Goal: Task Accomplishment & Management: Manage account settings

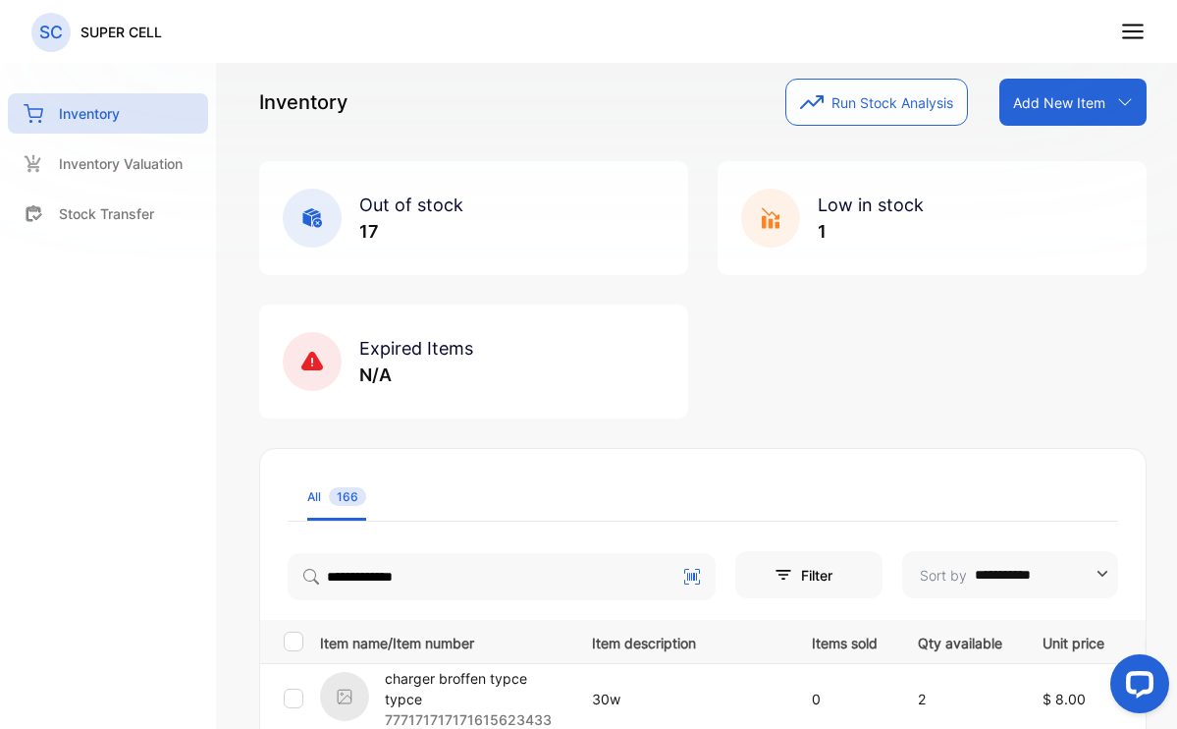
type input "**********"
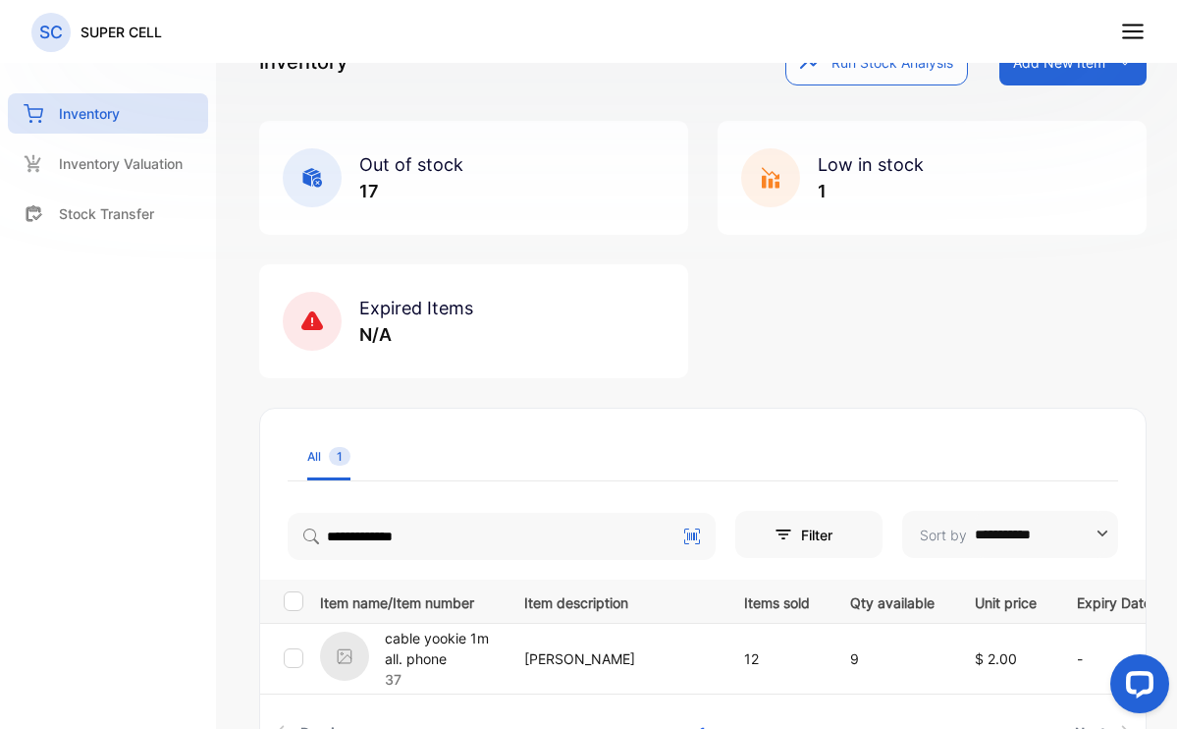
scroll to position [198, 0]
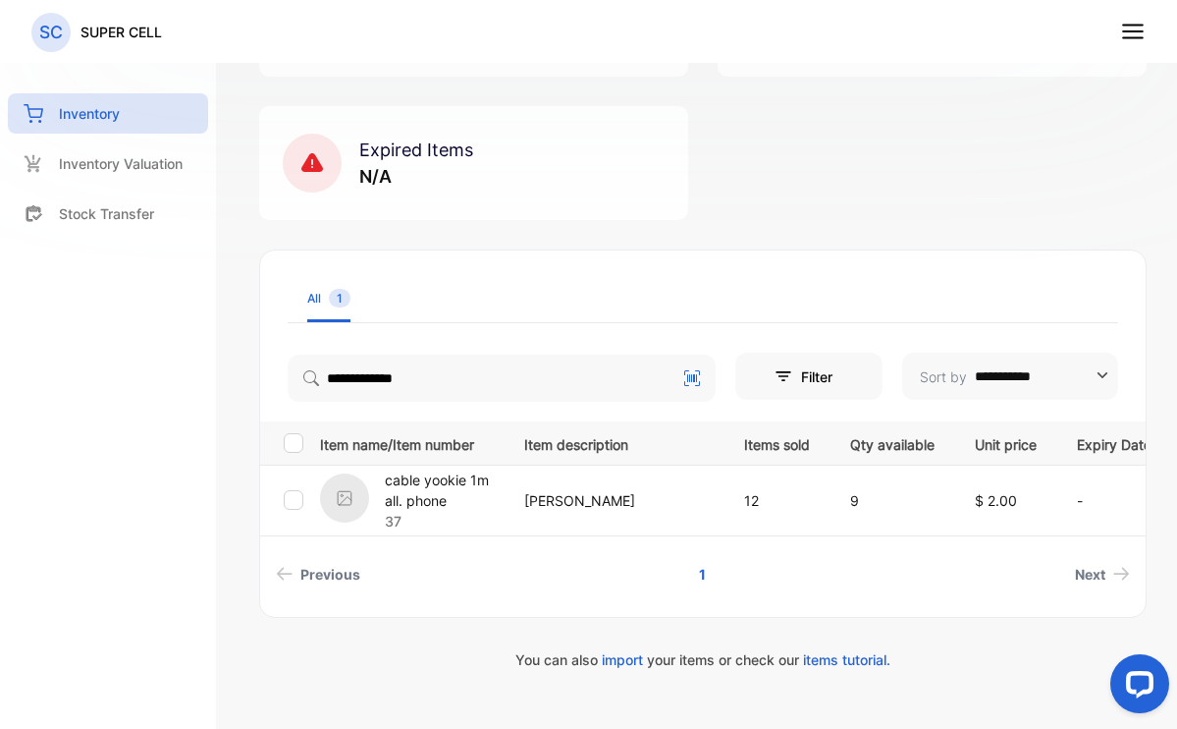
click at [406, 495] on p "cable yookie 1m all. phone" at bounding box center [442, 489] width 115 height 41
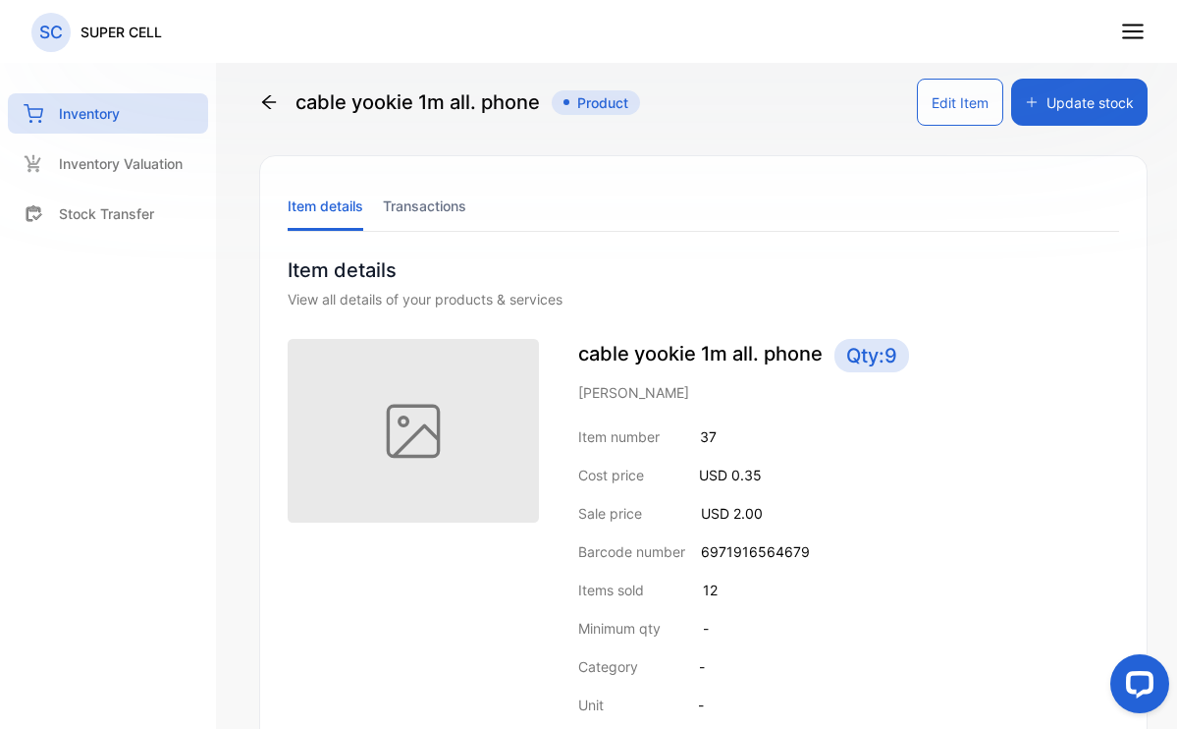
click at [953, 106] on button "Edit Item" at bounding box center [960, 102] width 86 height 47
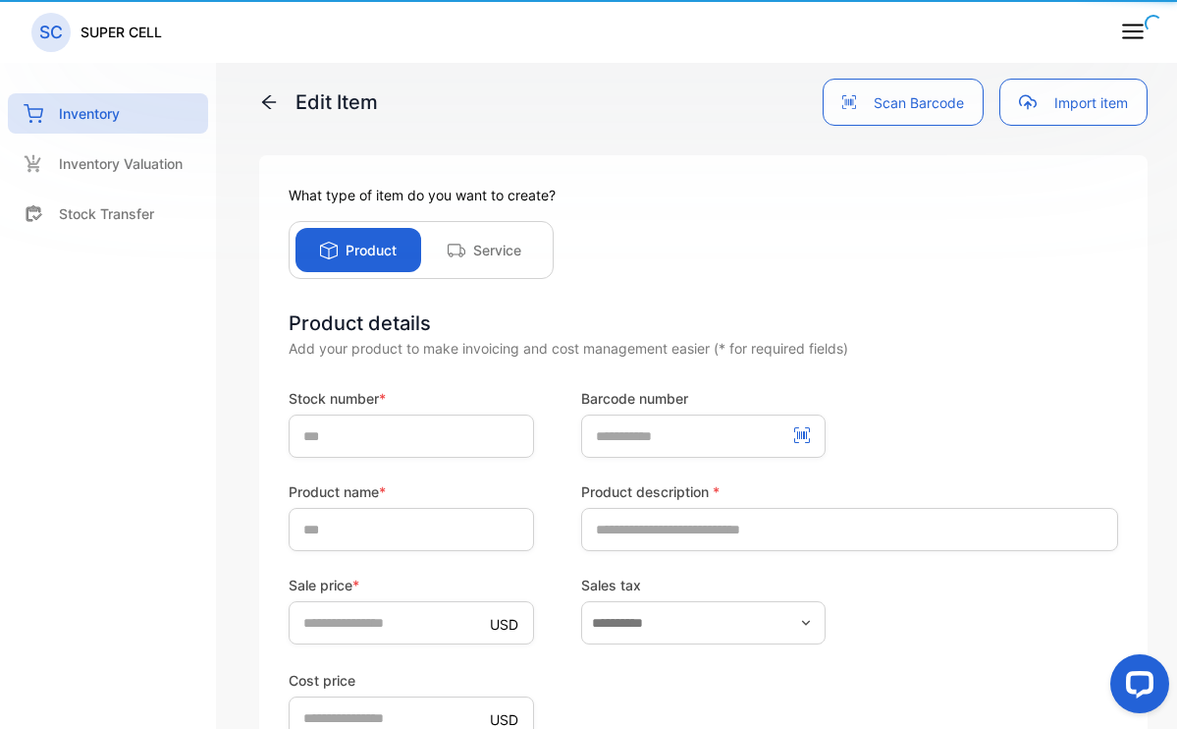
type input "**"
type number-inputBarCodeNumber "**********"
type input "**********"
type input "******"
type input "*"
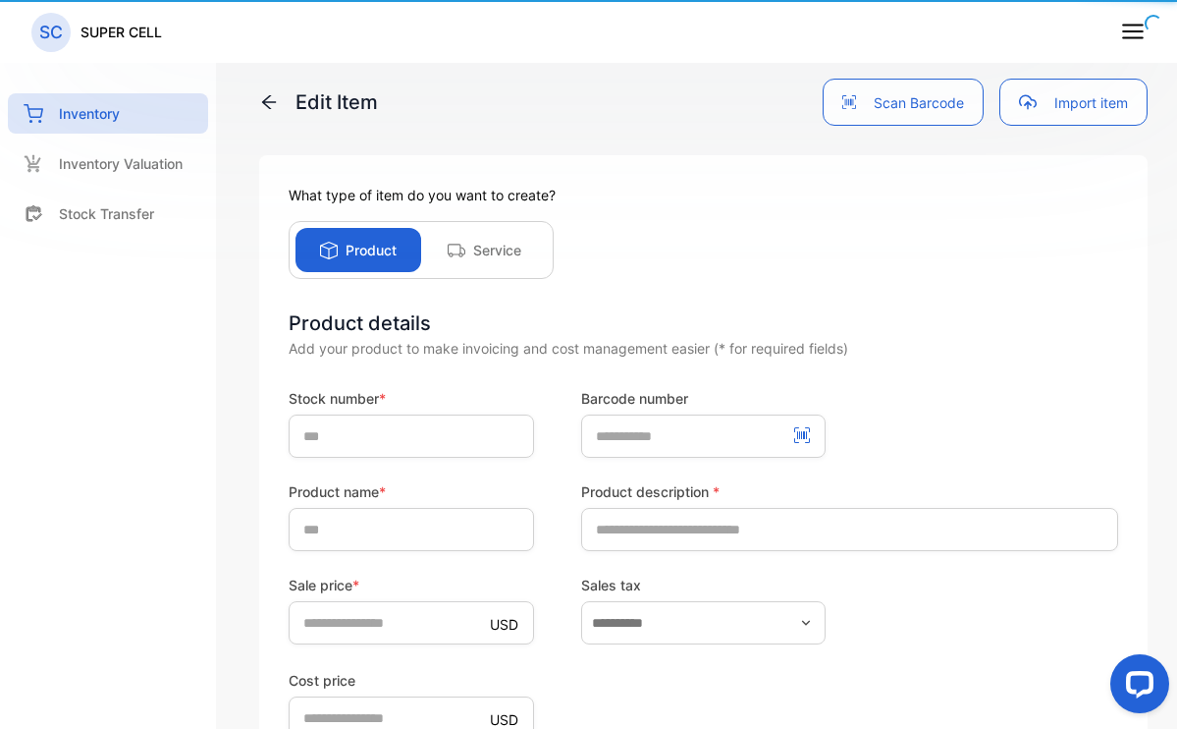
type price-inputcostofitem "****"
type input "*"
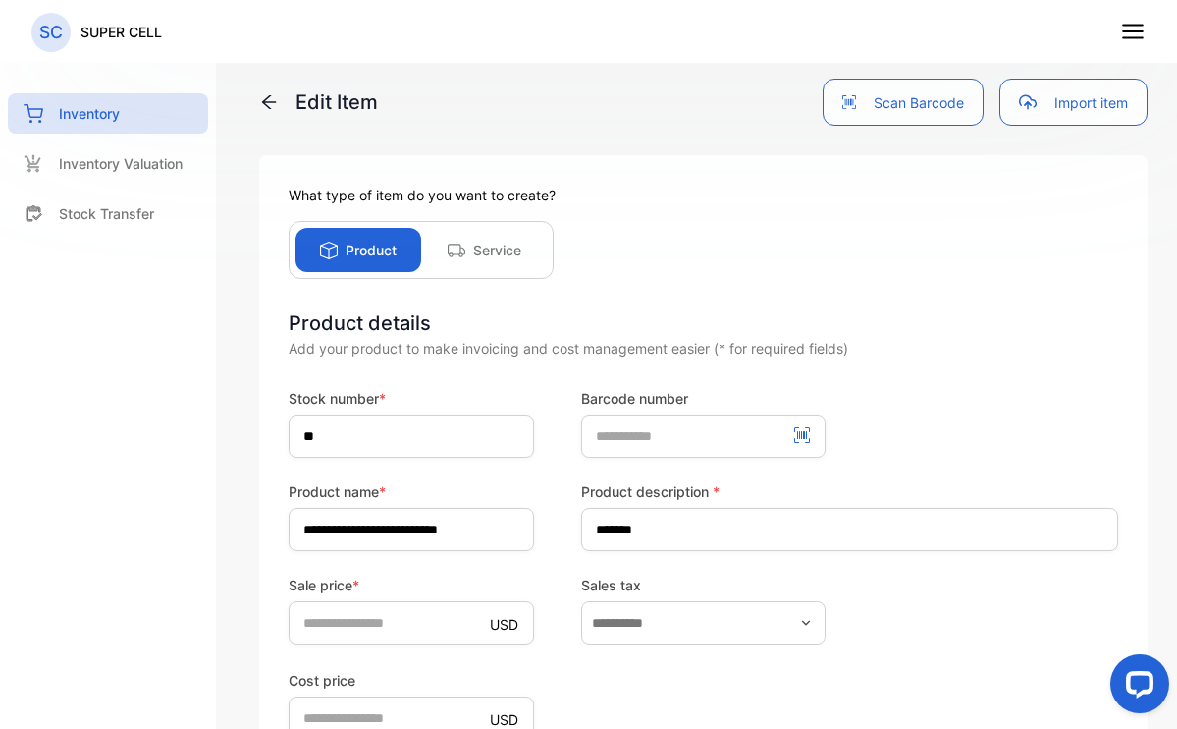
scroll to position [406, 0]
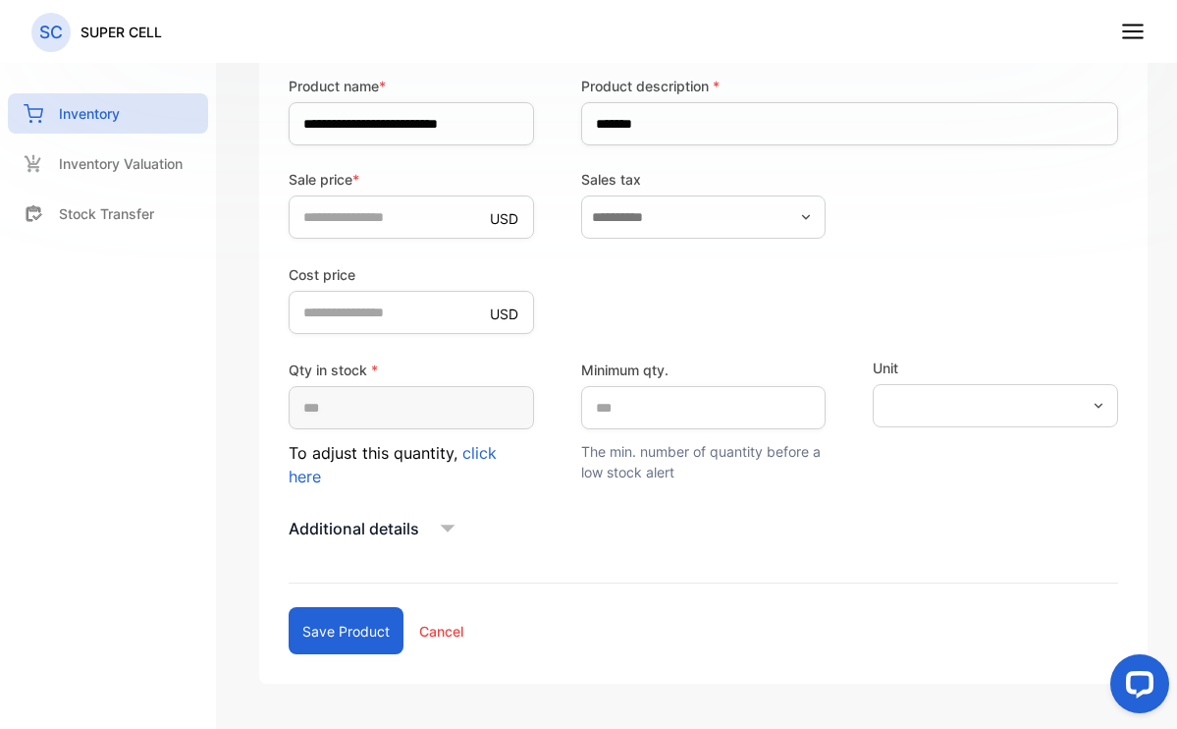
click at [456, 461] on p "To adjust this quantity, click here" at bounding box center [411, 464] width 245 height 47
click at [461, 457] on span "click here" at bounding box center [393, 464] width 208 height 43
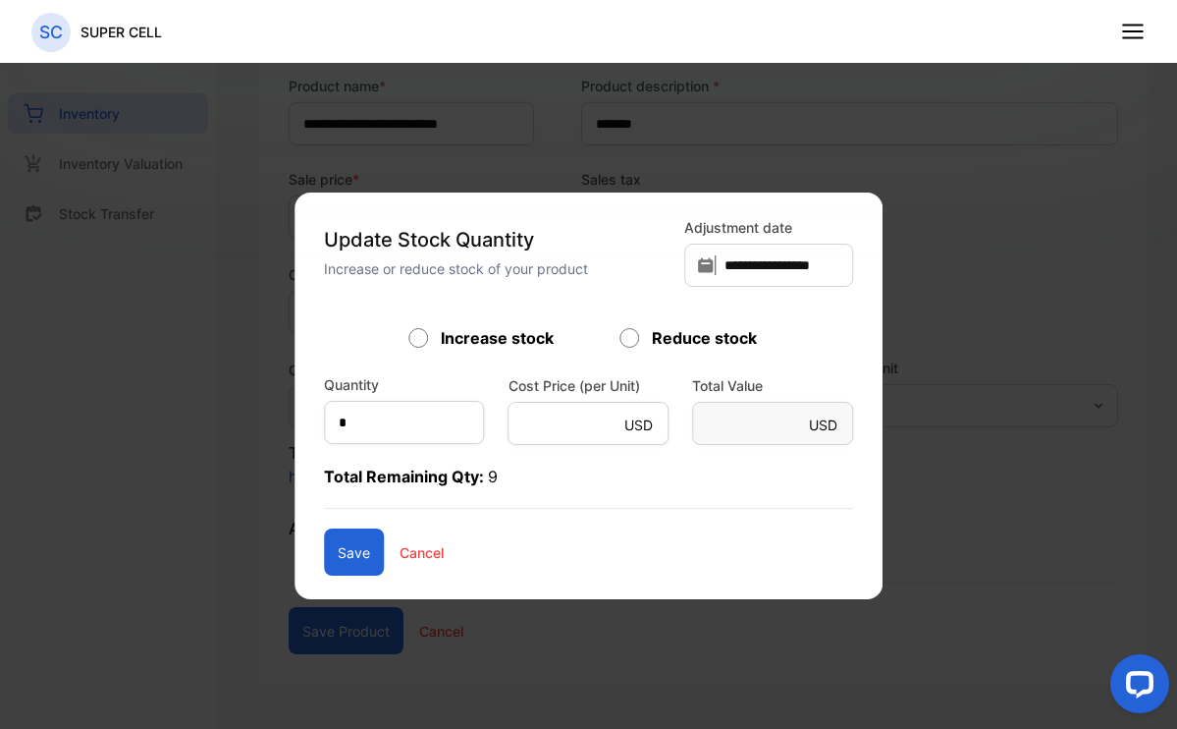
click at [468, 453] on form "Increase stock Reduce stock Quantity * Cost Price (per Unit) USD **** Total Val…" at bounding box center [589, 450] width 530 height 249
click at [425, 416] on input "*" at bounding box center [404, 422] width 161 height 43
click at [639, 335] on div "Reduce stock" at bounding box center [695, 338] width 148 height 24
click at [427, 410] on input "text" at bounding box center [404, 422] width 161 height 43
type input "*"
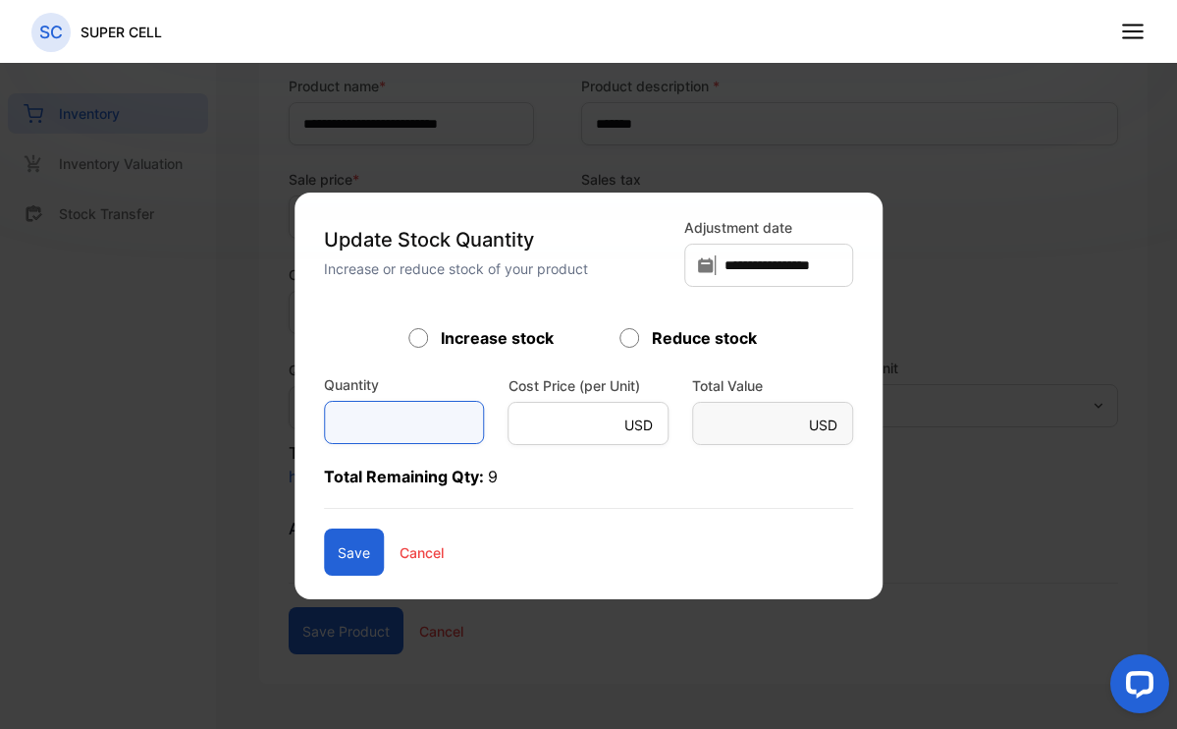
type Value-inputsubject "***"
type Value-inputsubject "*"
type input "*"
type Value-inputsubject "****"
type Value-inputsubject "*"
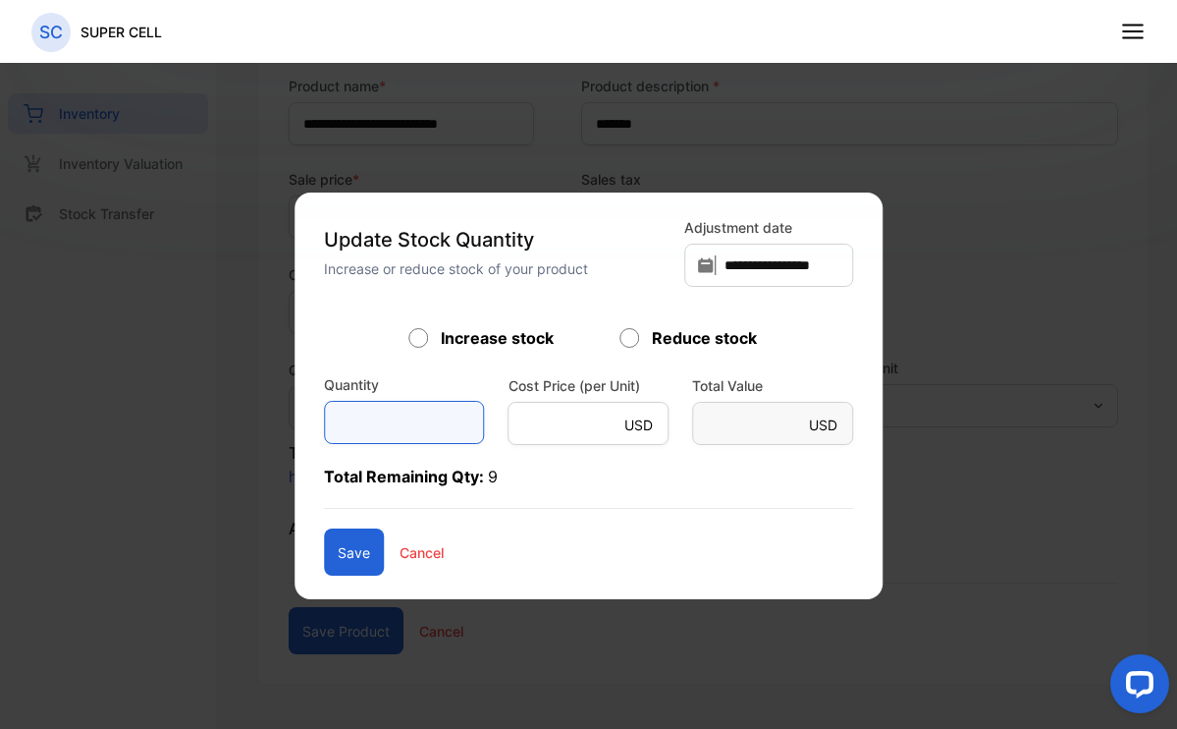
type input "*"
type Value-inputsubject "***"
type Value-inputsubject "*"
type input "*"
type Value-inputsubject "**********"
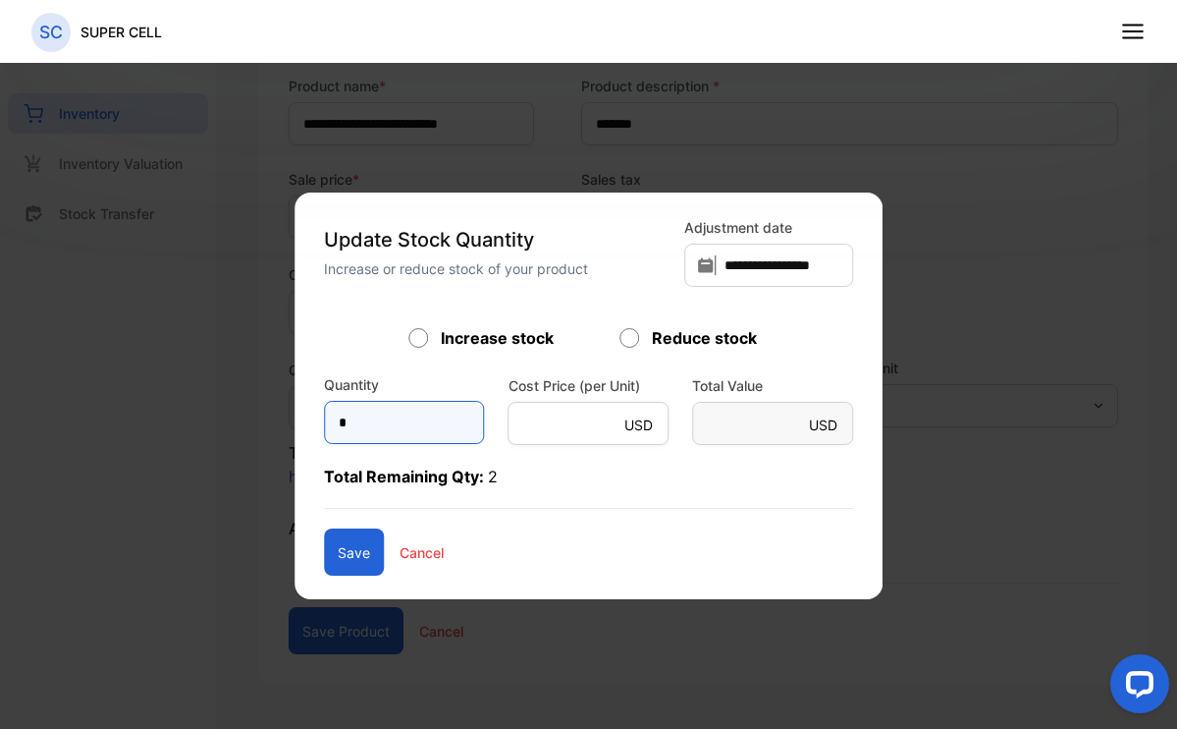
type input "*"
click at [341, 560] on button "Save" at bounding box center [354, 551] width 60 height 47
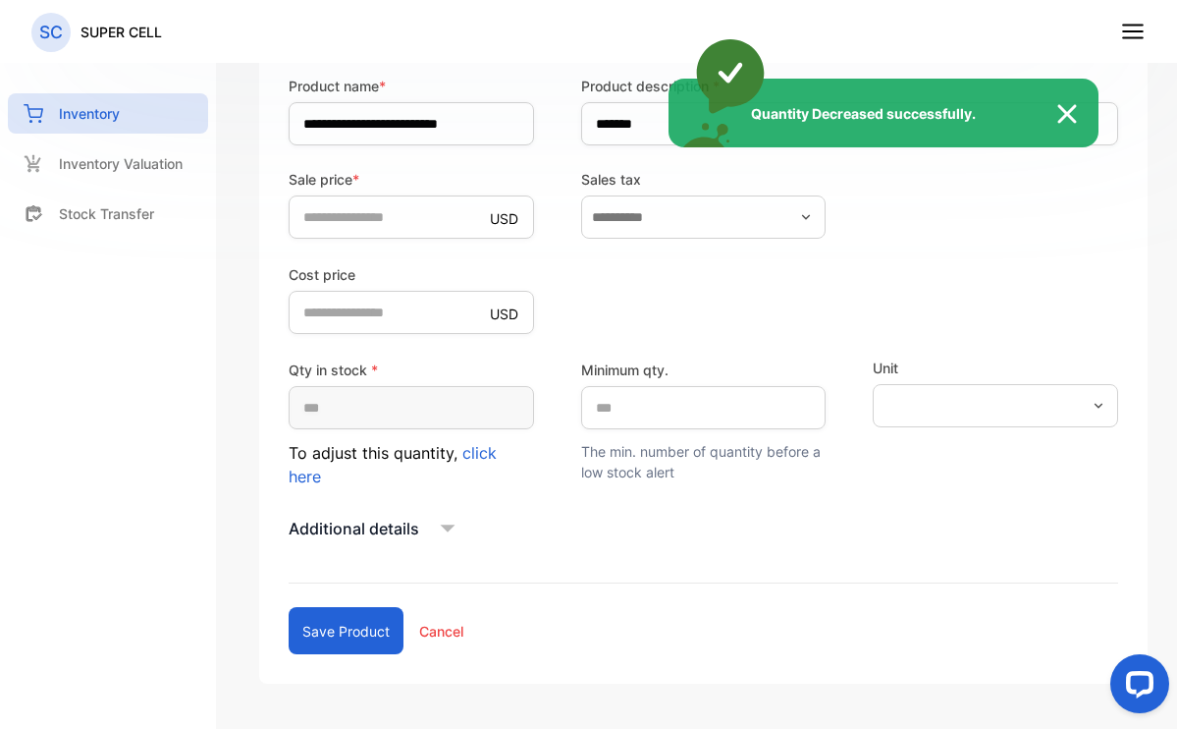
type input "*"
click at [430, 626] on div "Quantity Decreased successfully." at bounding box center [588, 364] width 1177 height 729
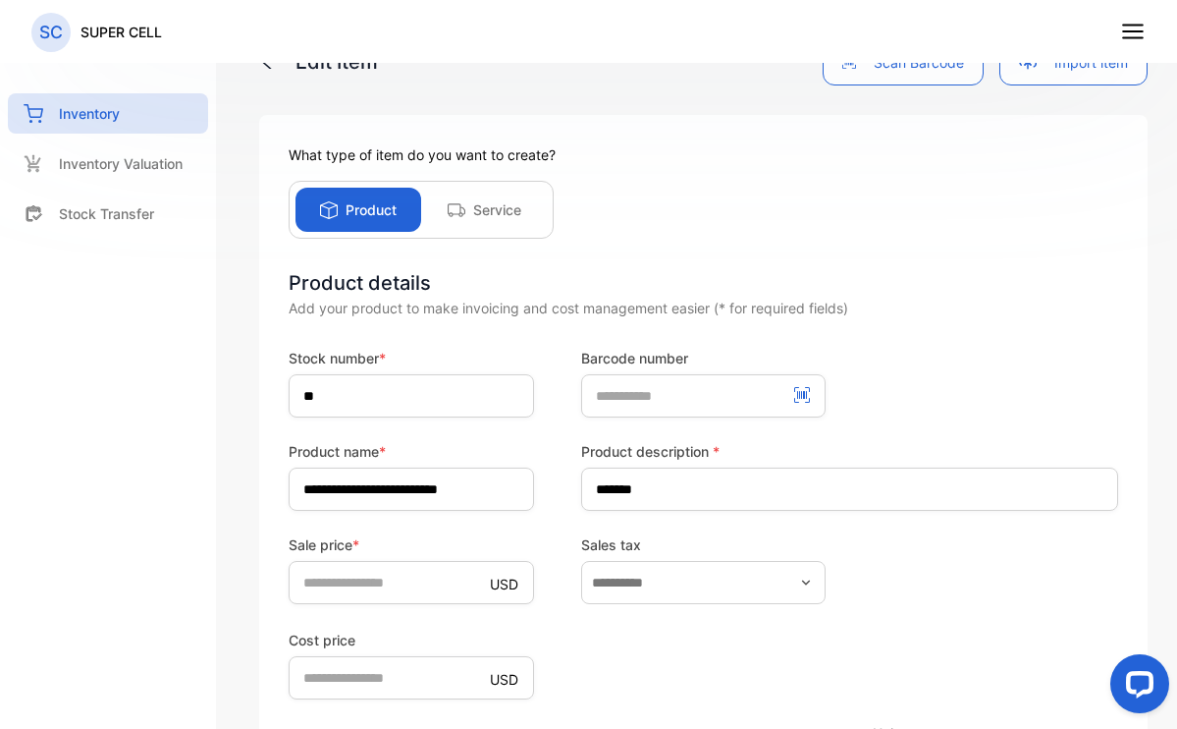
scroll to position [0, 0]
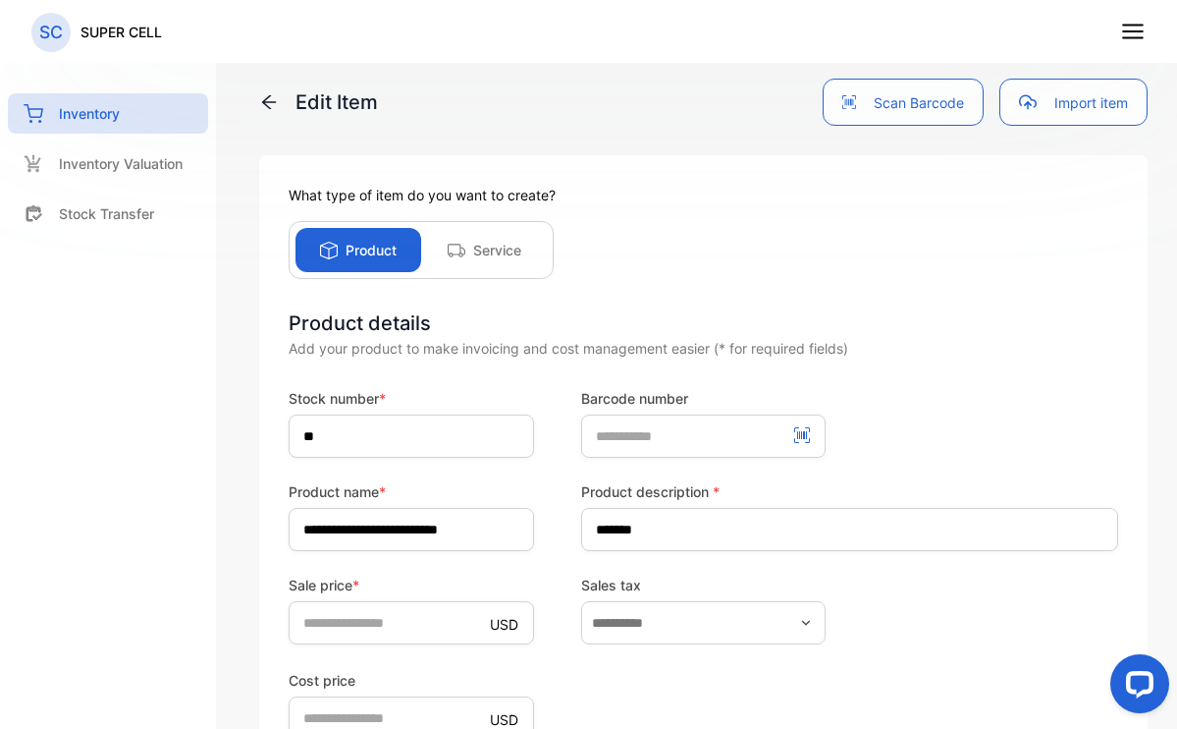
click at [280, 98] on p "Edit Item" at bounding box center [318, 101] width 119 height 29
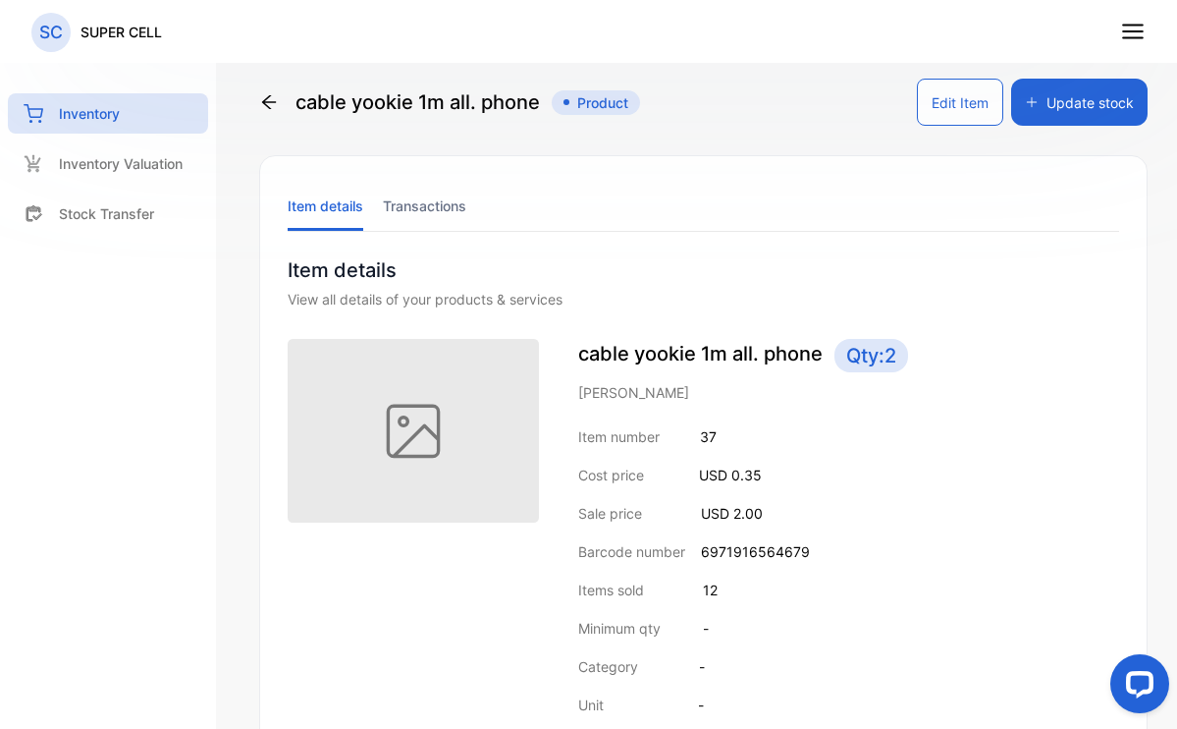
click at [267, 99] on icon at bounding box center [269, 102] width 14 height 14
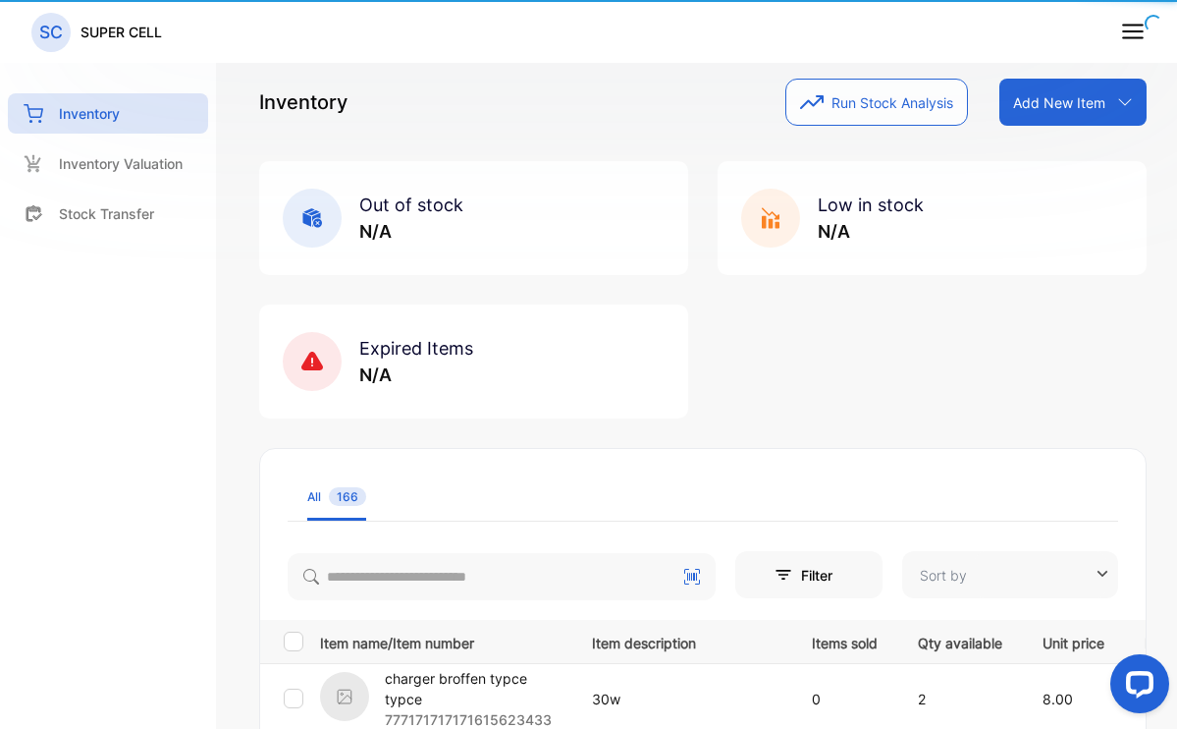
type input "**********"
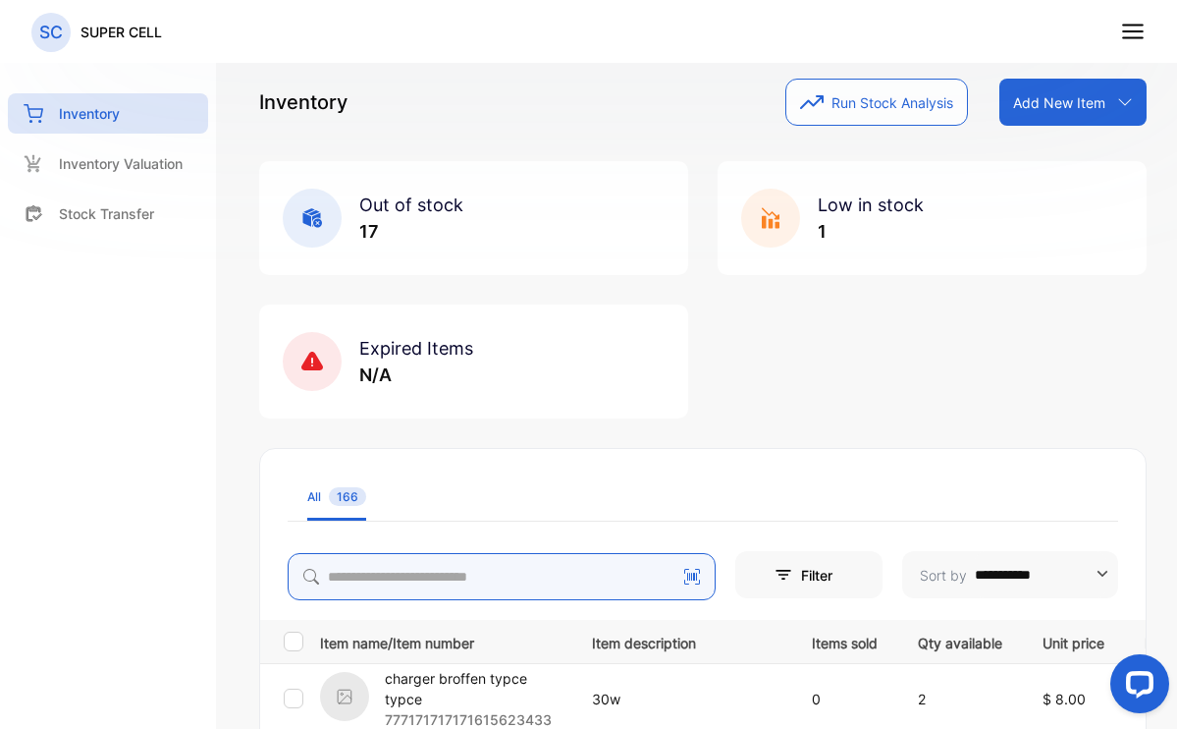
click at [424, 568] on input "search" at bounding box center [502, 576] width 428 height 47
type input "**********"
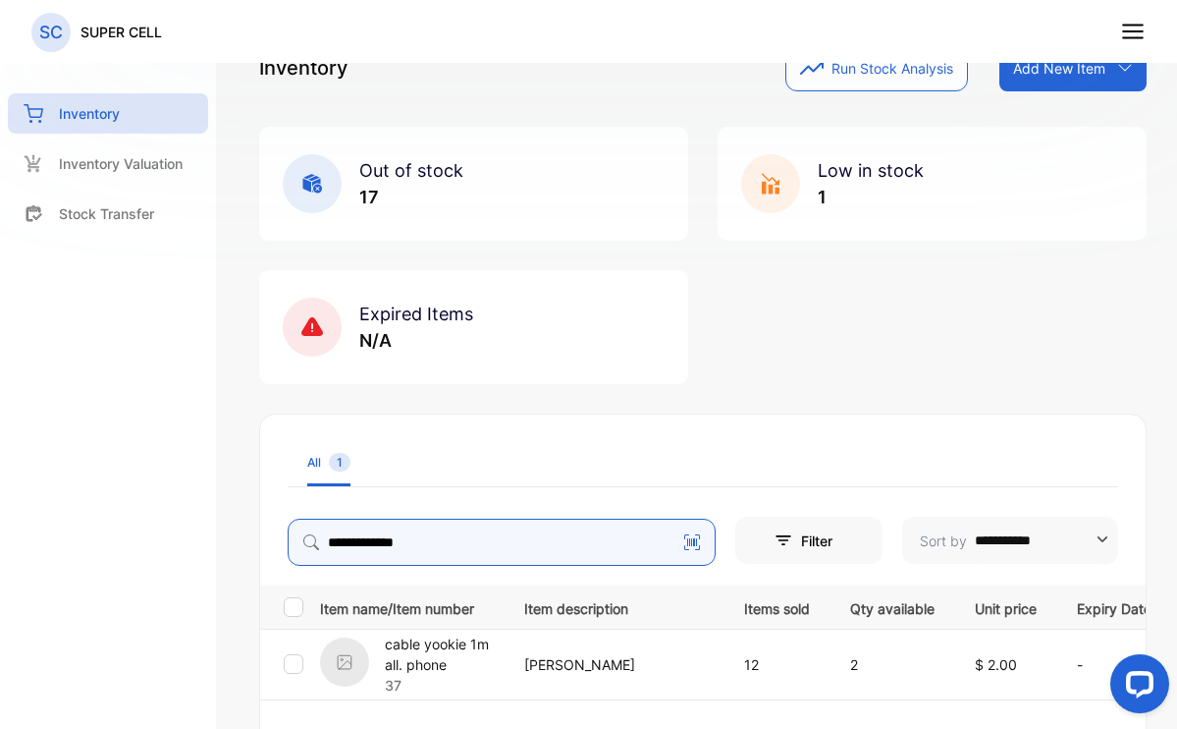
scroll to position [249, 0]
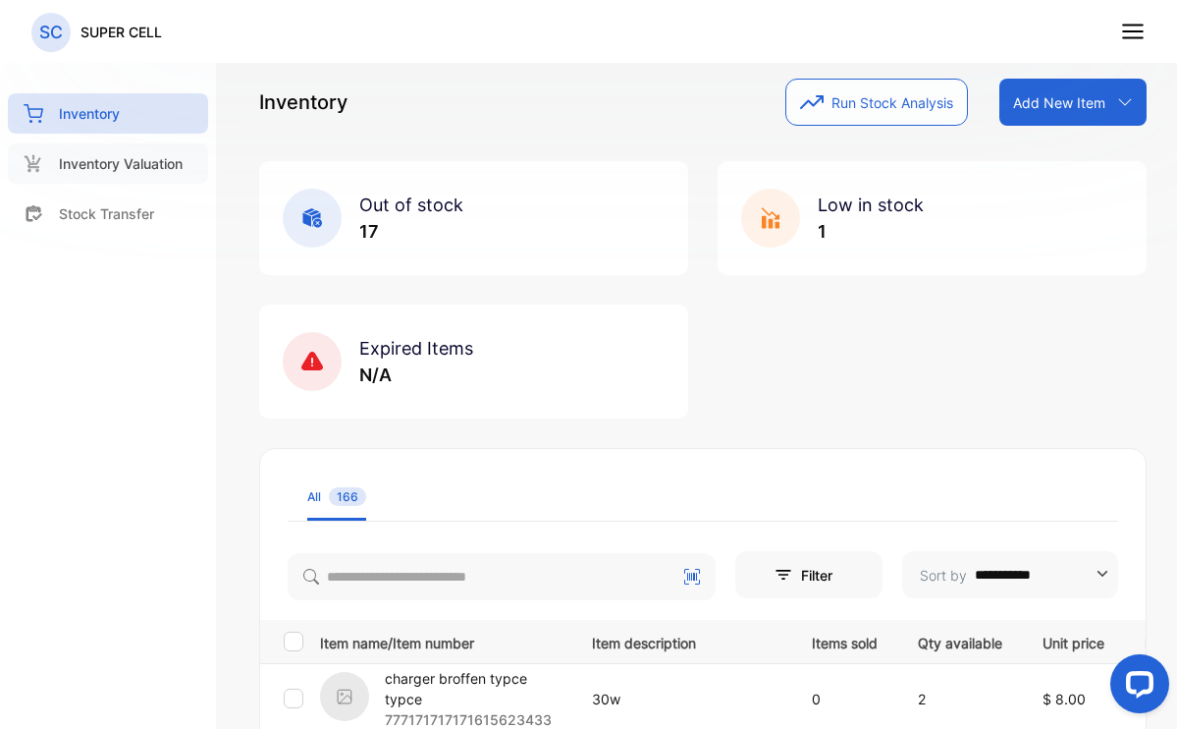
click at [134, 175] on div "Inventory Valuation" at bounding box center [108, 163] width 200 height 40
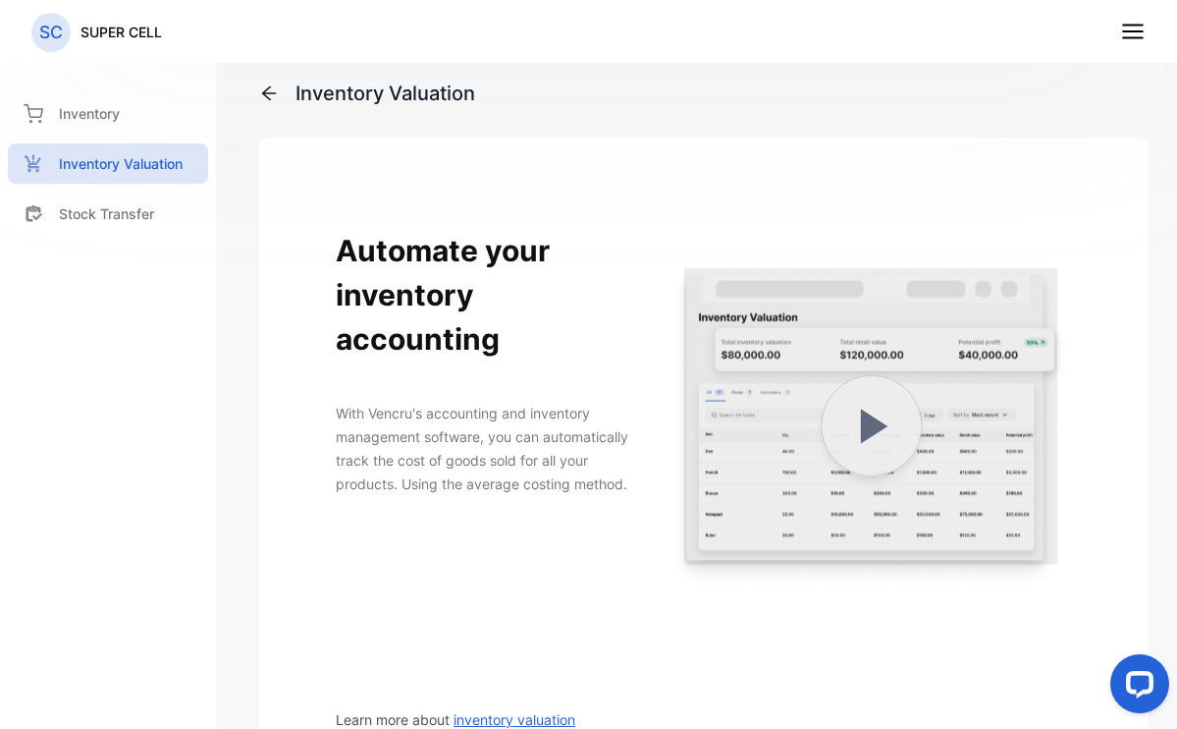
scroll to position [368, 0]
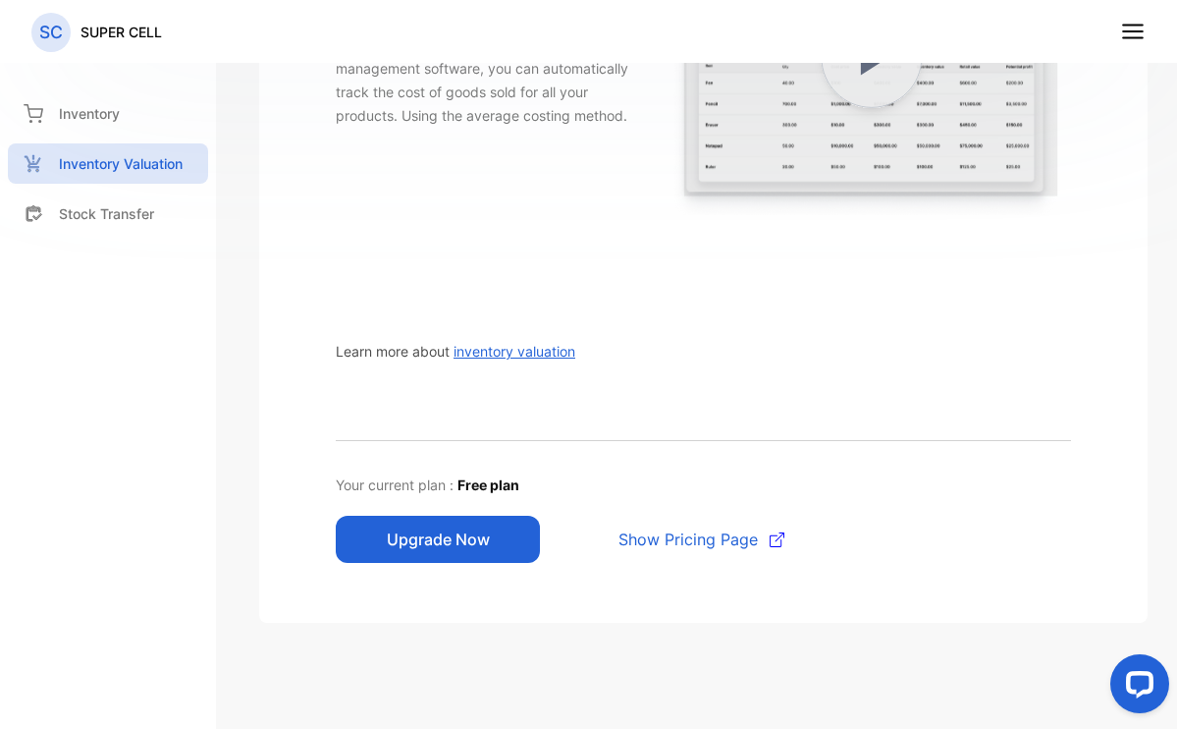
click at [429, 531] on button "Upgrade Now" at bounding box center [438, 539] width 204 height 47
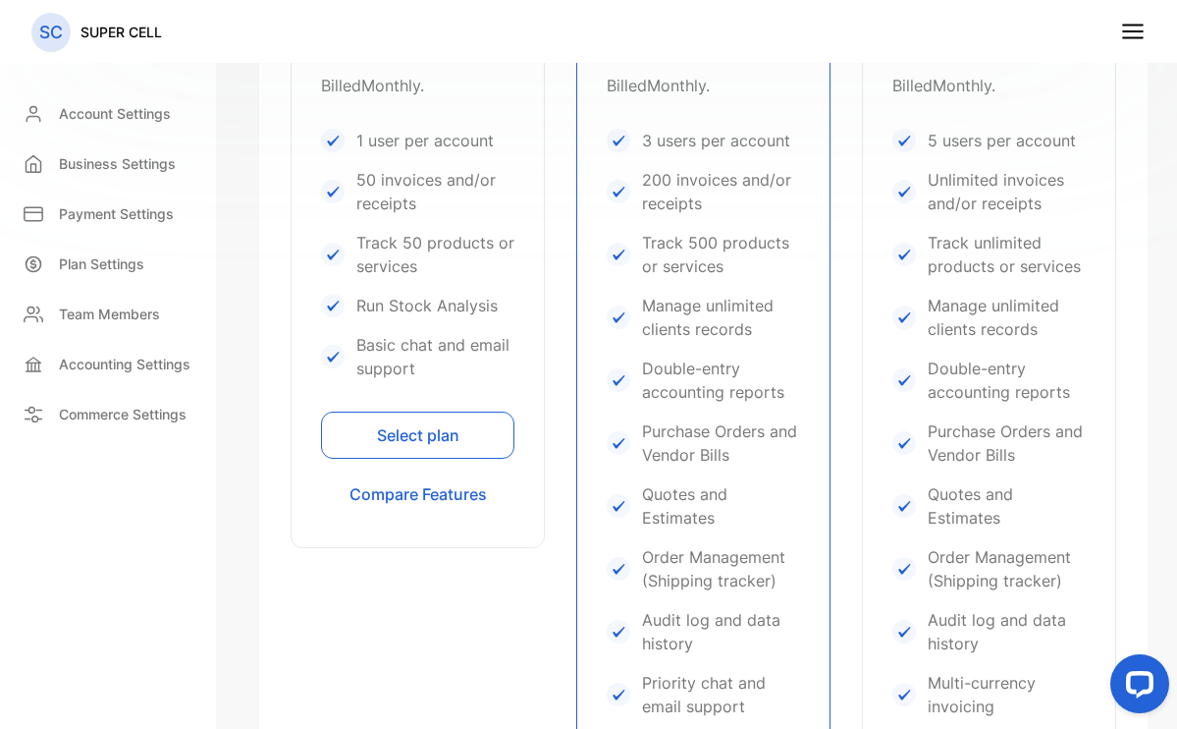
scroll to position [516, 0]
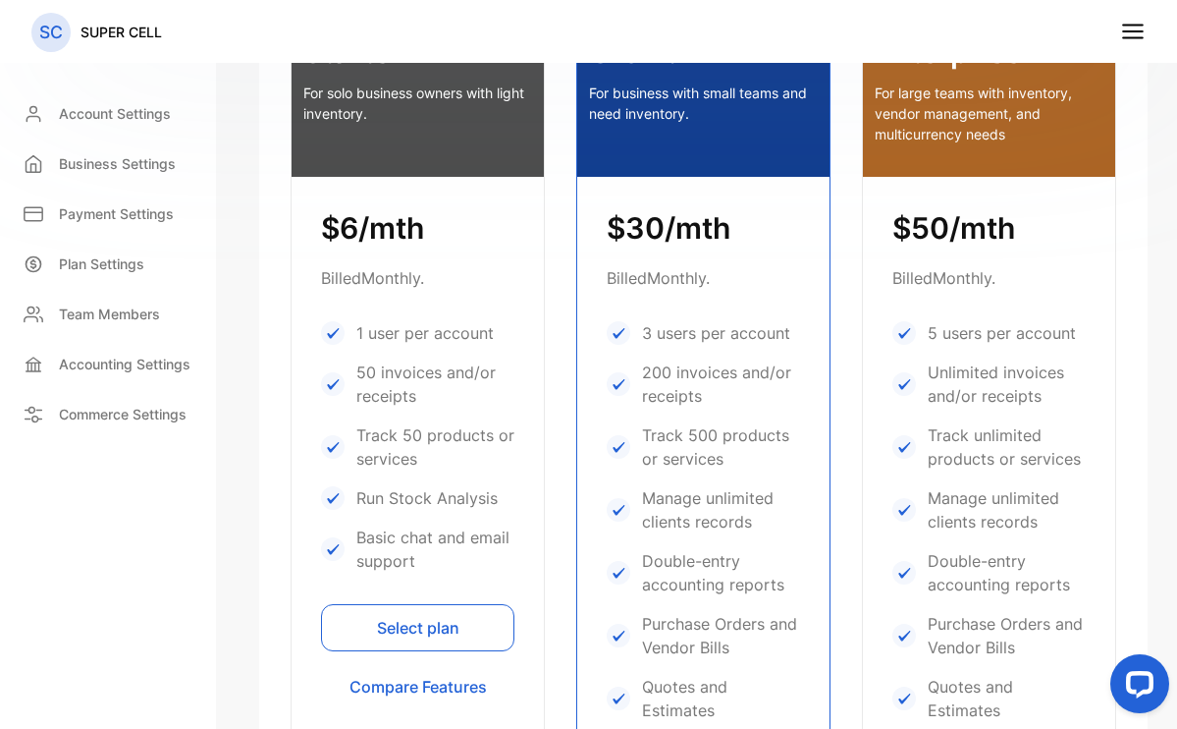
click at [415, 624] on button "Select plan" at bounding box center [417, 627] width 193 height 47
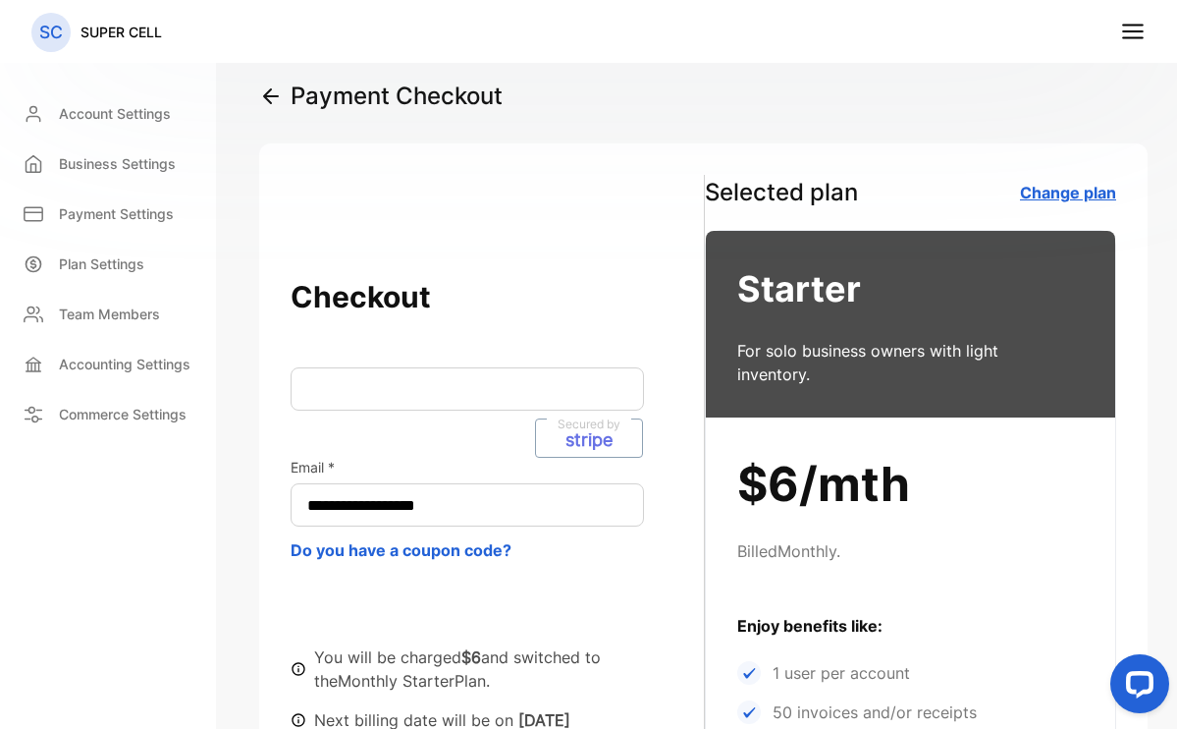
click at [1063, 191] on link "Change plan" at bounding box center [1068, 193] width 96 height 20
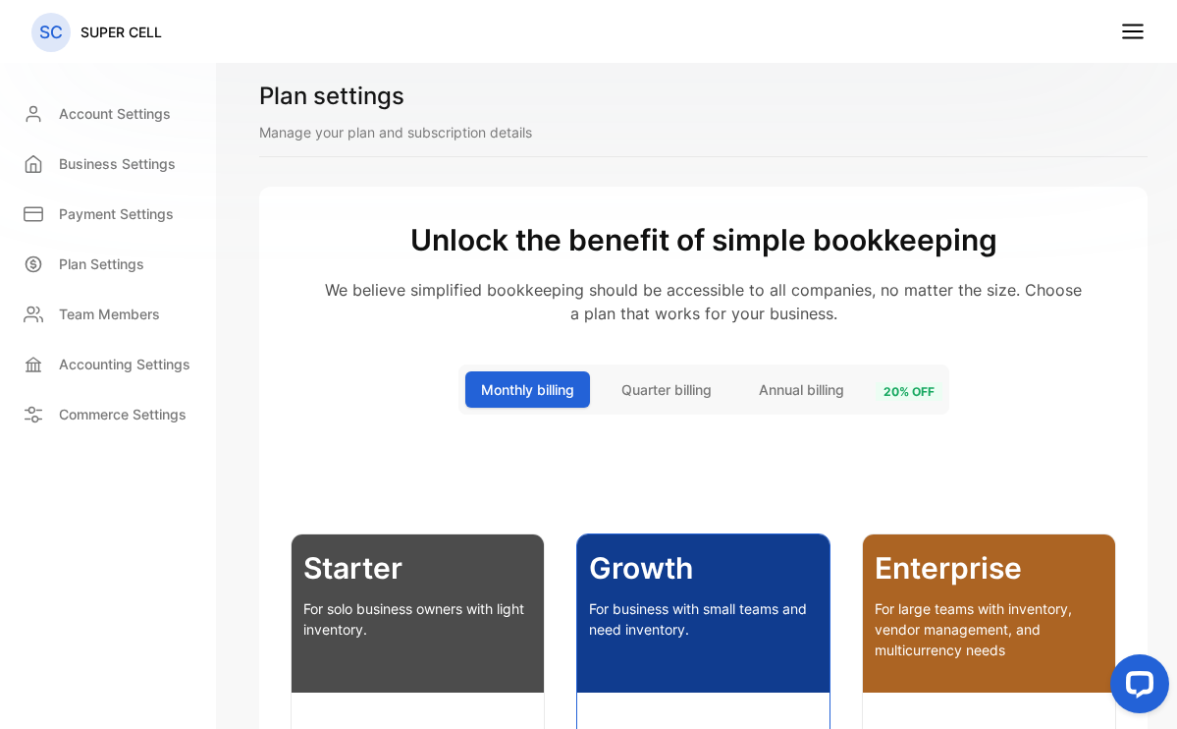
click at [691, 389] on span "Quarter billing" at bounding box center [667, 389] width 90 height 21
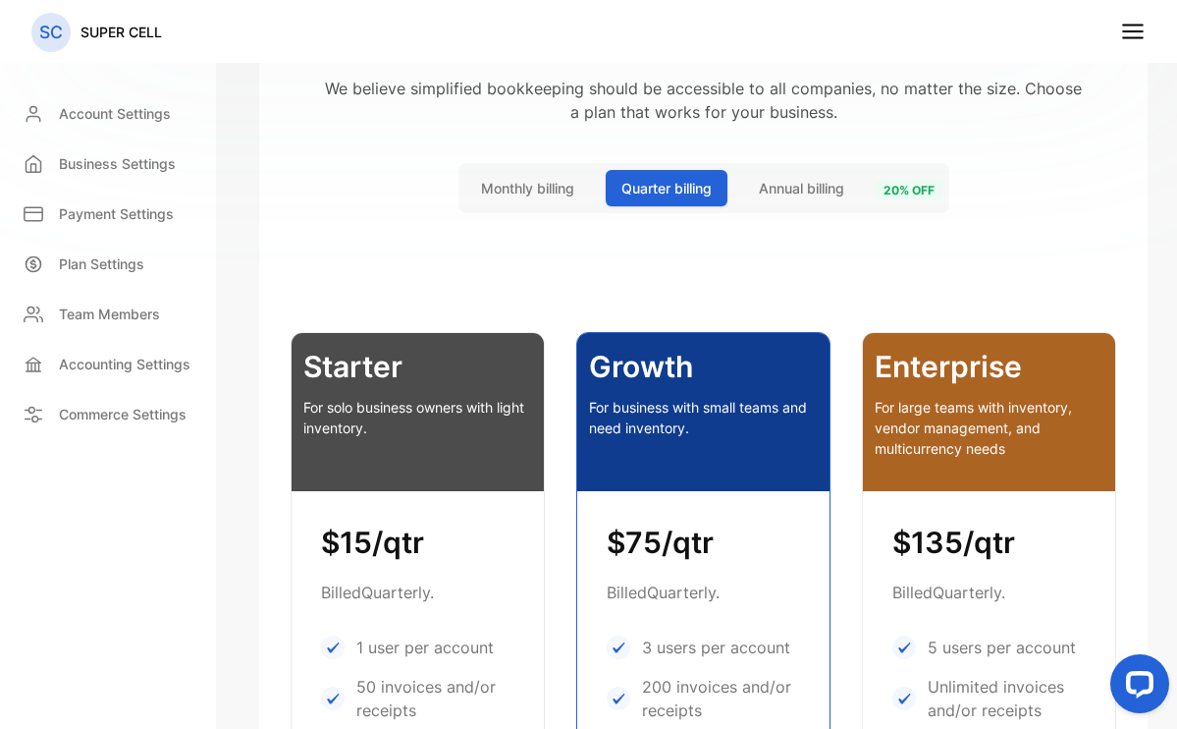
scroll to position [9, 0]
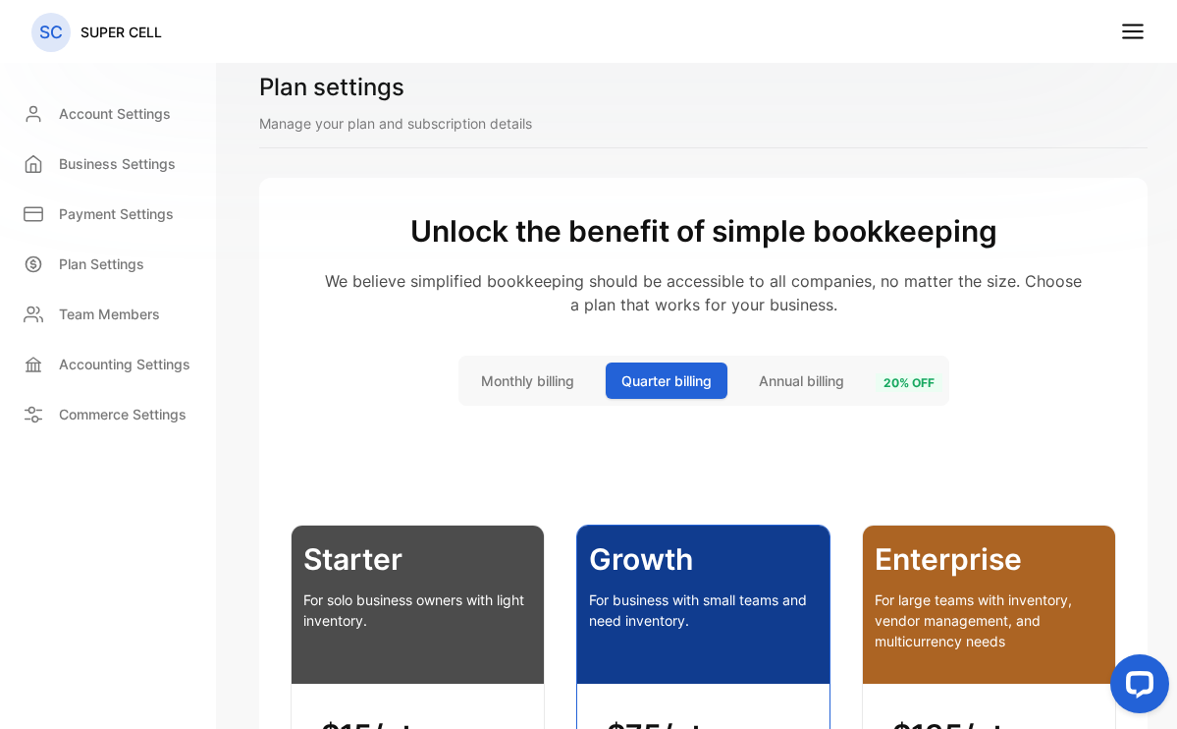
click at [780, 382] on span "Annual billing" at bounding box center [801, 380] width 85 height 21
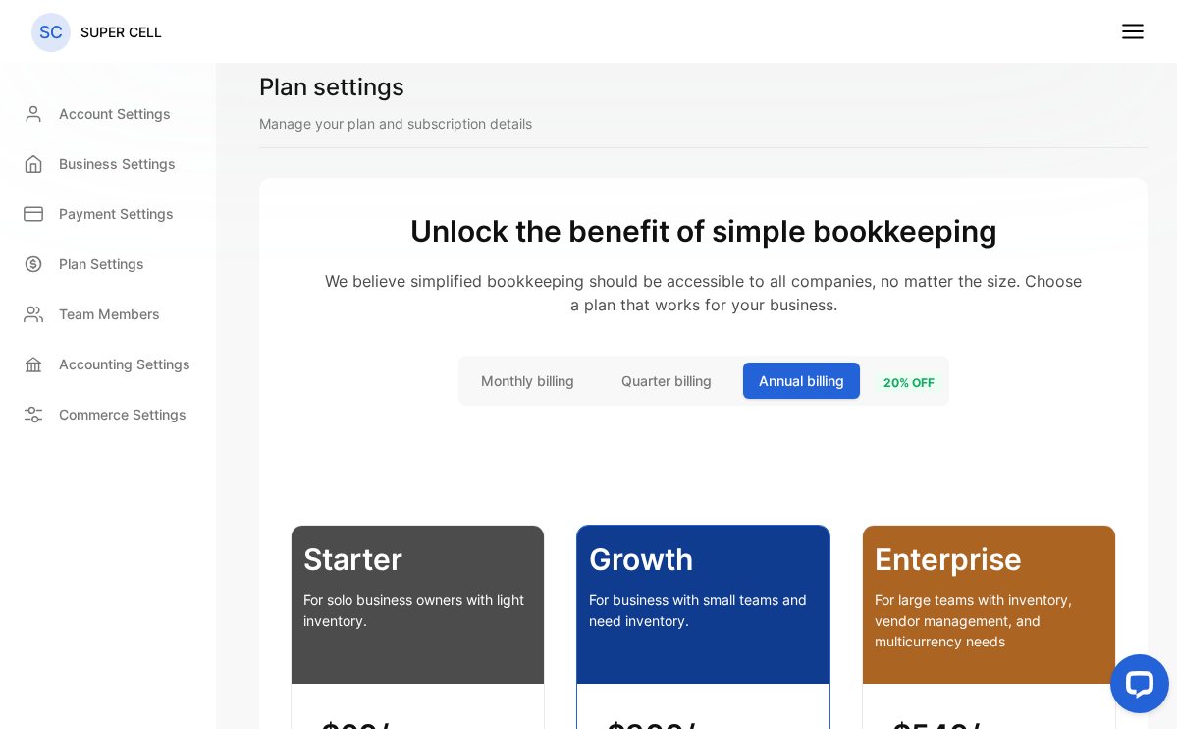
click at [891, 377] on span "20 % off" at bounding box center [909, 382] width 67 height 19
click at [899, 383] on span "20 % off" at bounding box center [909, 382] width 67 height 19
click at [517, 390] on span "Monthly billing" at bounding box center [527, 380] width 93 height 21
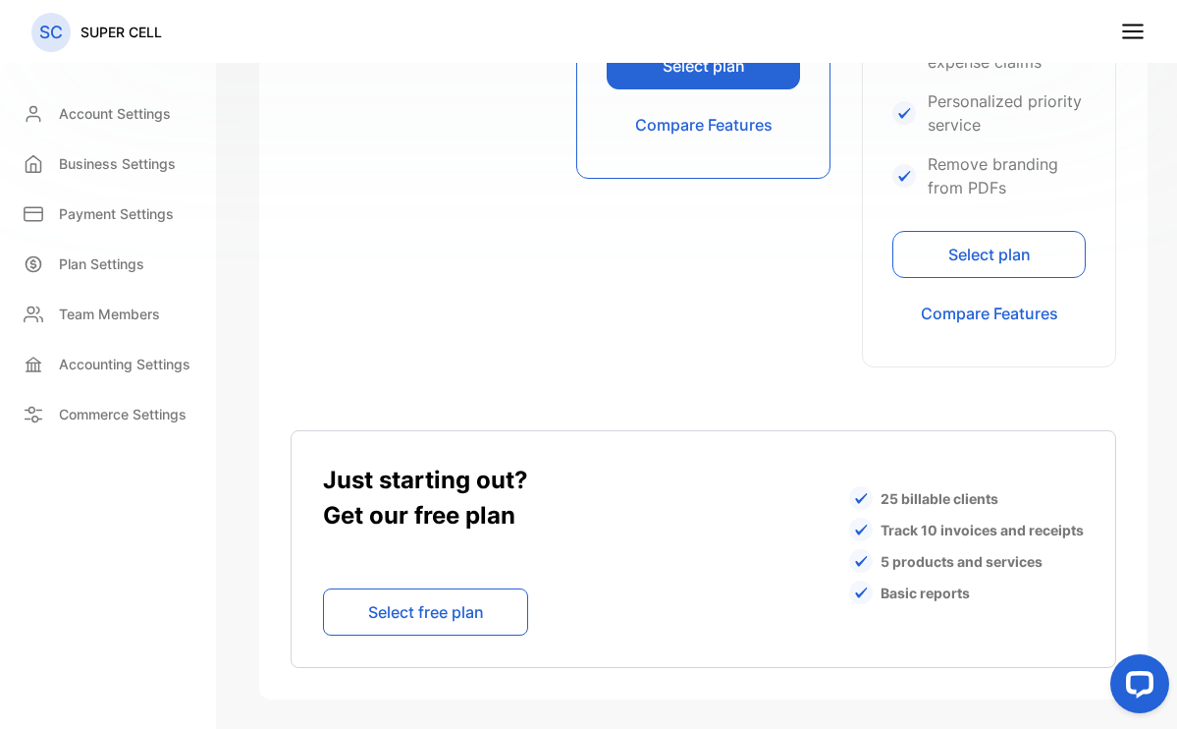
scroll to position [1234, 0]
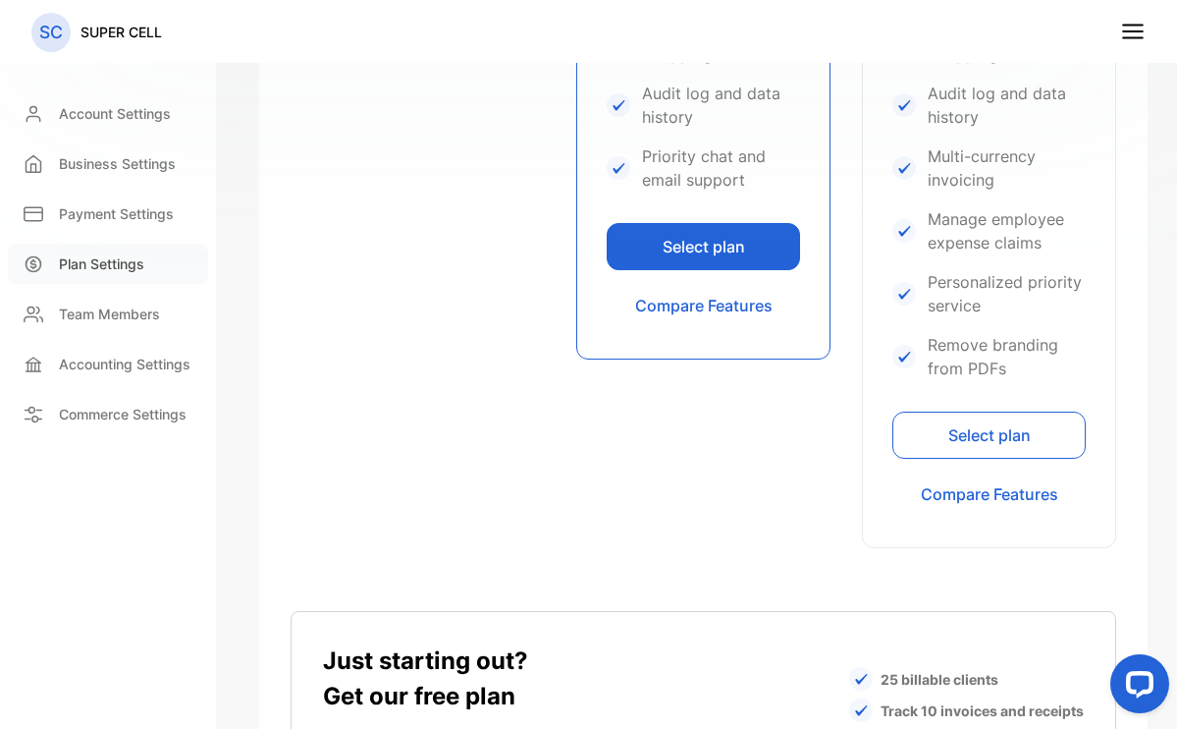
click at [73, 249] on div "Plan Settings" at bounding box center [108, 264] width 200 height 40
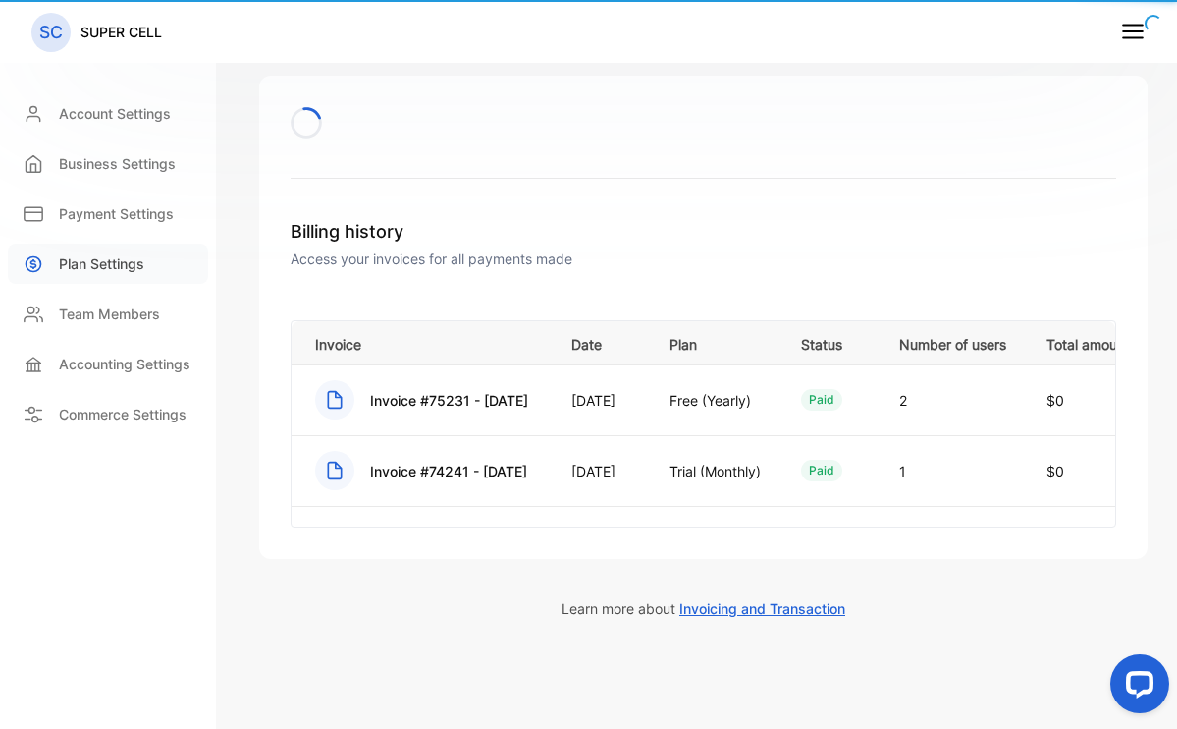
scroll to position [111, 0]
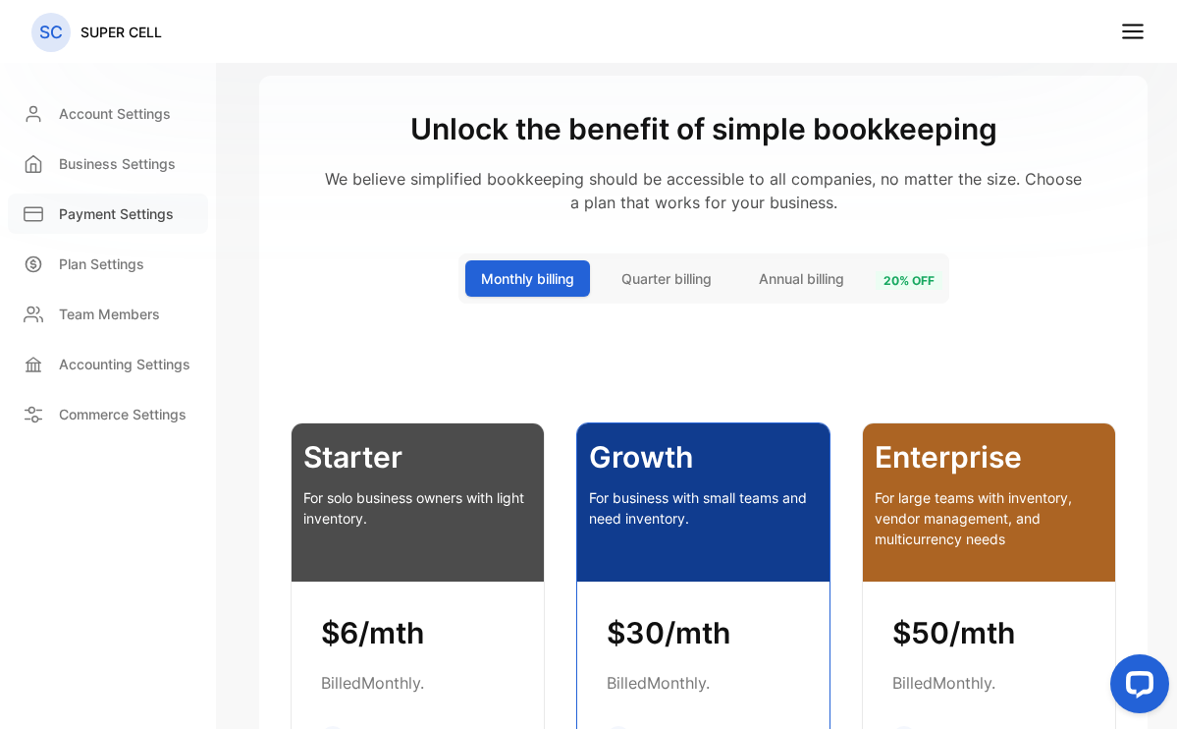
click at [145, 210] on p "Payment Settings" at bounding box center [116, 213] width 115 height 21
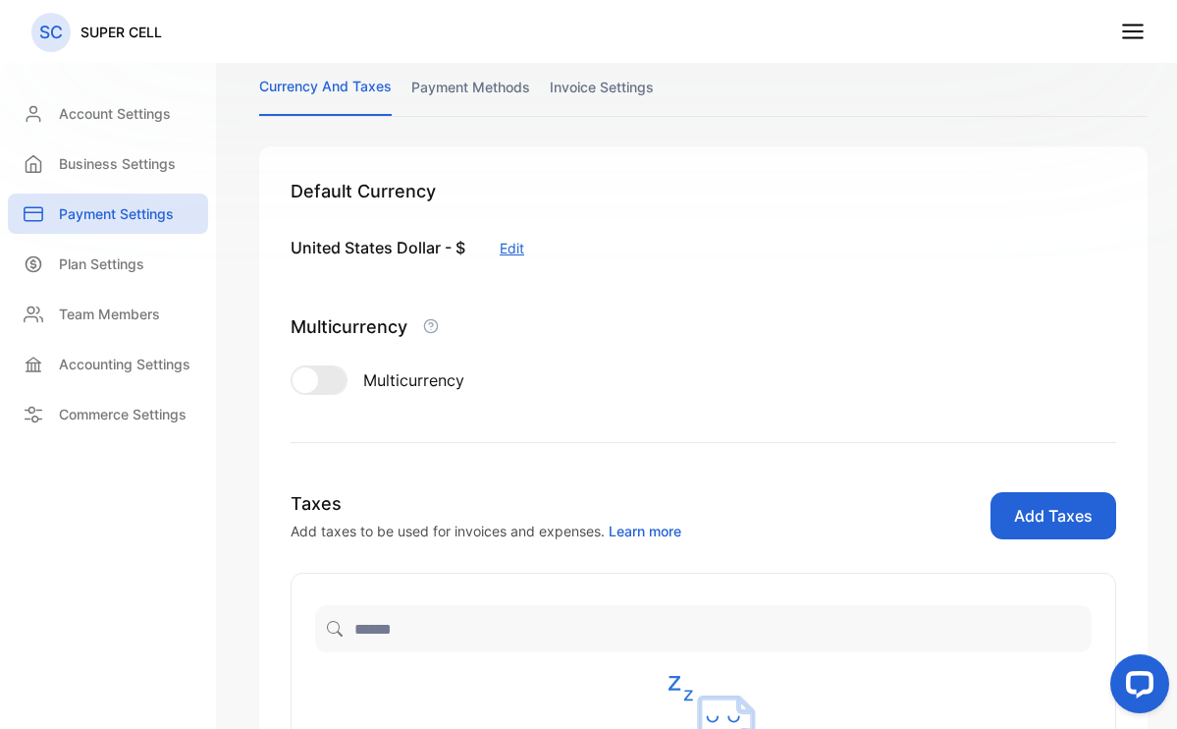
click at [458, 81] on link "payment methods" at bounding box center [470, 96] width 119 height 38
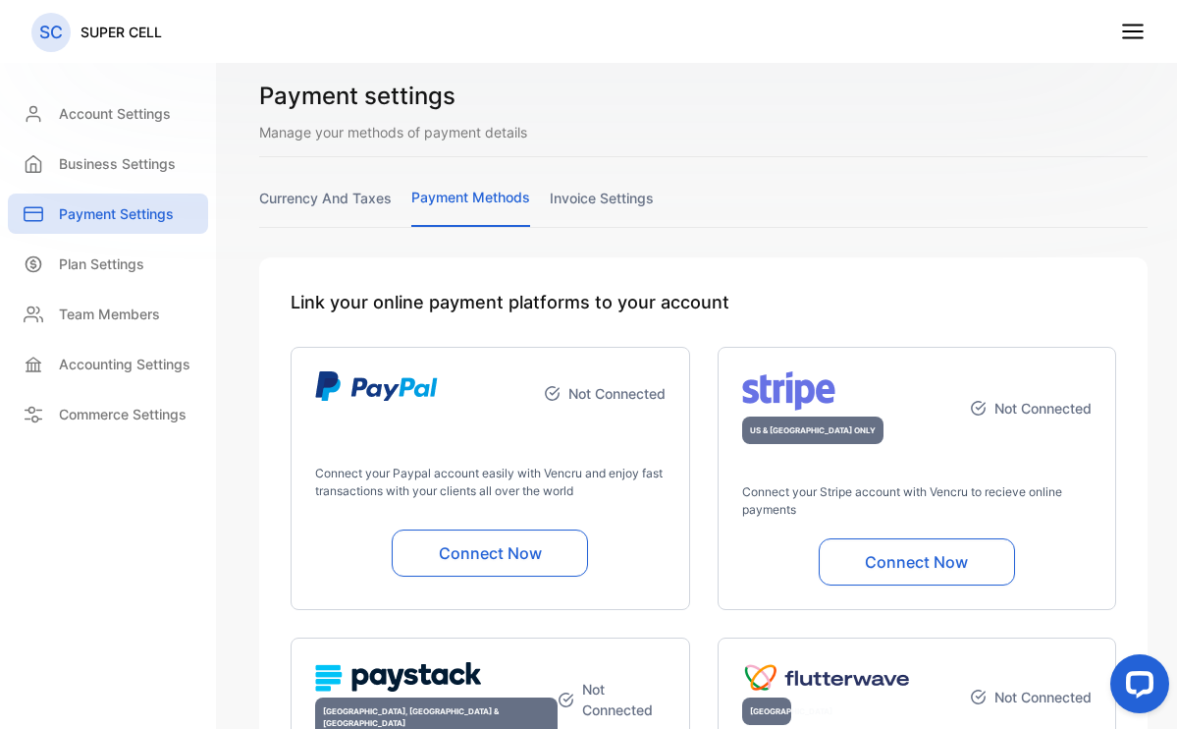
click at [606, 193] on link "invoice settings" at bounding box center [602, 207] width 104 height 38
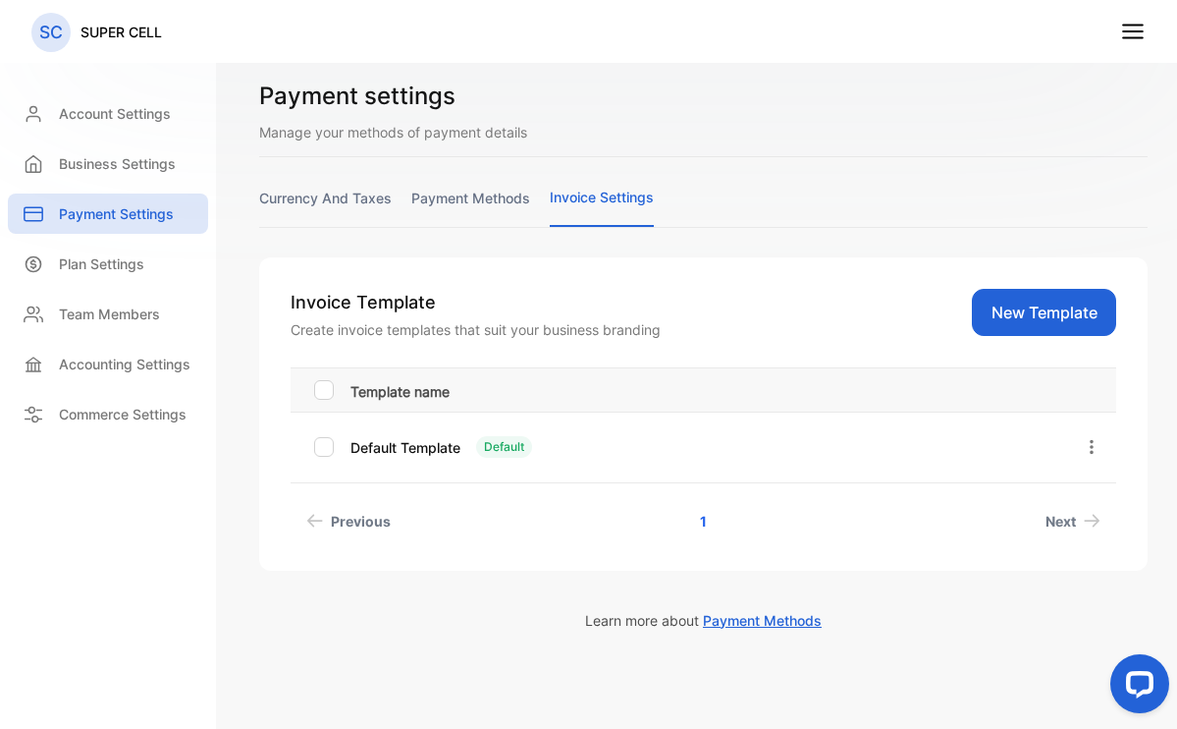
click at [478, 196] on link "payment methods" at bounding box center [470, 207] width 119 height 38
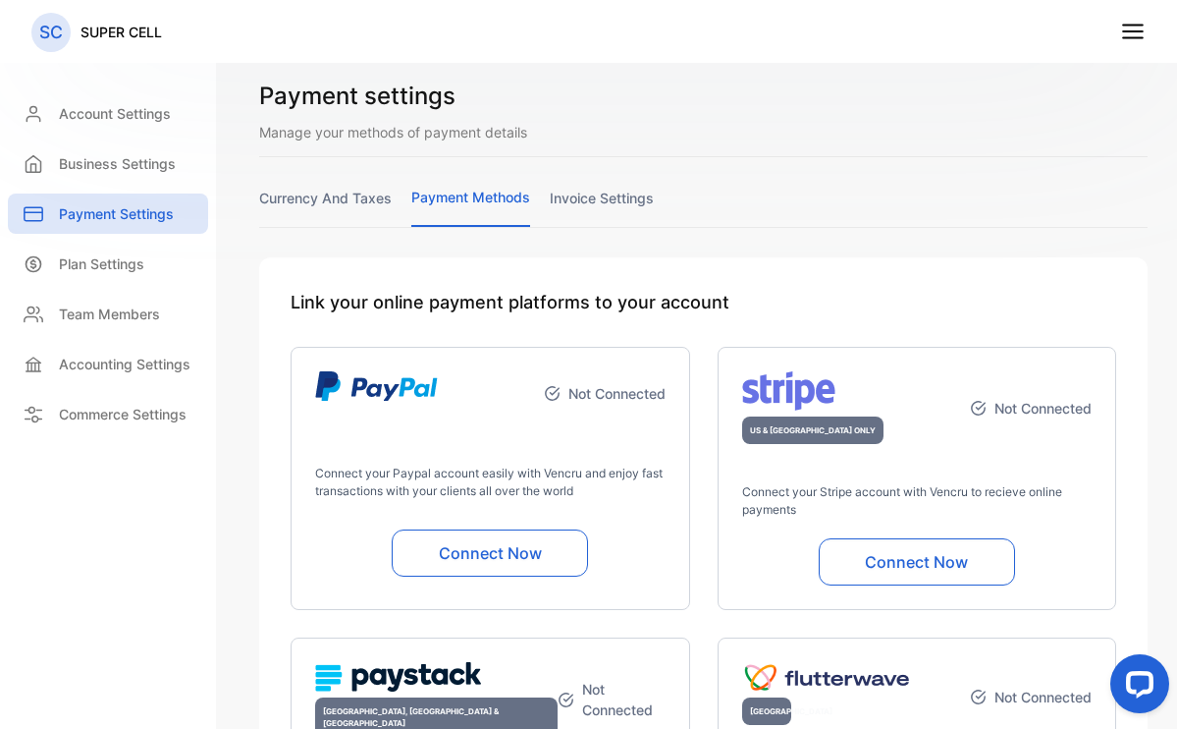
click at [325, 209] on link "currency and taxes" at bounding box center [325, 207] width 133 height 38
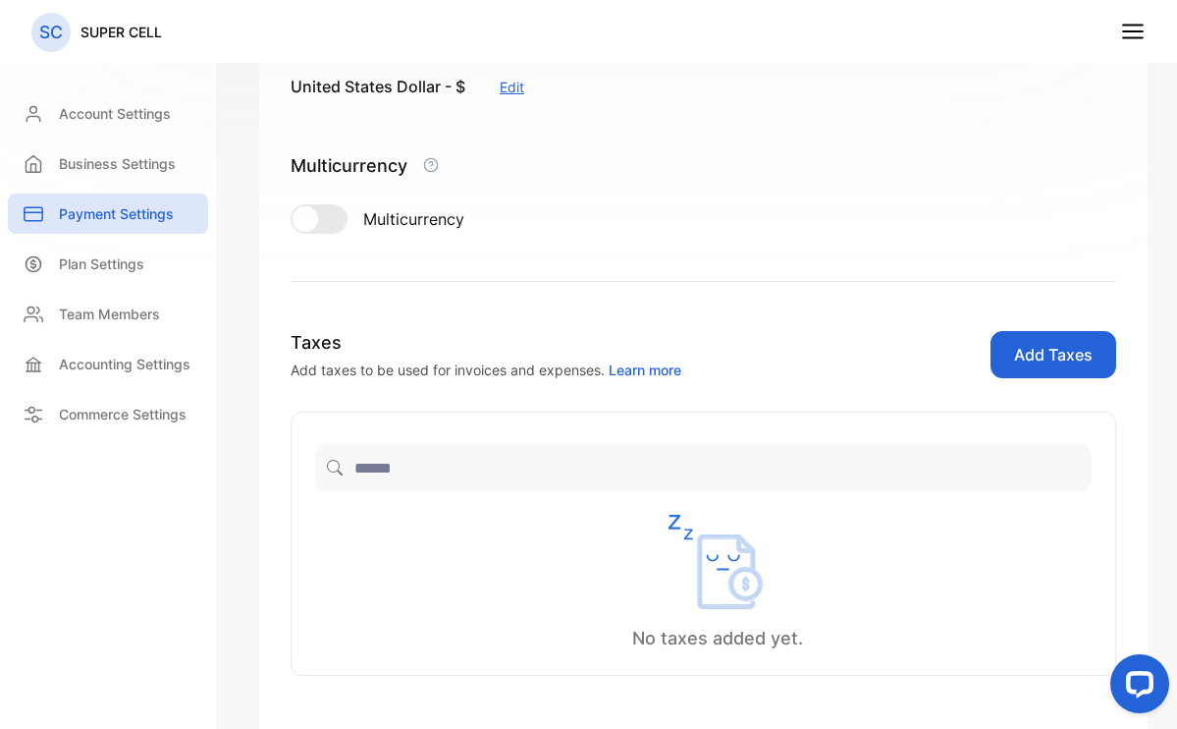
scroll to position [226, 0]
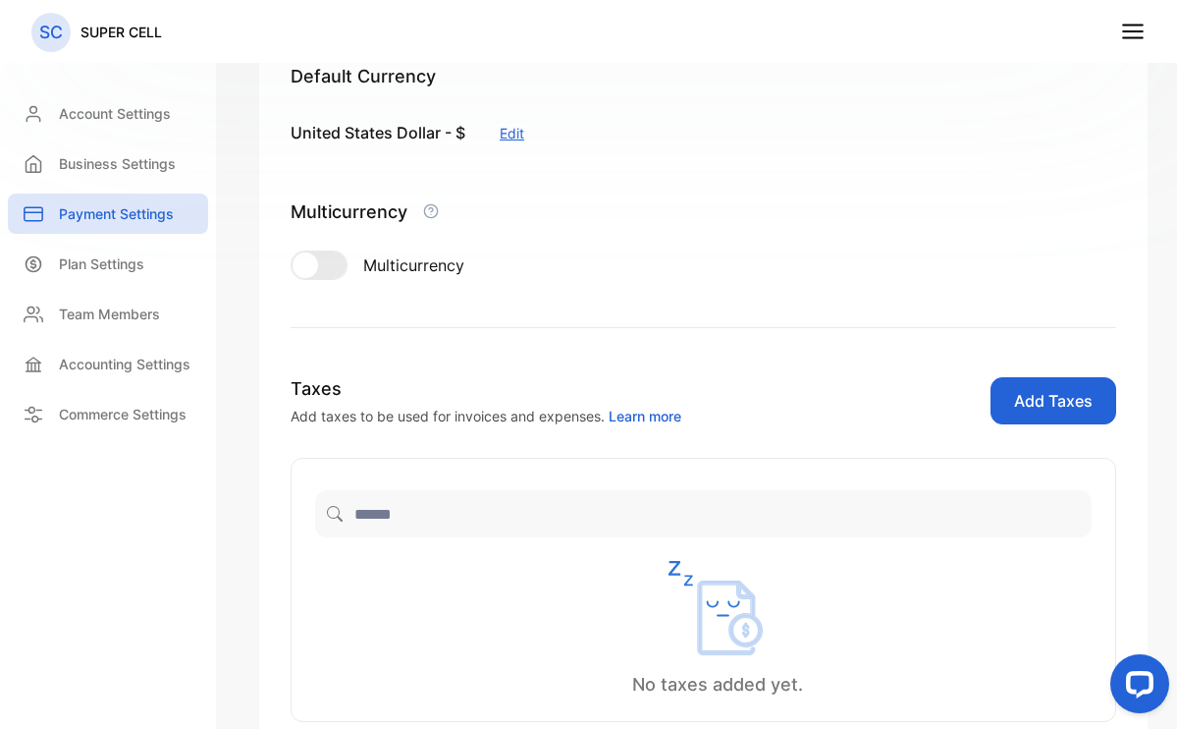
click at [333, 258] on div at bounding box center [319, 264] width 55 height 27
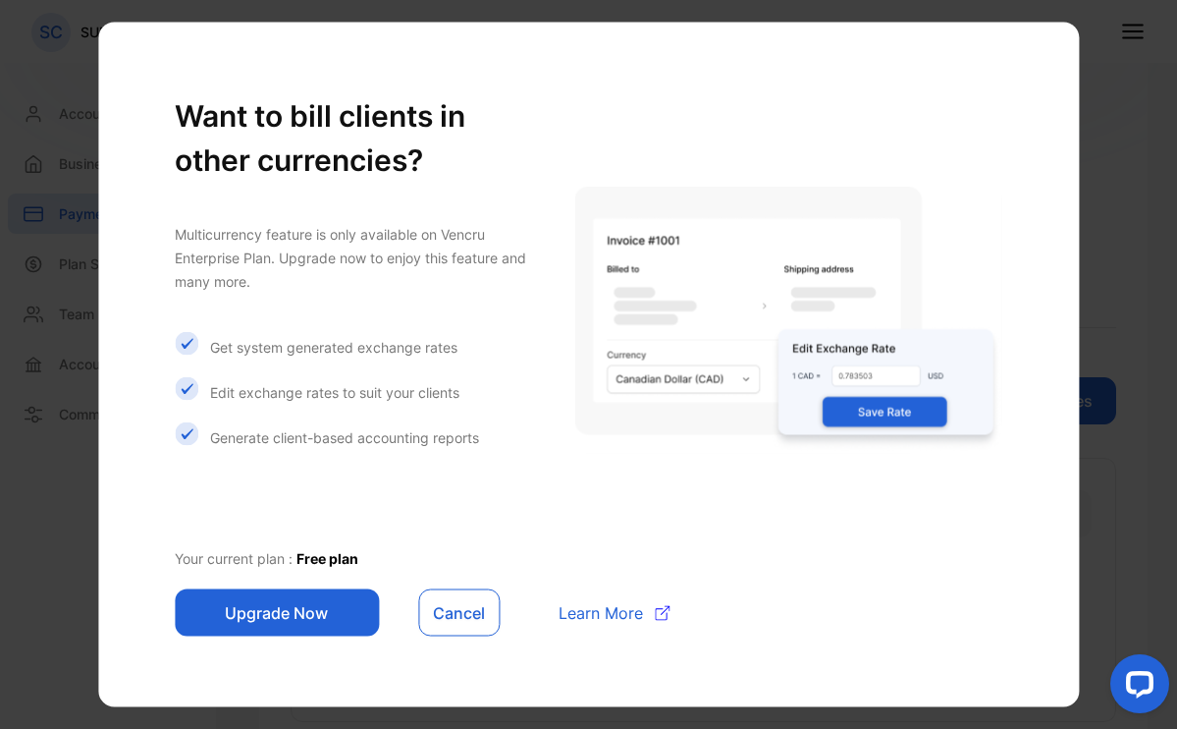
click at [252, 610] on button "Upgrade Now" at bounding box center [277, 612] width 204 height 47
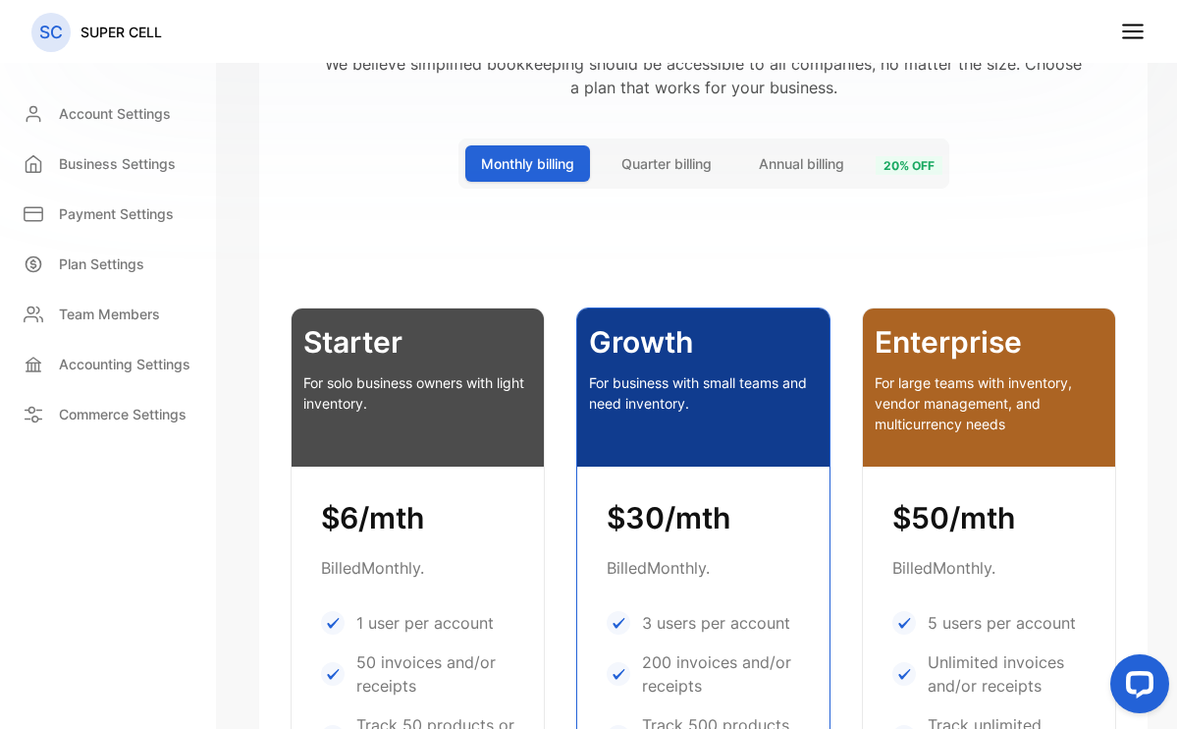
click at [411, 365] on div "Starter For solo business owners with light inventory." at bounding box center [418, 387] width 252 height 158
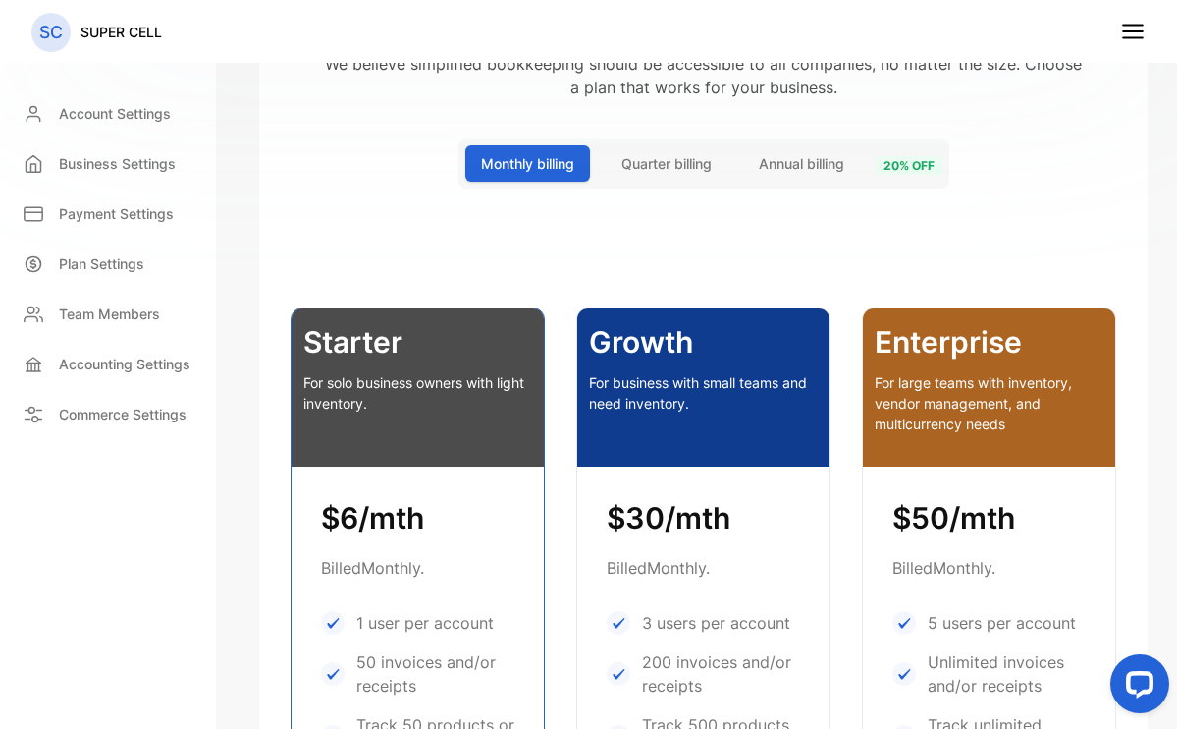
click at [398, 398] on p "For solo business owners with light inventory." at bounding box center [417, 392] width 229 height 41
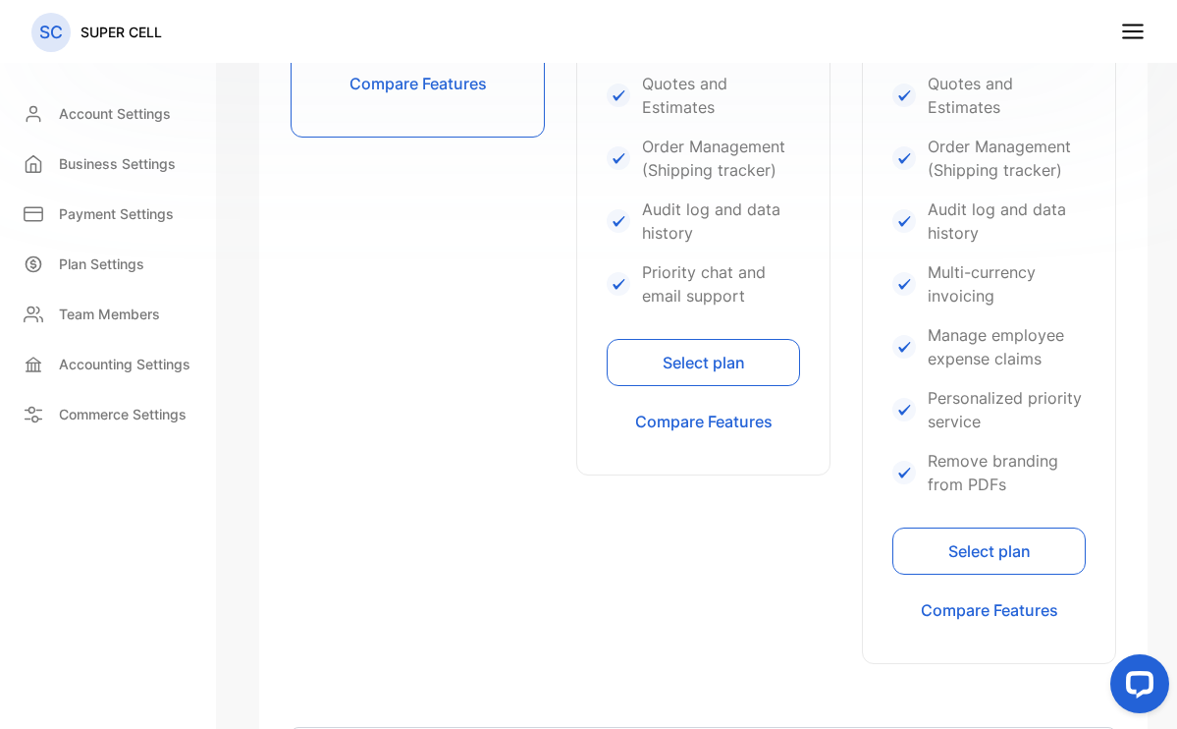
scroll to position [1495, 0]
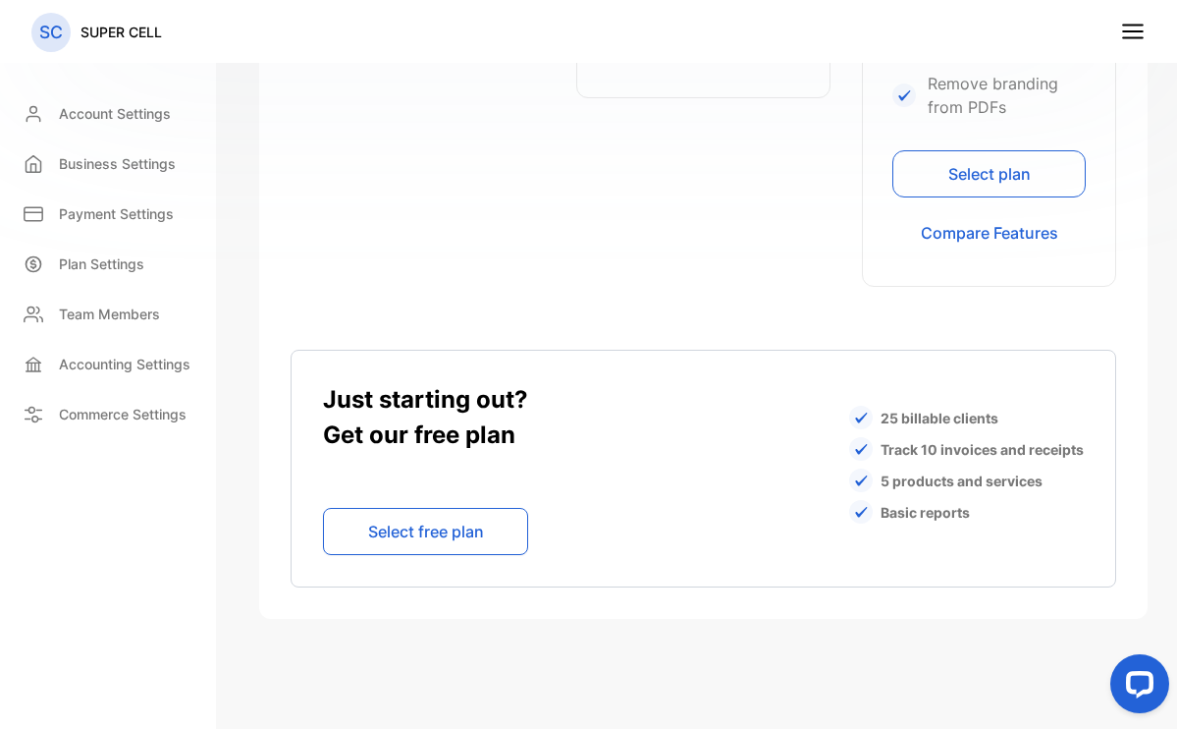
click at [410, 535] on button "Select free plan" at bounding box center [425, 531] width 205 height 47
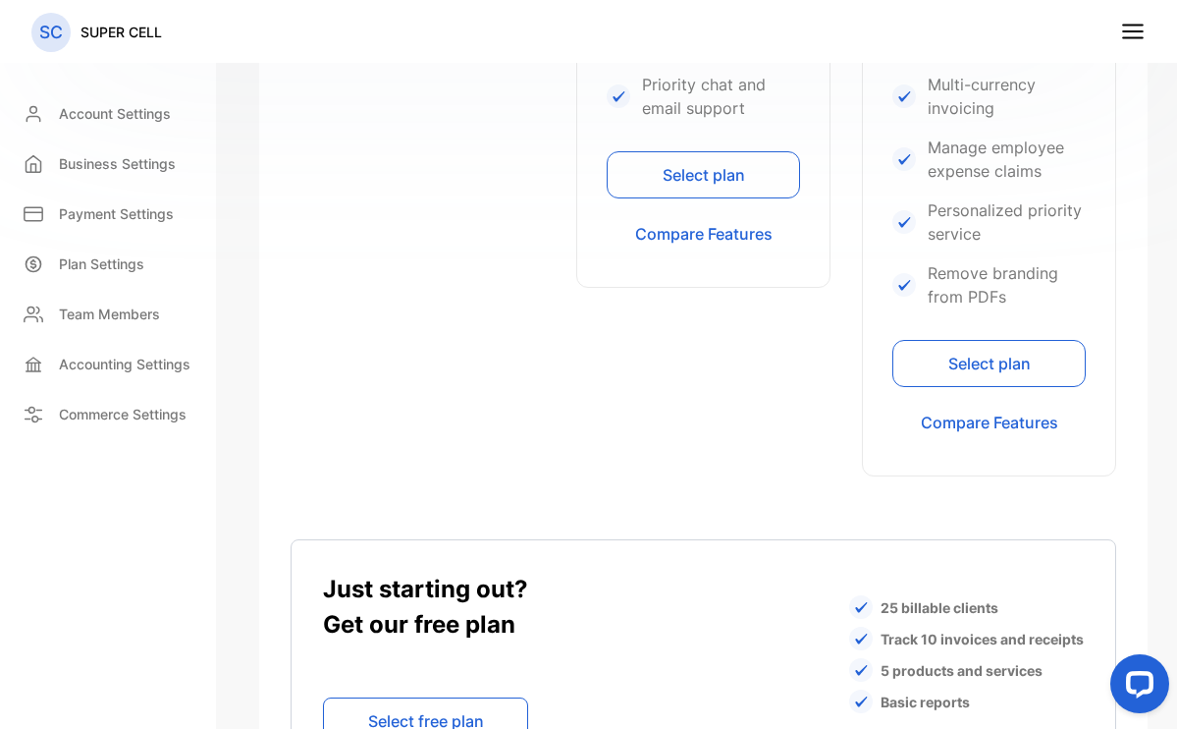
scroll to position [1494, 0]
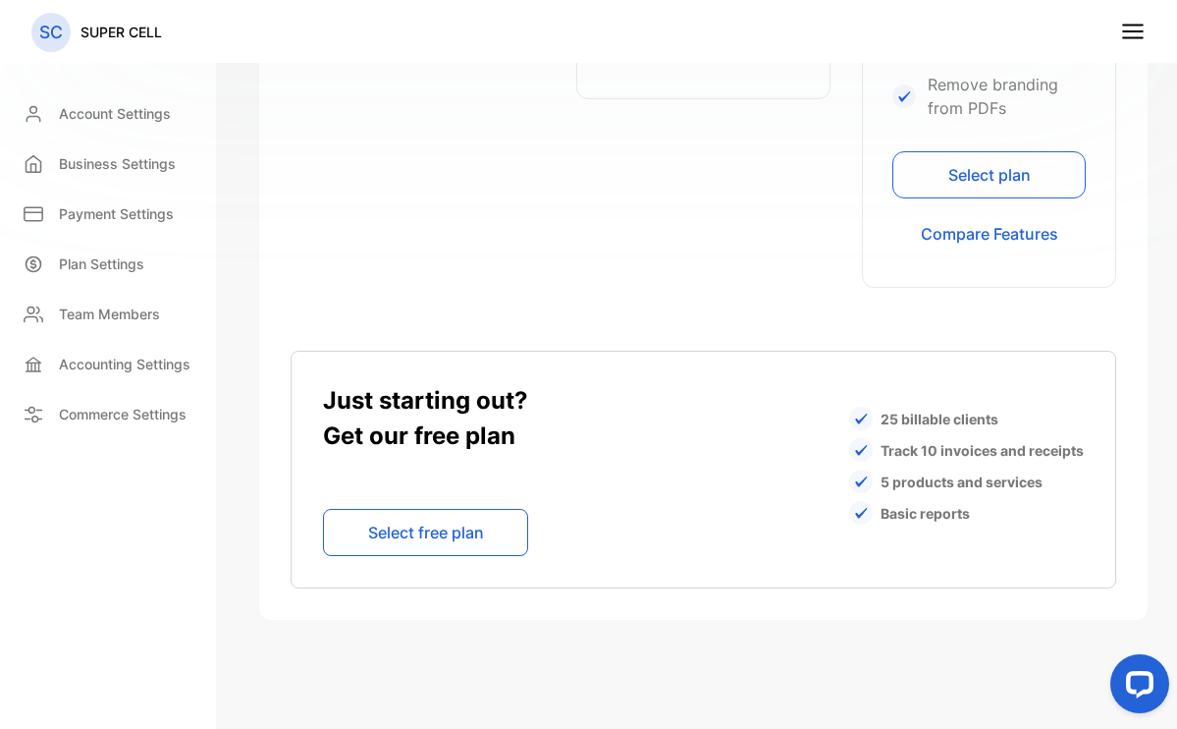
click at [408, 541] on button "Select free plan" at bounding box center [425, 532] width 205 height 47
click at [407, 528] on button "Select free plan" at bounding box center [425, 532] width 205 height 47
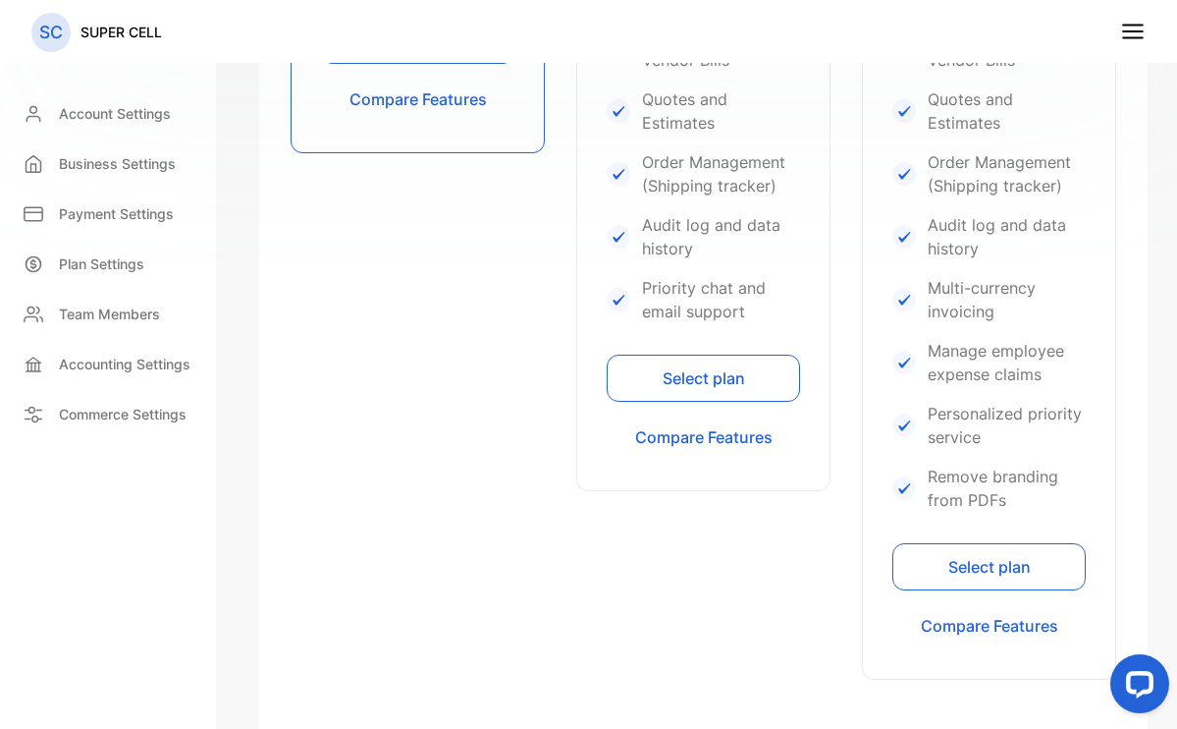
scroll to position [902, 0]
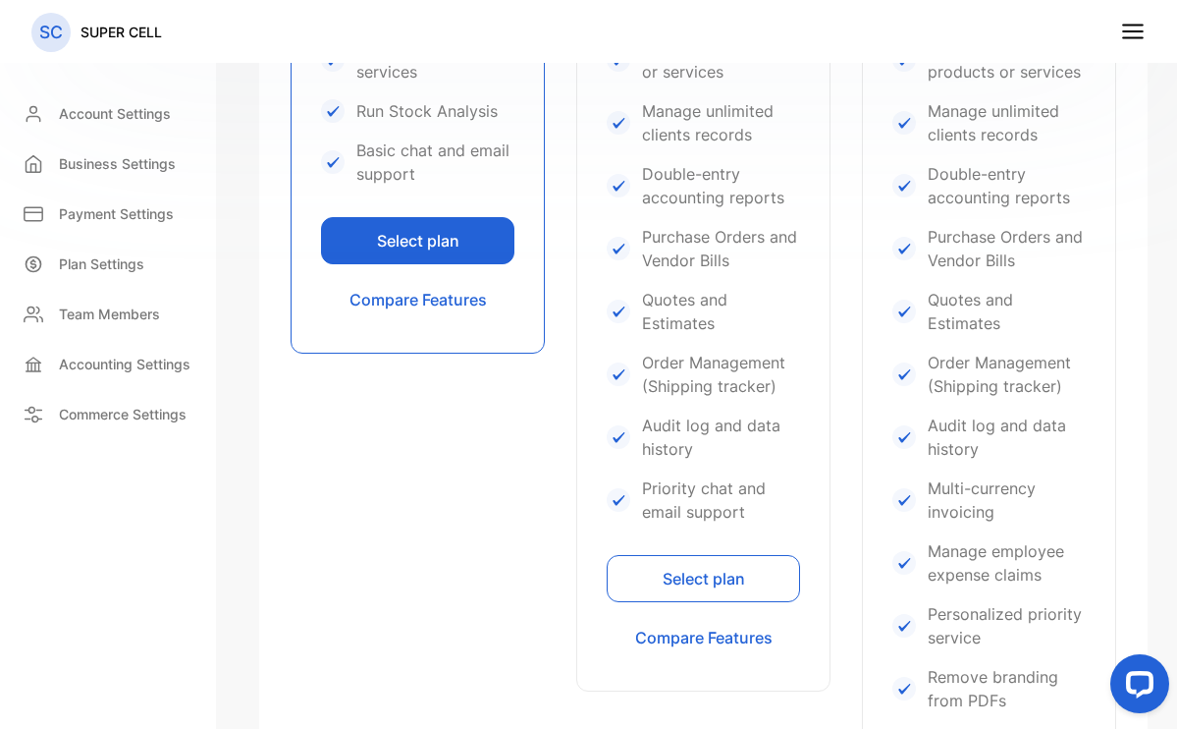
click at [428, 242] on button "Select plan" at bounding box center [417, 240] width 193 height 47
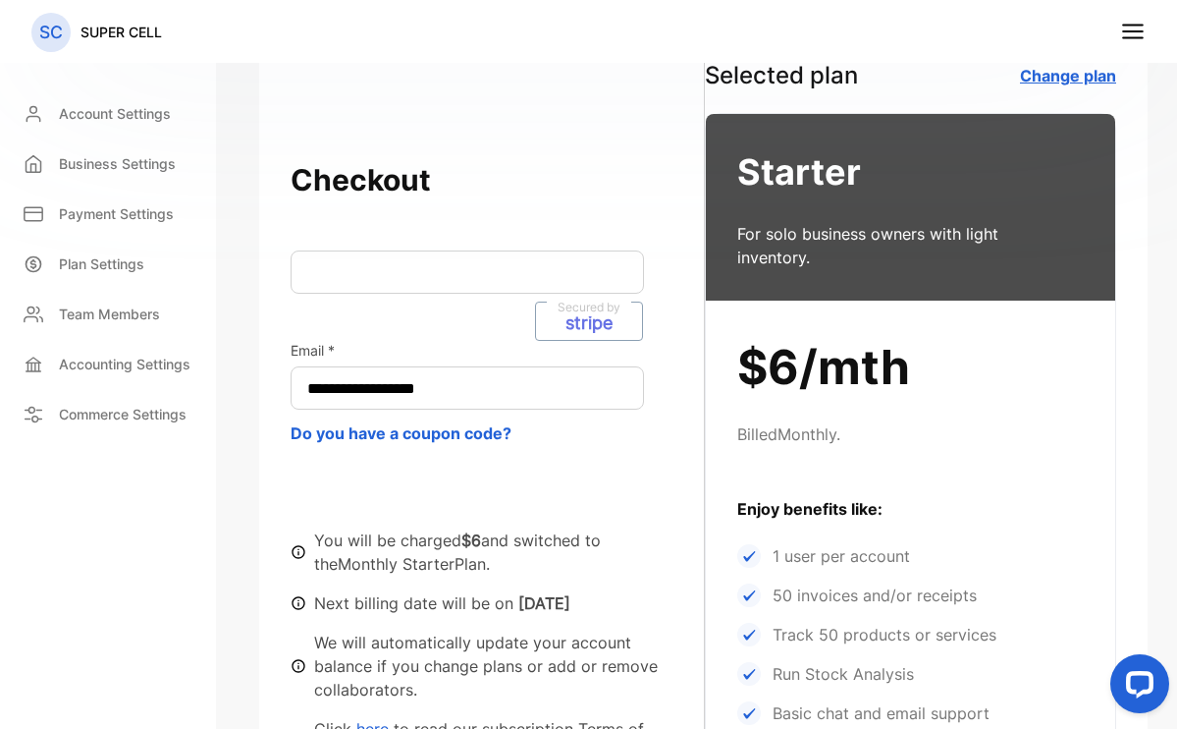
scroll to position [82, 0]
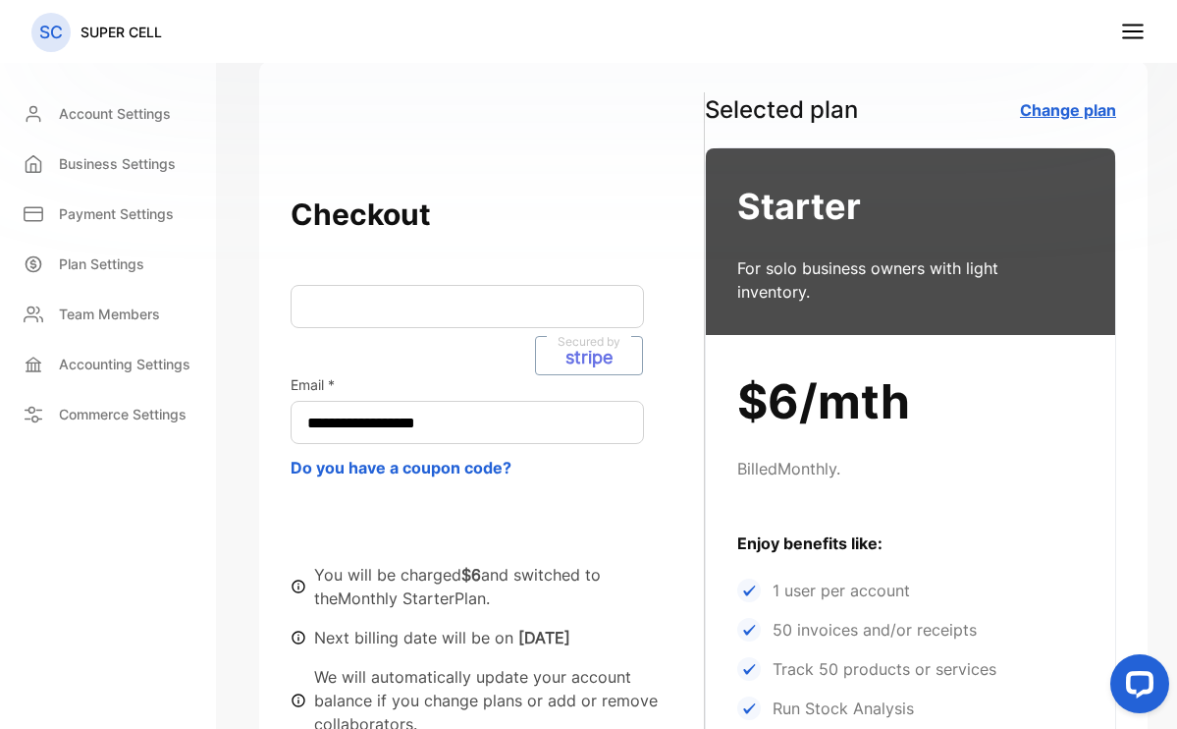
click at [1132, 31] on line at bounding box center [1133, 31] width 20 height 0
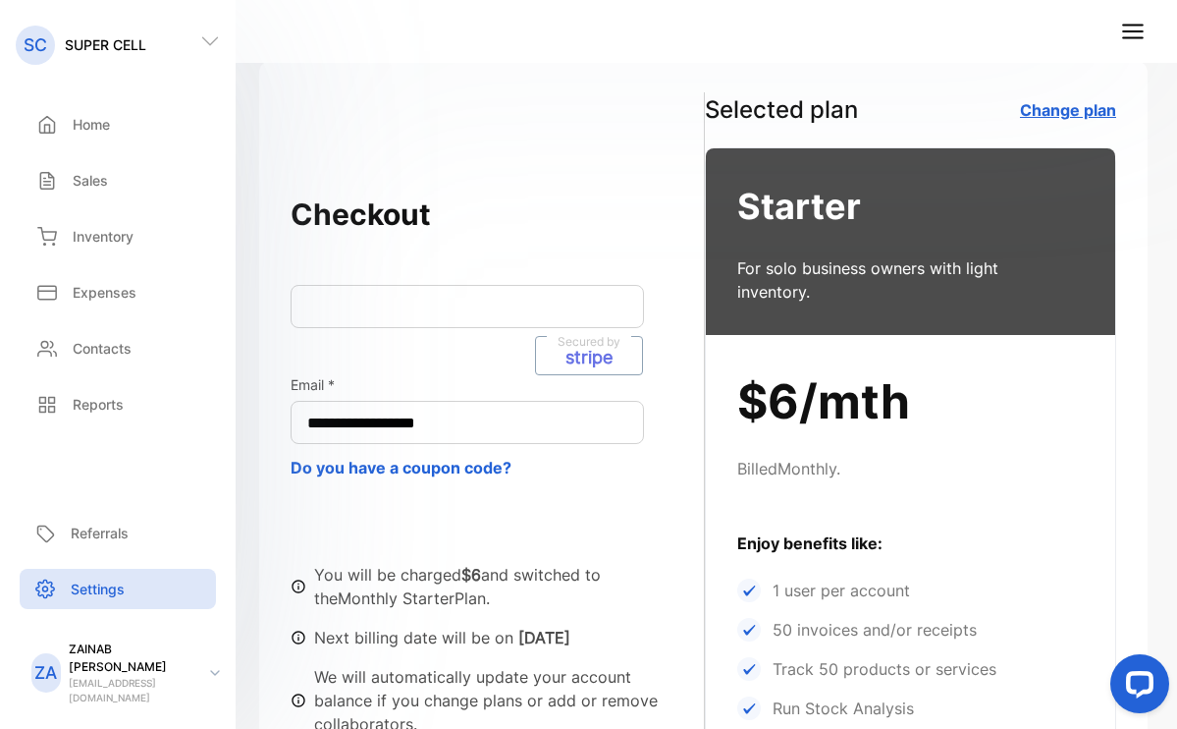
click at [589, 340] on p "Secured by" at bounding box center [589, 342] width 84 height 18
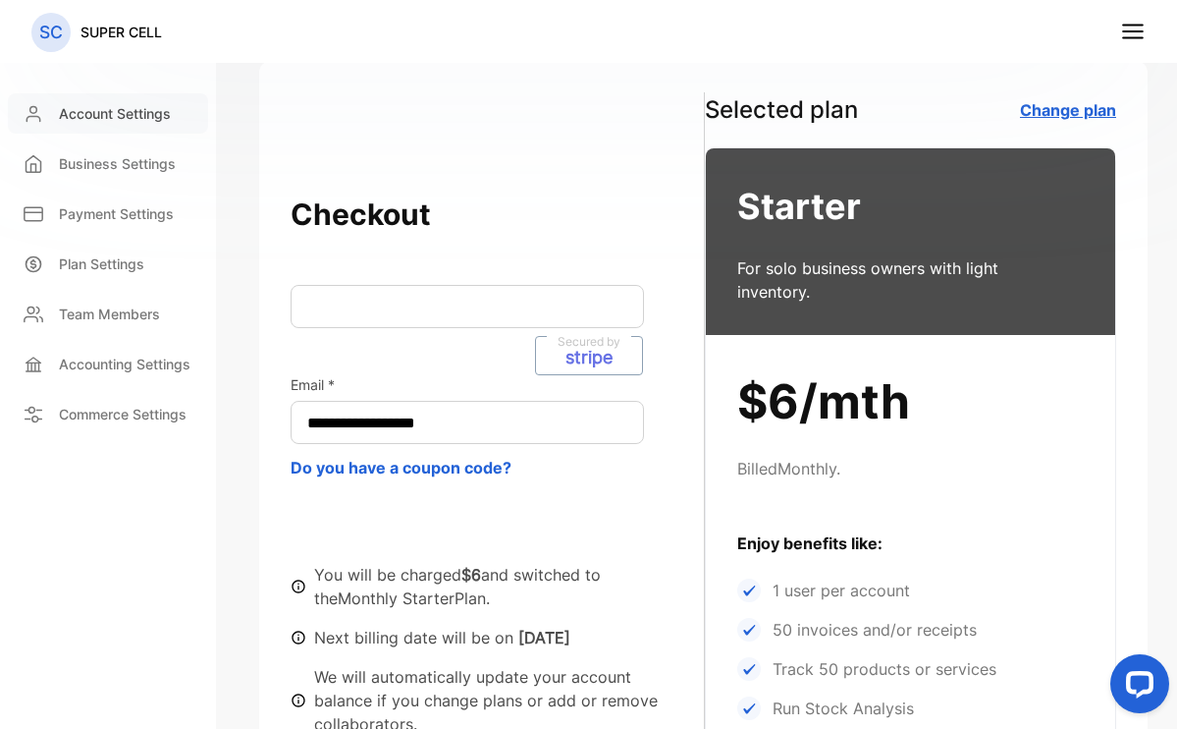
click at [128, 127] on div "Account Settings" at bounding box center [108, 113] width 200 height 40
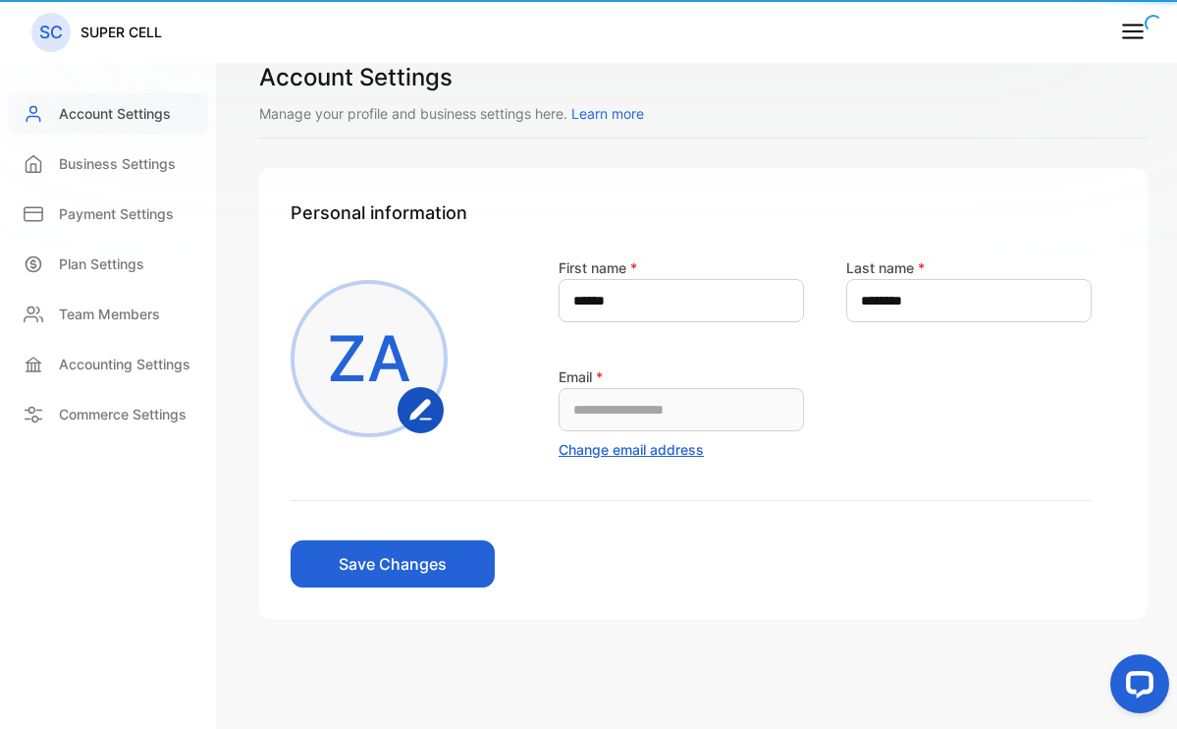
scroll to position [19, 0]
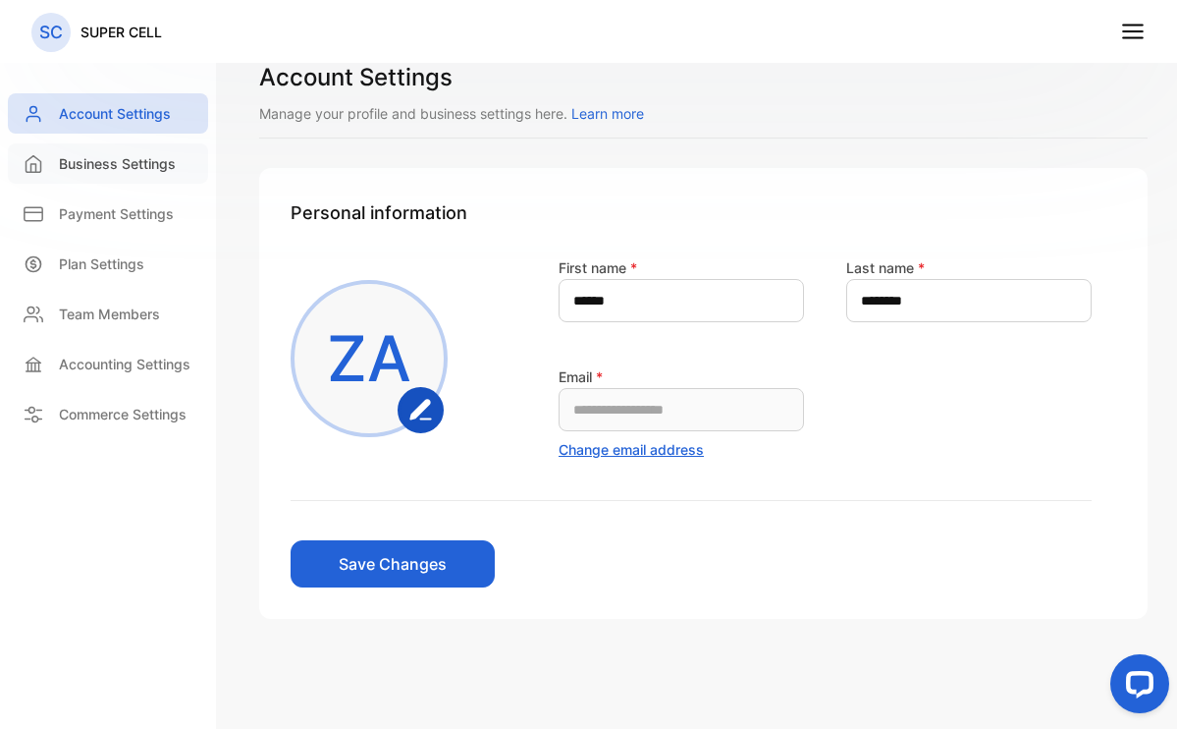
click at [131, 178] on div "Business Settings" at bounding box center [108, 163] width 200 height 40
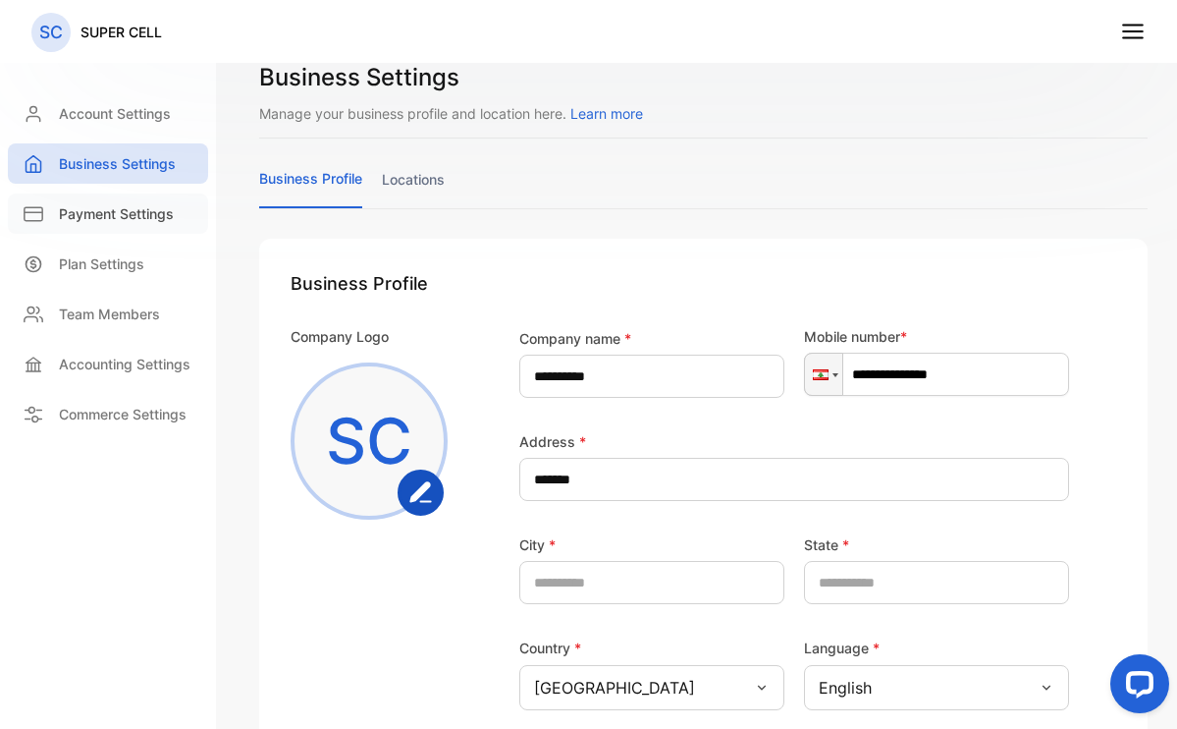
click at [120, 201] on div "Payment Settings" at bounding box center [108, 213] width 200 height 40
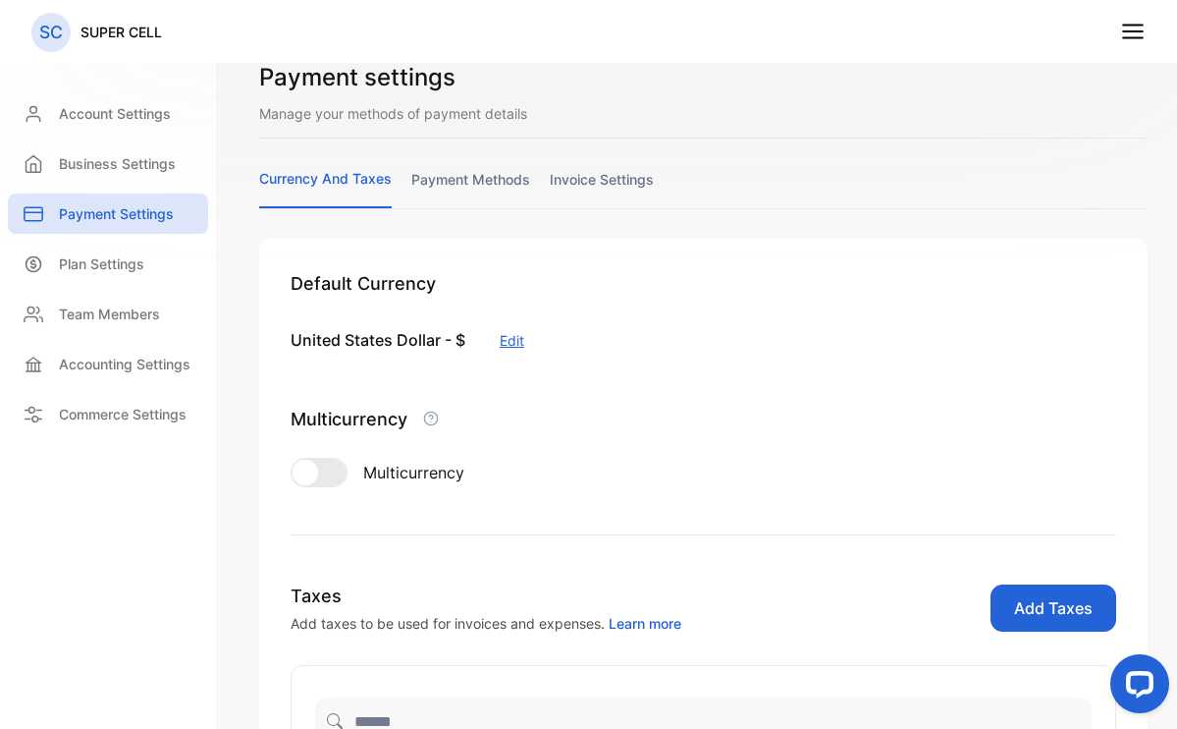
click at [500, 342] on button "Edit" at bounding box center [512, 340] width 25 height 21
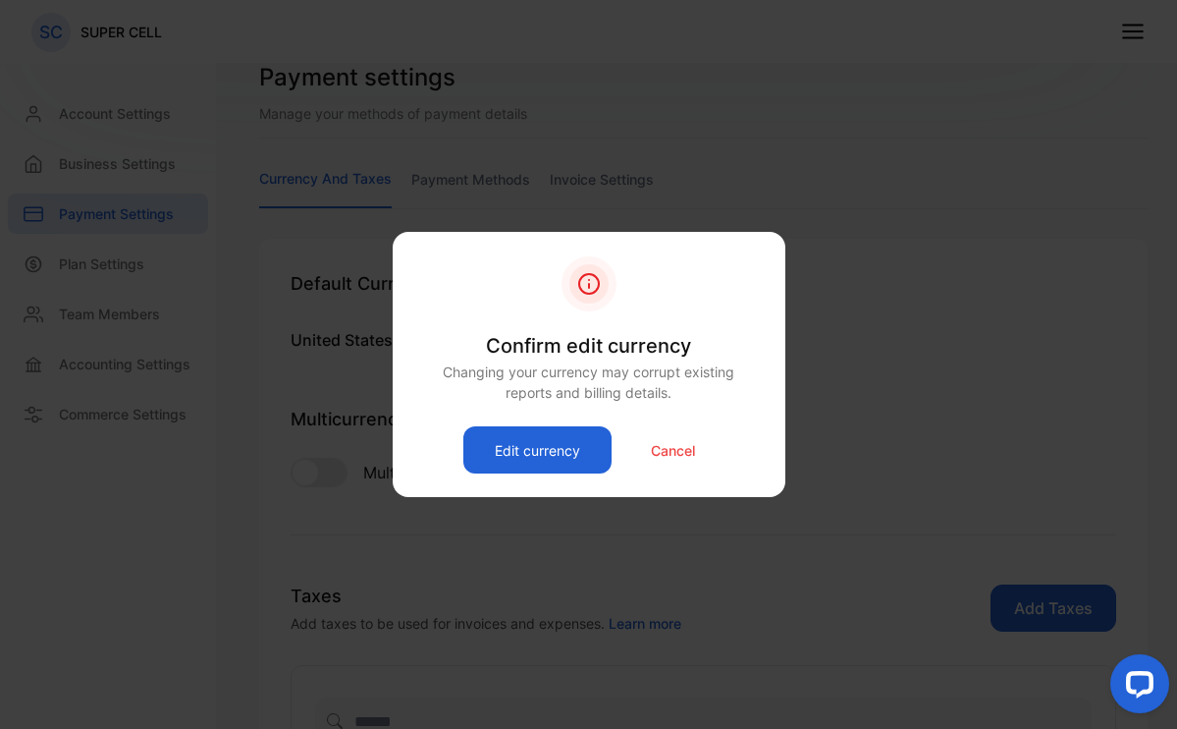
click at [518, 463] on button "Edit currency" at bounding box center [537, 449] width 148 height 47
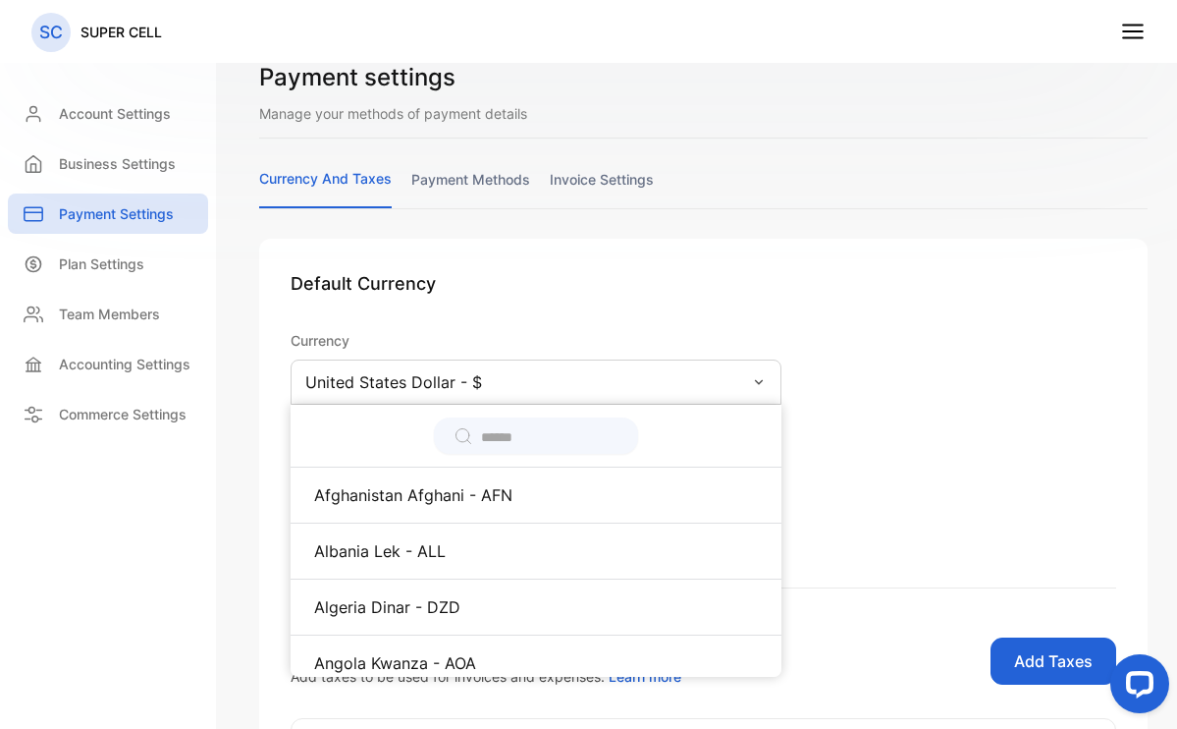
click at [553, 308] on div "Default Currency Currency United States Dollar - $ Afghanistan Afghani - AFN Al…" at bounding box center [704, 429] width 826 height 318
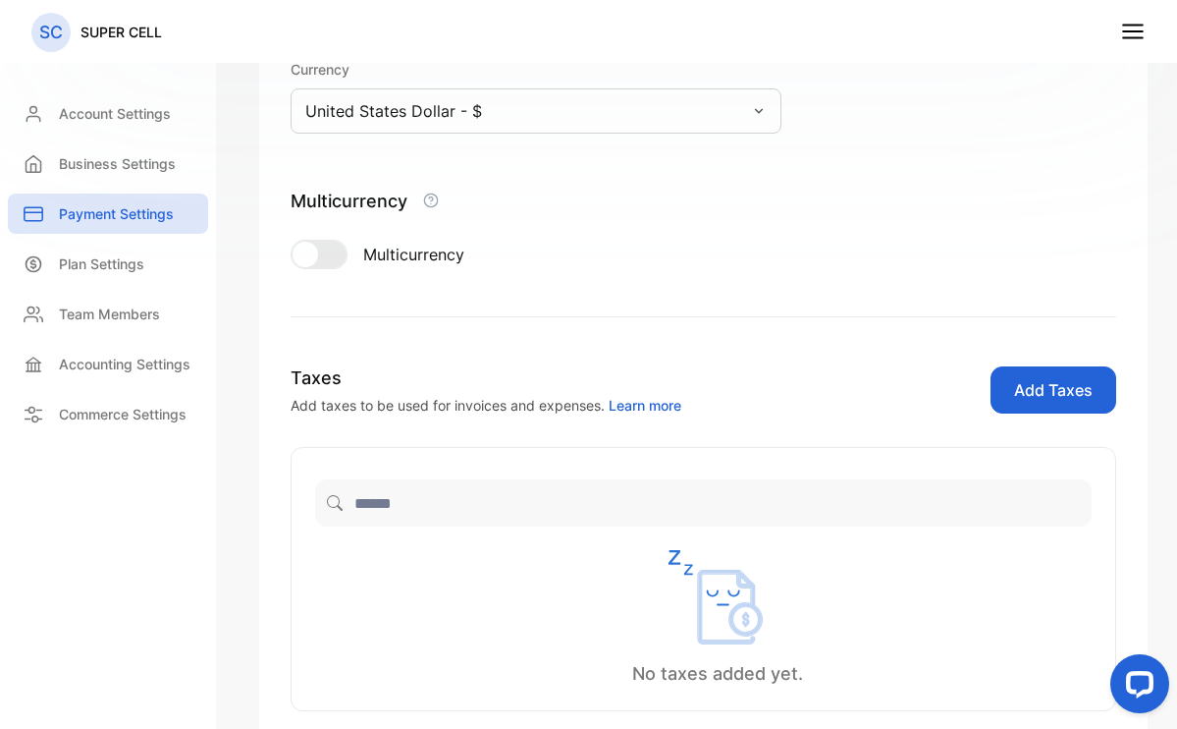
scroll to position [256, 0]
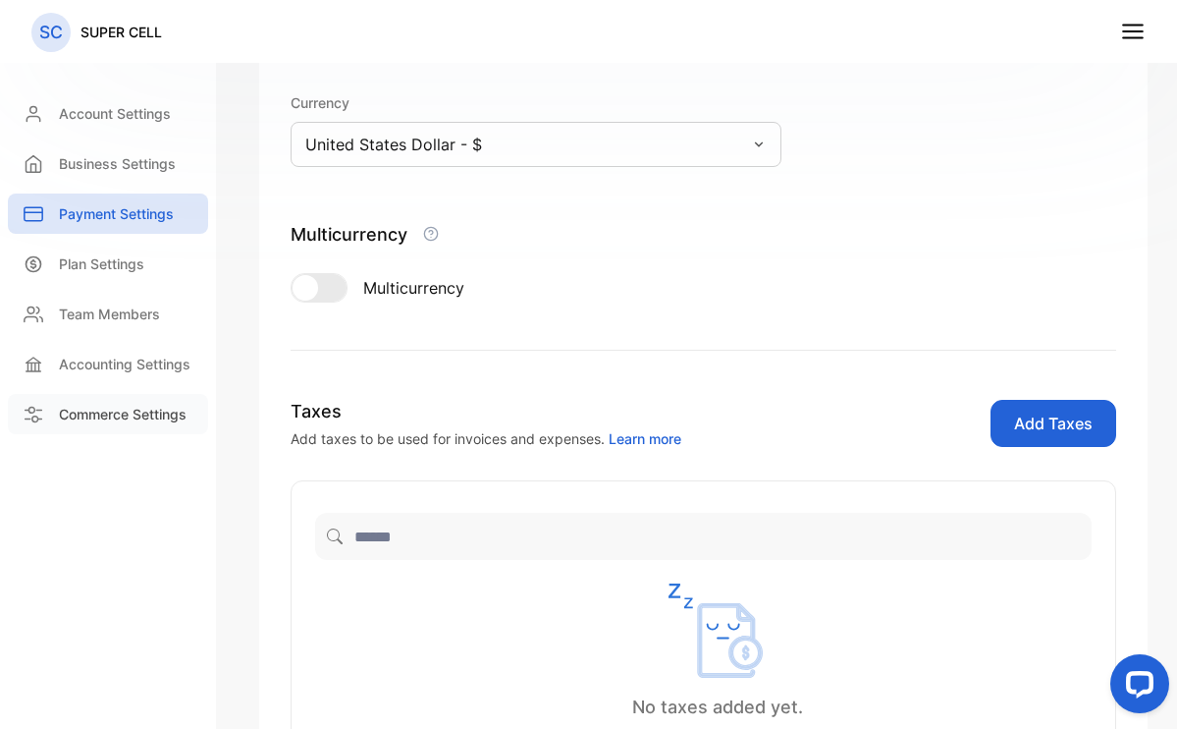
click at [144, 413] on p "Commerce Settings" at bounding box center [123, 414] width 128 height 21
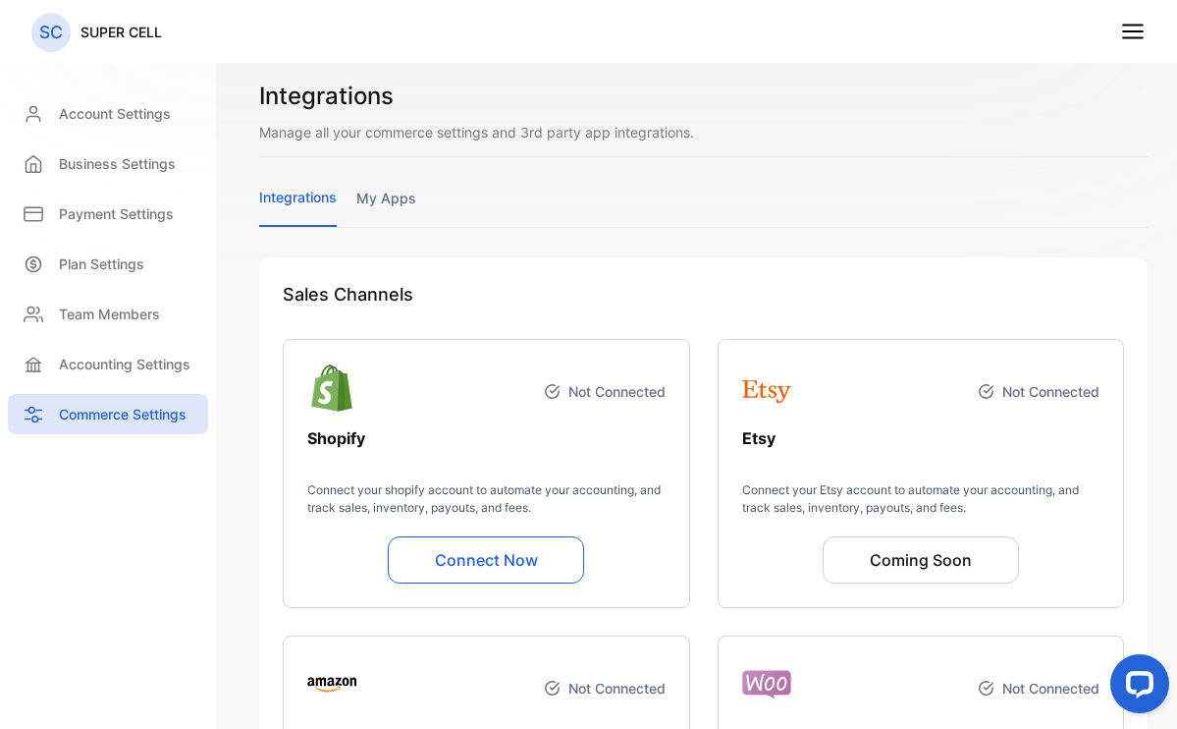
click at [394, 188] on link "my apps" at bounding box center [386, 207] width 60 height 38
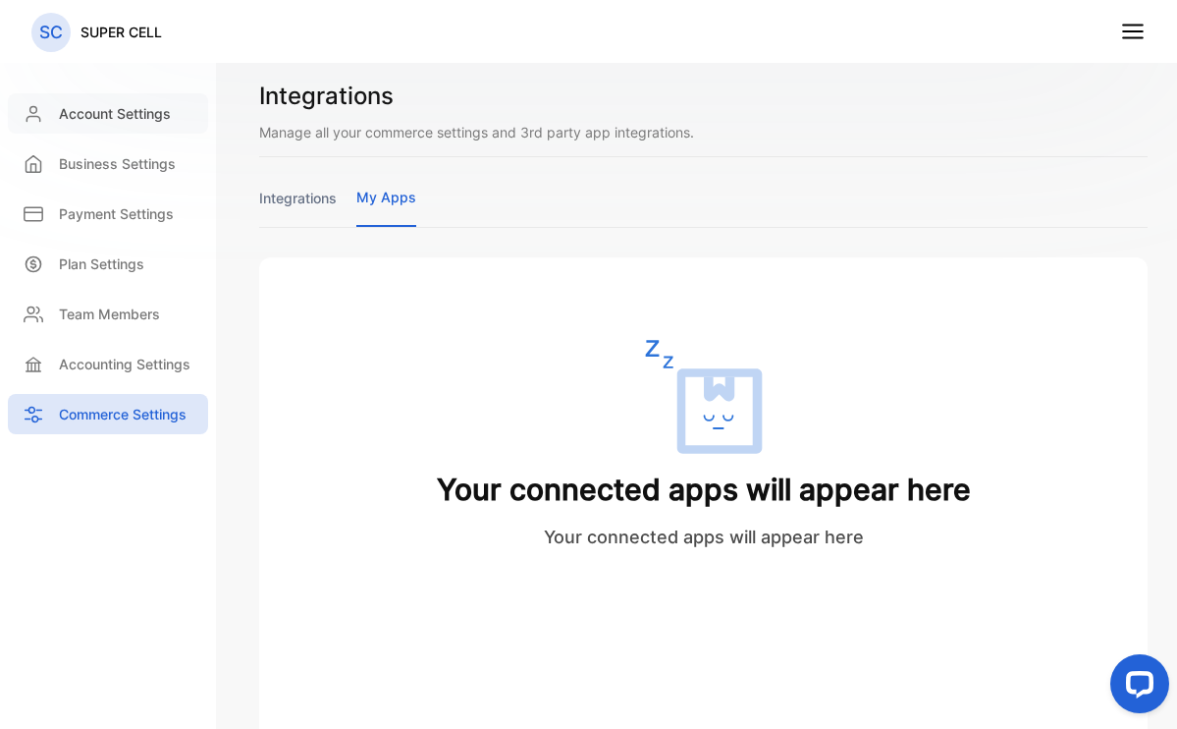
click at [147, 120] on p "Account Settings" at bounding box center [115, 113] width 112 height 21
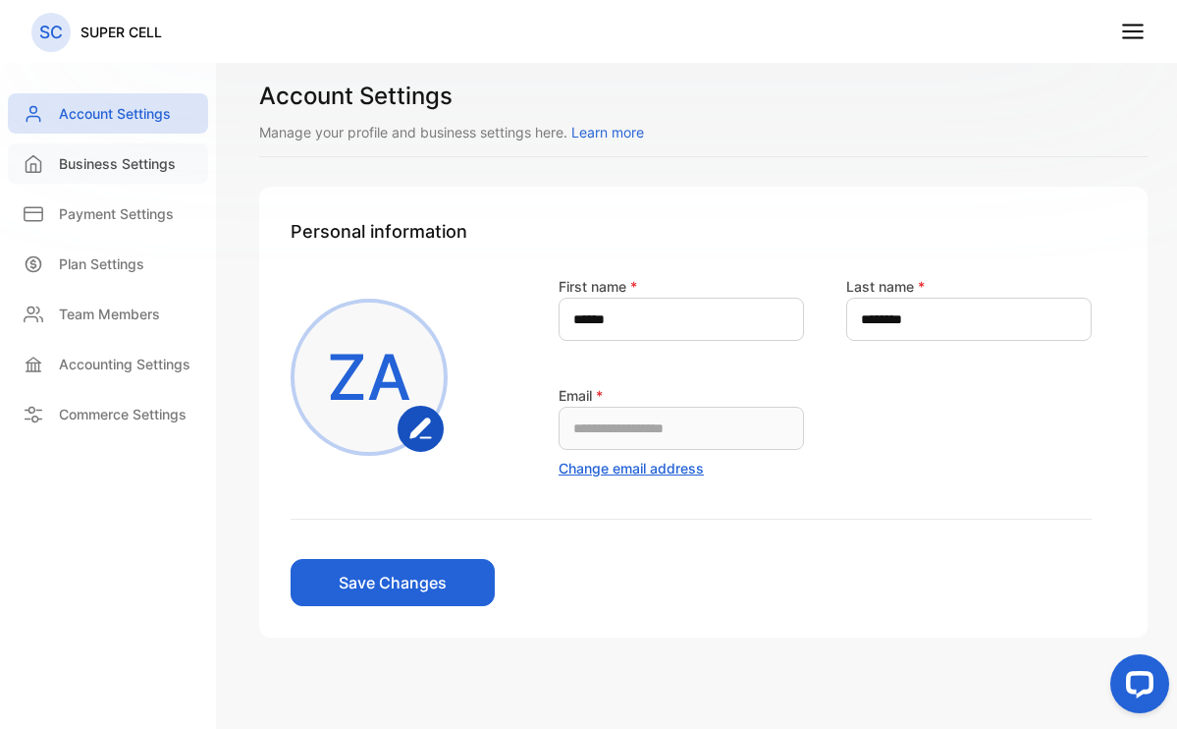
click at [100, 167] on p "Business Settings" at bounding box center [117, 163] width 117 height 21
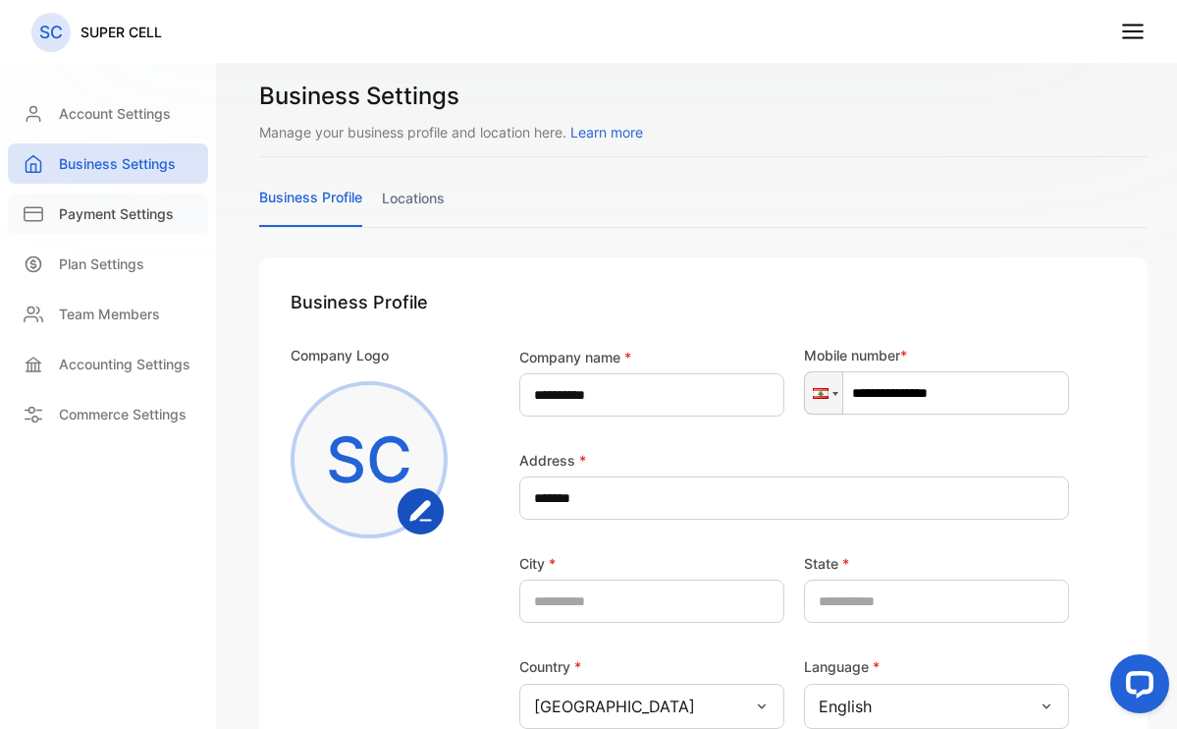
click at [95, 209] on p "Payment Settings" at bounding box center [116, 213] width 115 height 21
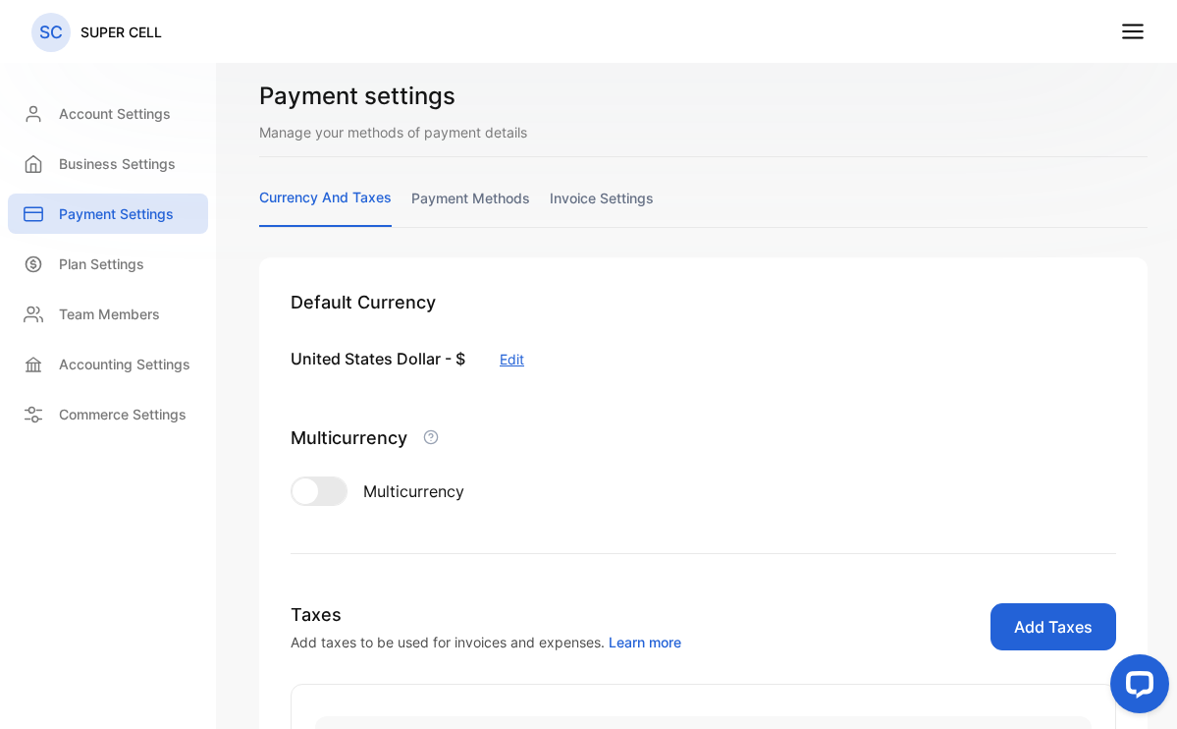
click at [63, 41] on p "SC" at bounding box center [51, 33] width 24 height 26
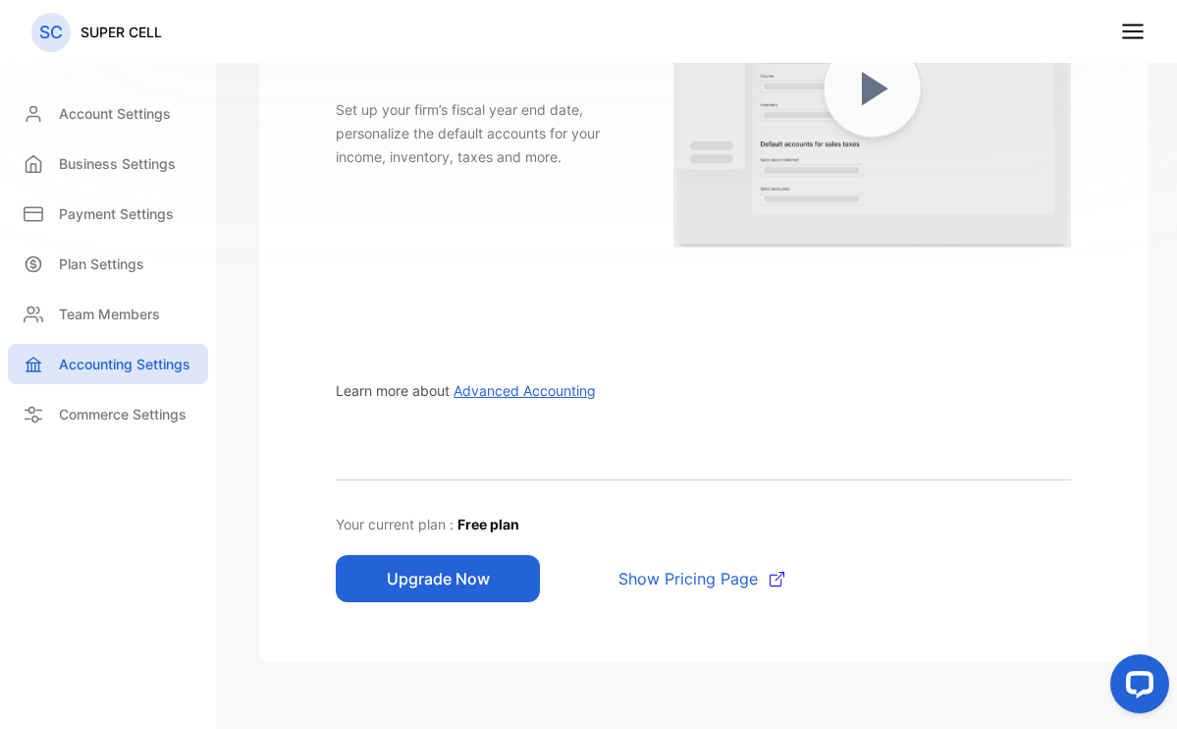
scroll to position [145, 0]
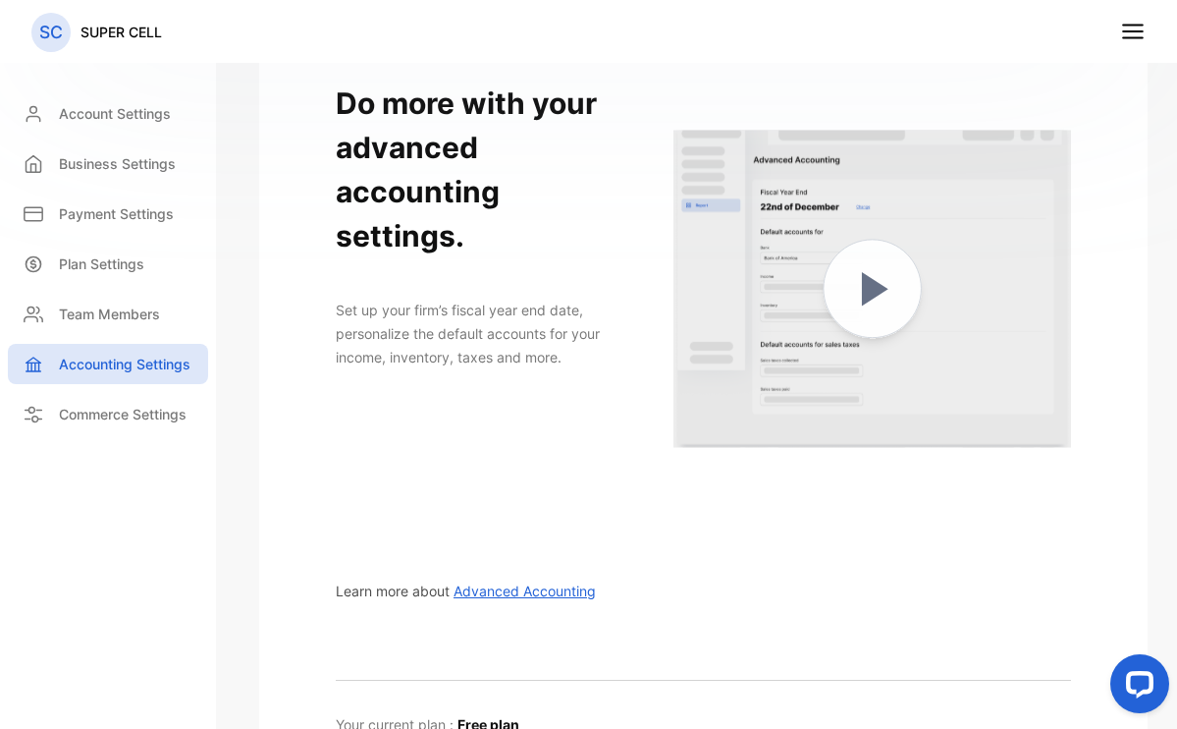
click at [501, 582] on span "Advanced Accounting" at bounding box center [525, 590] width 142 height 17
click at [113, 113] on p "Account Settings" at bounding box center [115, 113] width 112 height 21
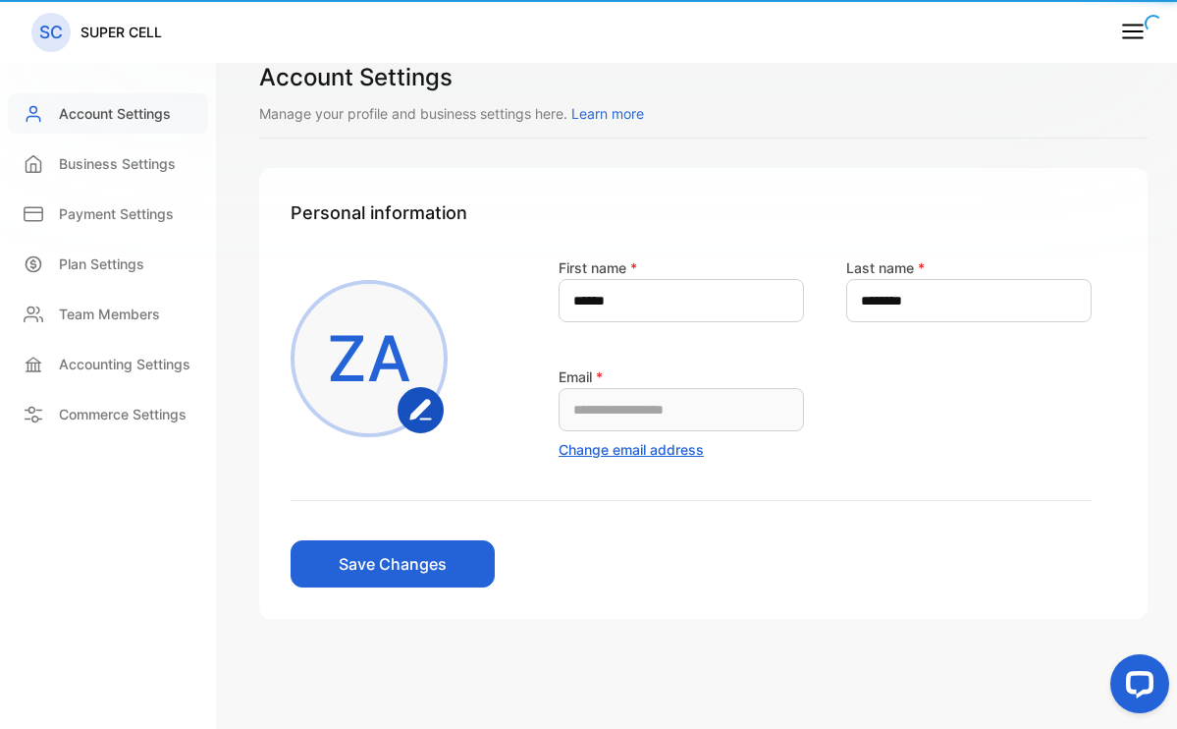
scroll to position [19, 0]
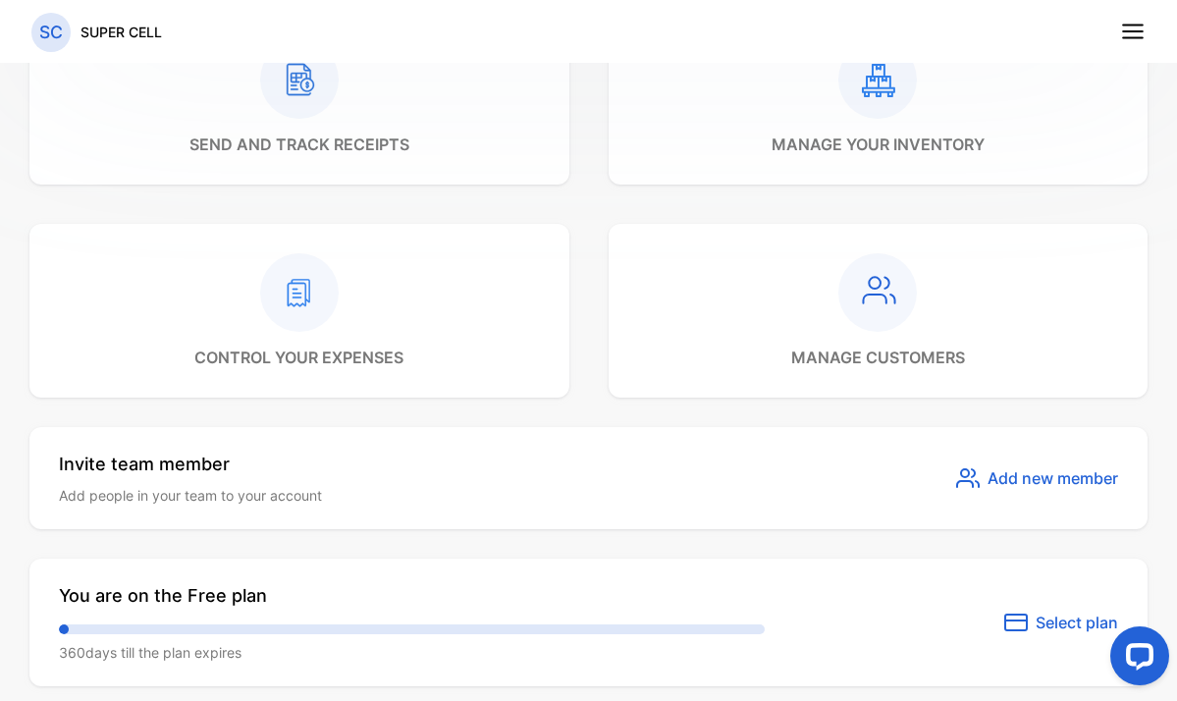
scroll to position [1167, 0]
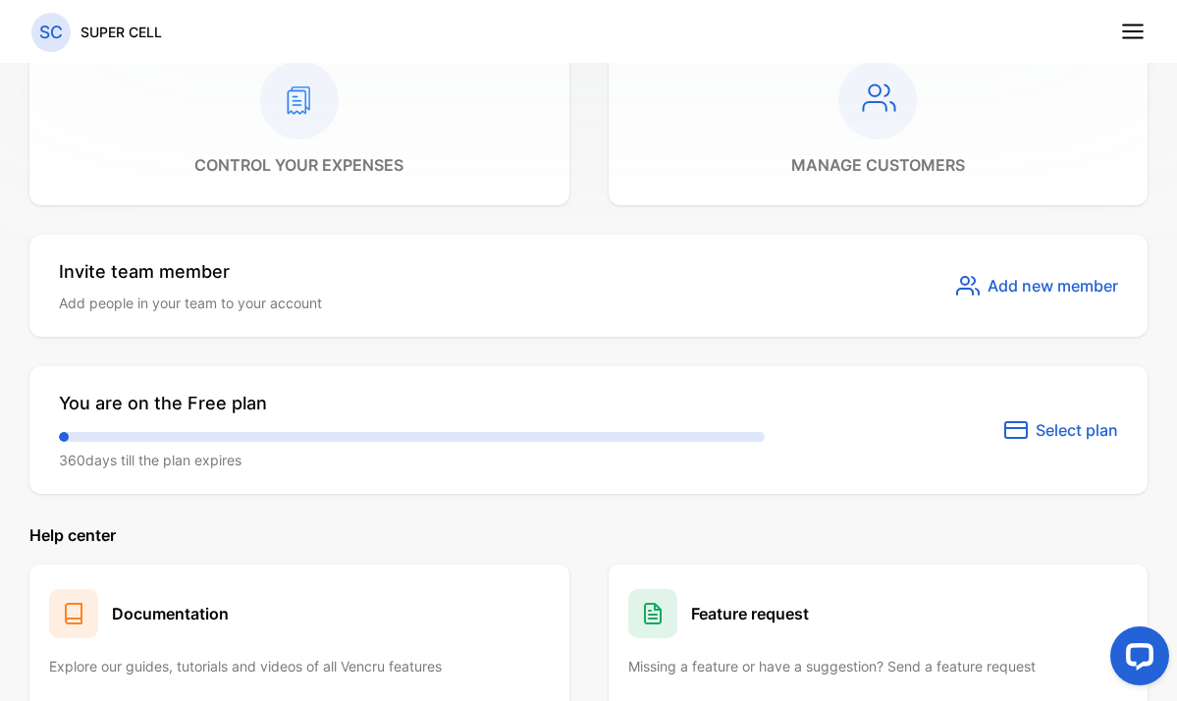
click at [1084, 431] on span "Select plan" at bounding box center [1077, 430] width 82 height 24
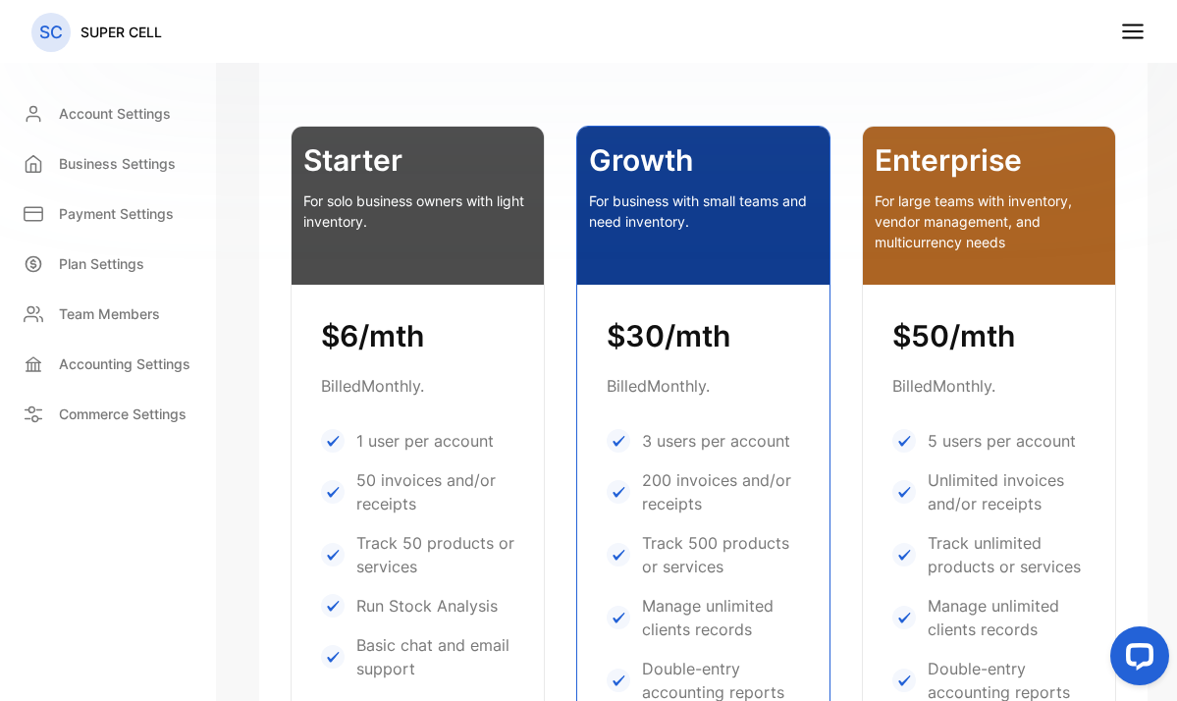
scroll to position [826, 0]
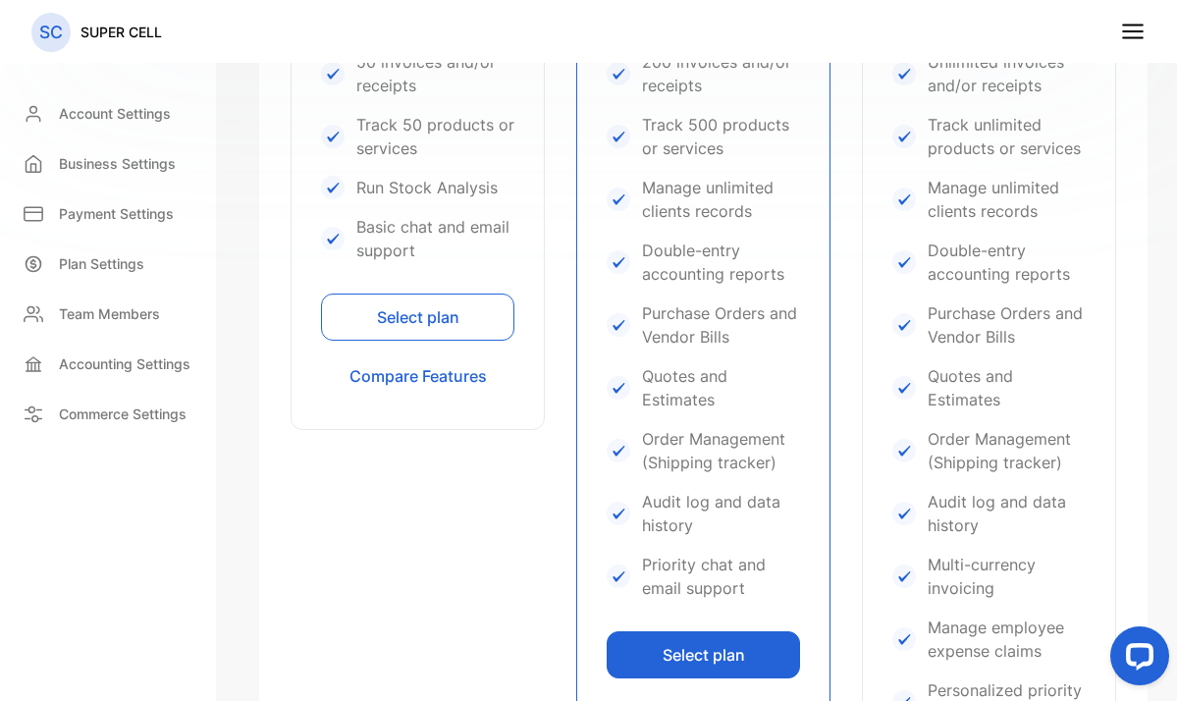
click at [463, 317] on button "Select plan" at bounding box center [417, 317] width 193 height 47
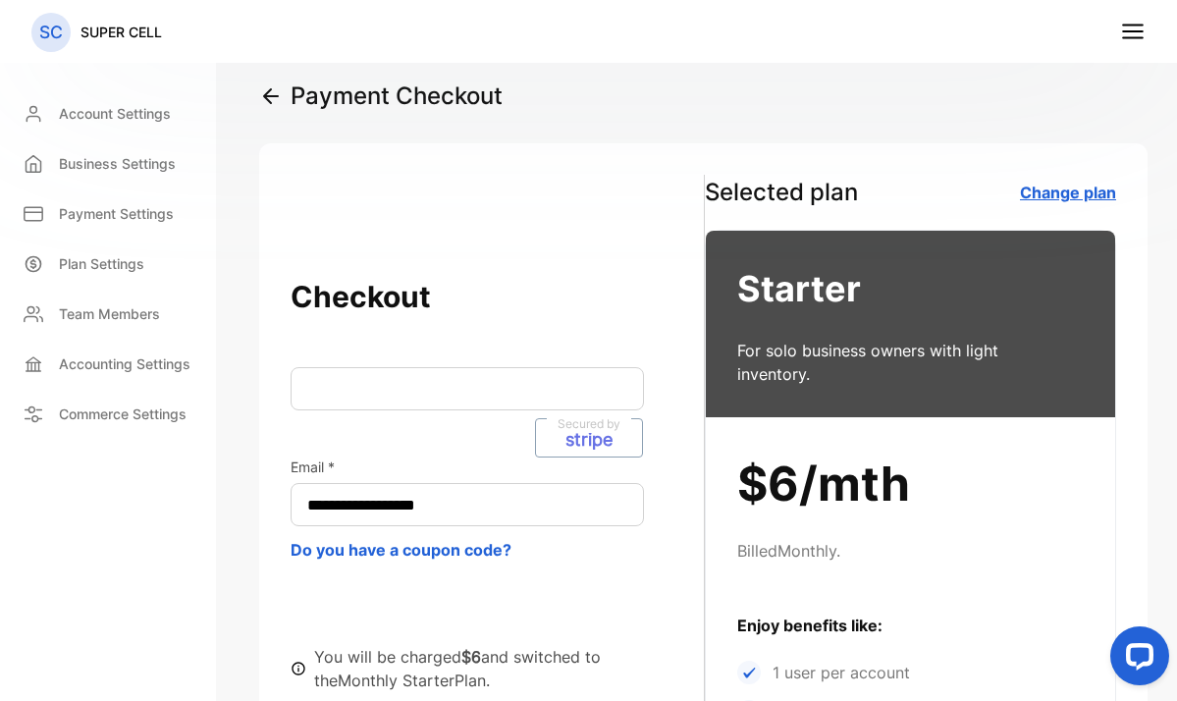
click at [1130, 39] on icon at bounding box center [1133, 32] width 26 height 26
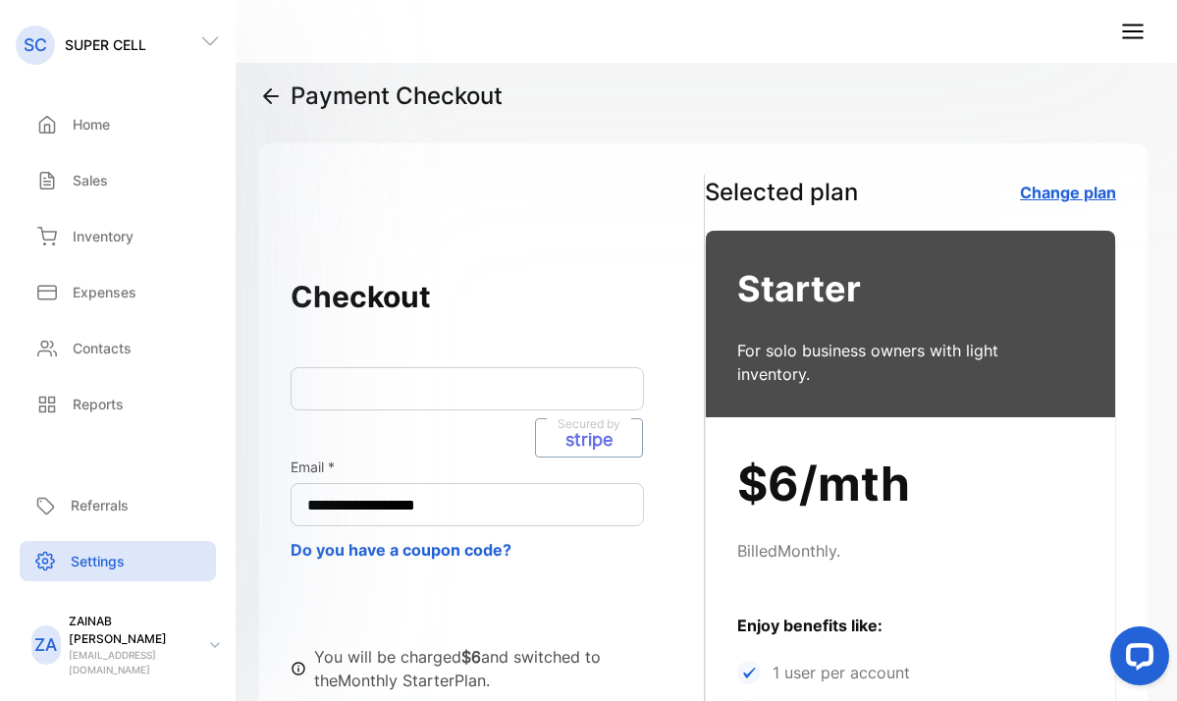
click at [309, 331] on div "**********" at bounding box center [497, 577] width 413 height 608
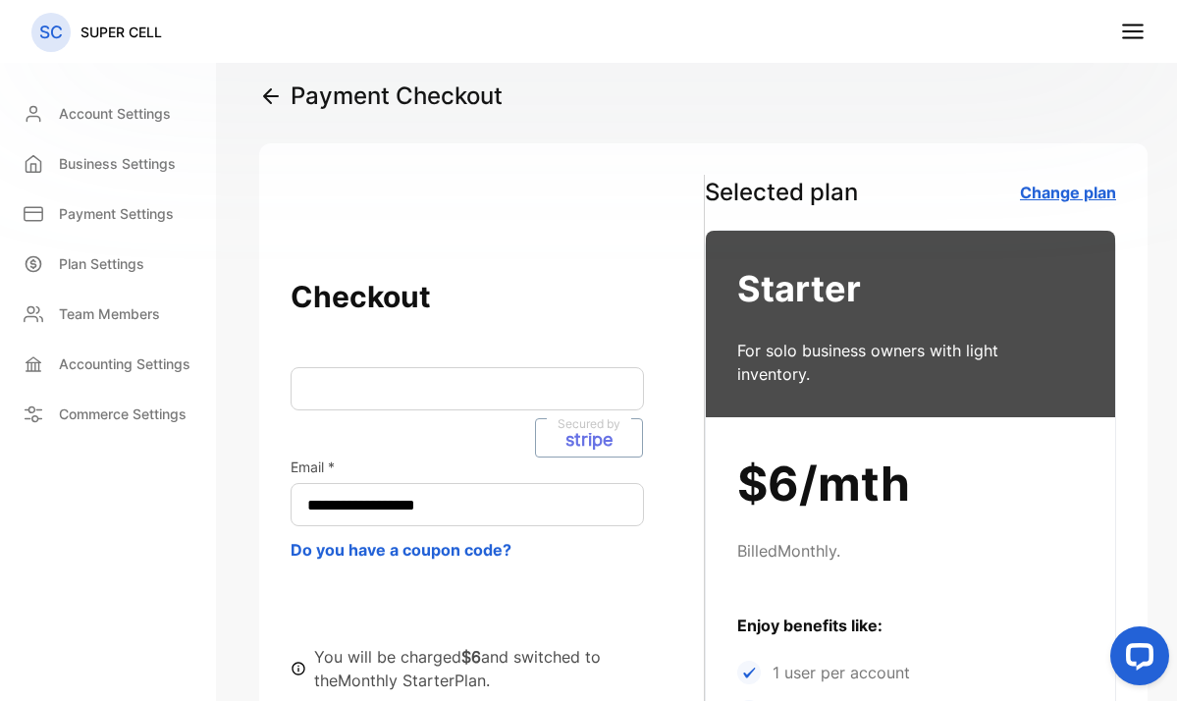
click at [480, 241] on div "**********" at bounding box center [703, 576] width 889 height 867
click at [510, 276] on h2 "Checkout" at bounding box center [497, 296] width 413 height 47
click at [103, 408] on p "Commerce Settings" at bounding box center [123, 414] width 128 height 21
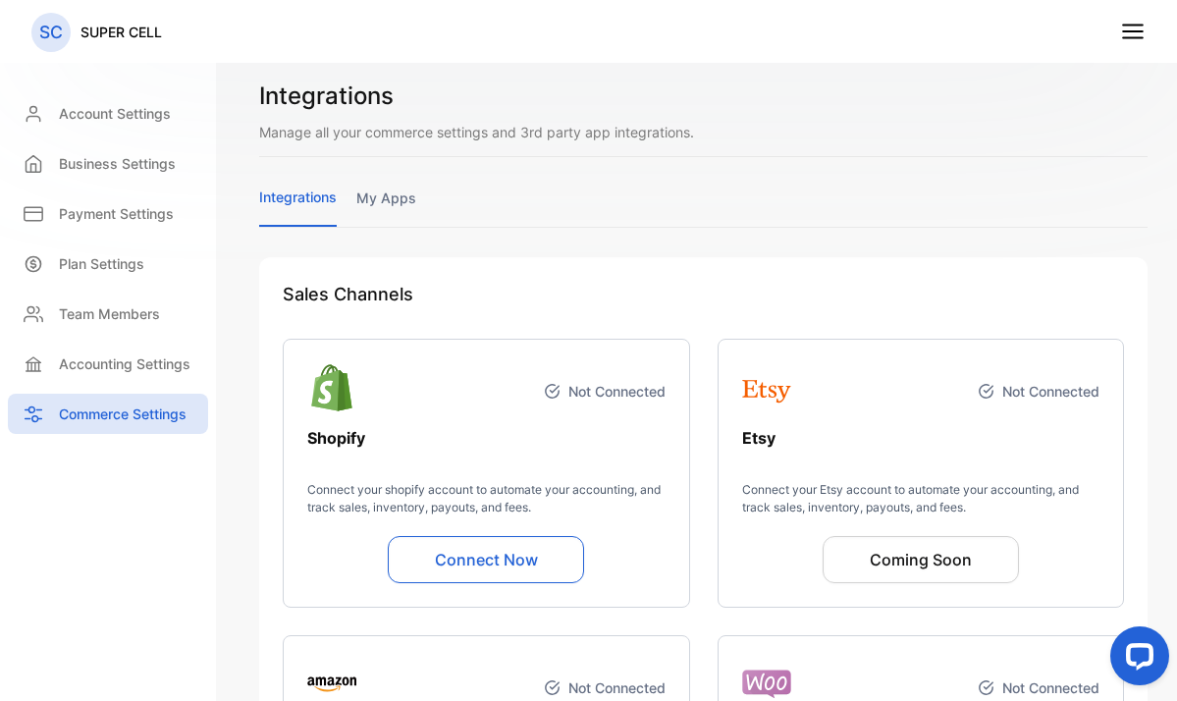
click at [397, 204] on link "my apps" at bounding box center [386, 207] width 60 height 38
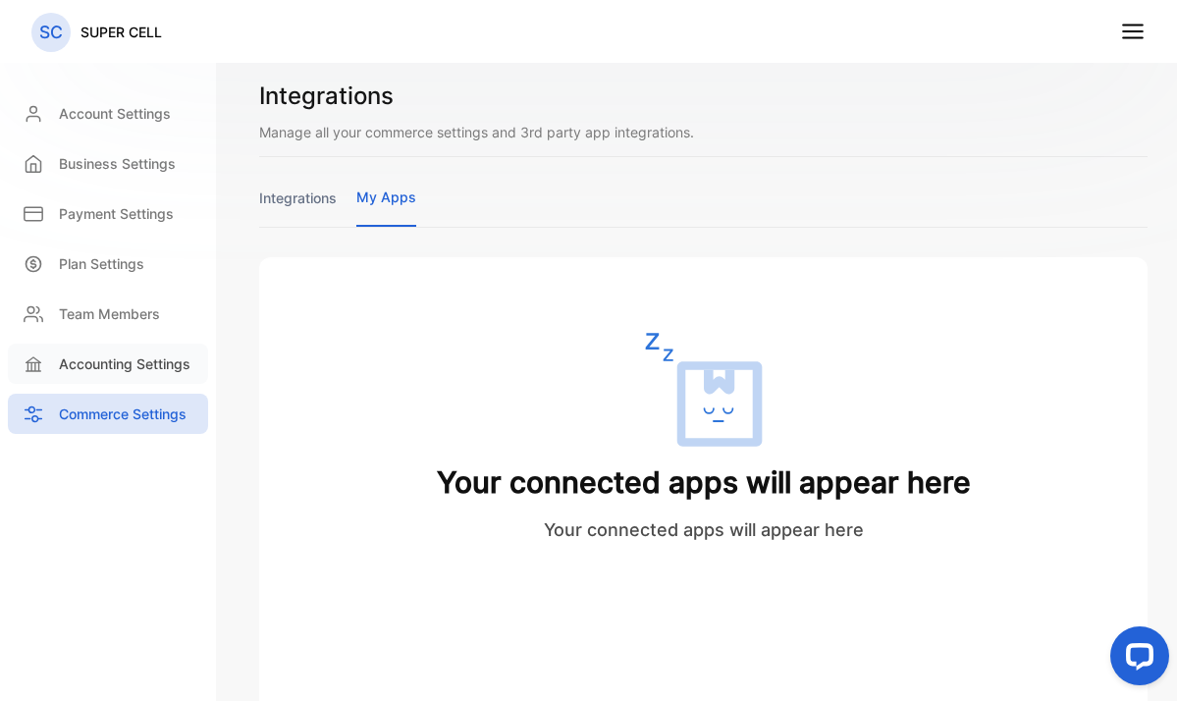
click at [101, 349] on div "Accounting Settings" at bounding box center [108, 364] width 200 height 40
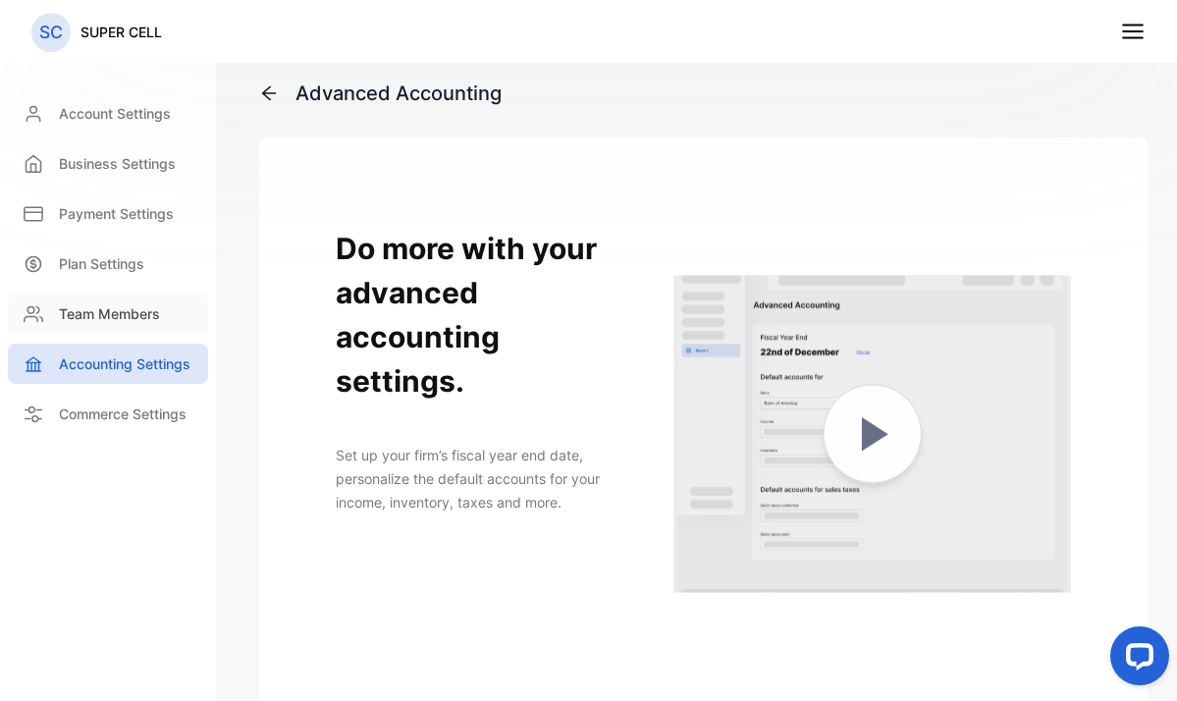
click at [116, 311] on p "Team Members" at bounding box center [109, 313] width 101 height 21
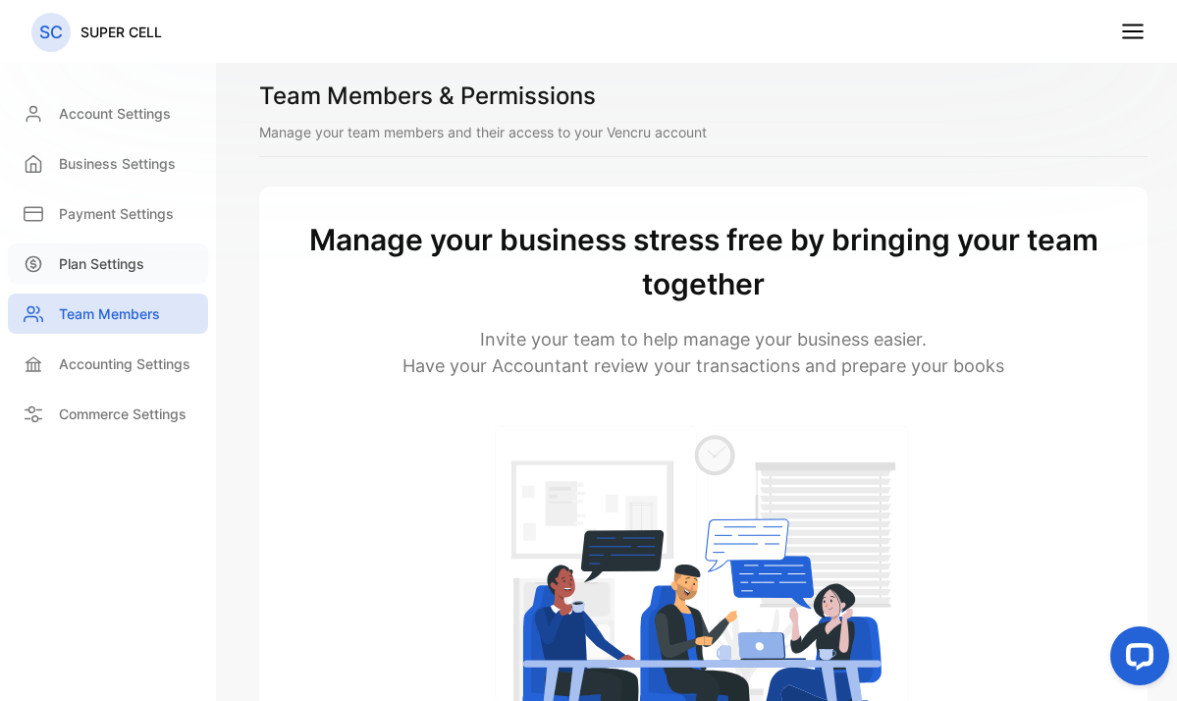
click at [107, 264] on p "Plan Settings" at bounding box center [101, 263] width 85 height 21
click at [107, 263] on p "Plan Settings" at bounding box center [101, 263] width 85 height 21
click at [100, 264] on p "Plan Settings" at bounding box center [101, 263] width 85 height 21
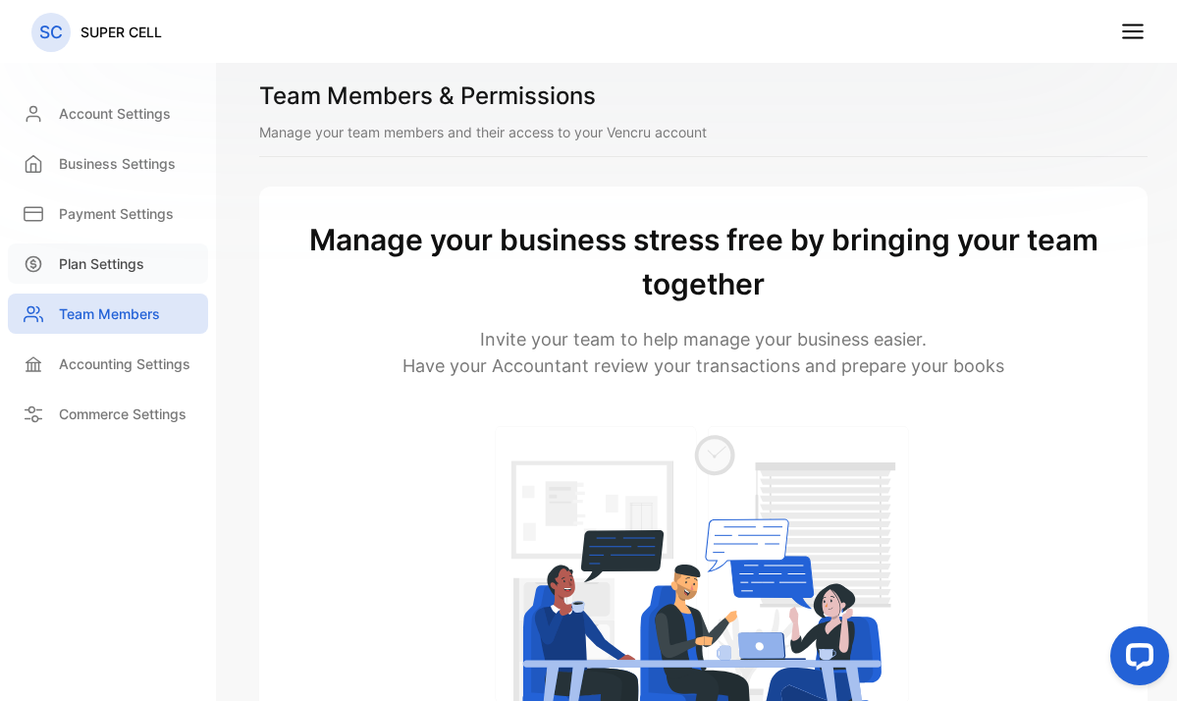
click at [100, 264] on p "Plan Settings" at bounding box center [101, 263] width 85 height 21
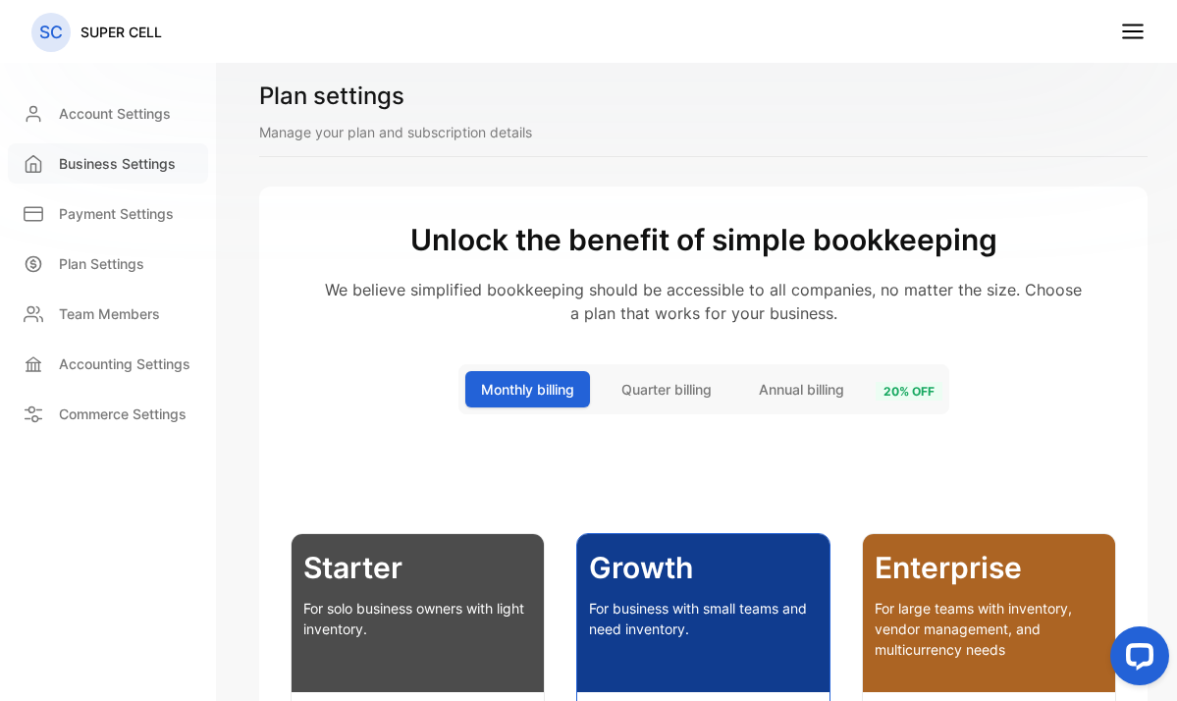
click at [85, 175] on div "Business Settings" at bounding box center [108, 163] width 200 height 40
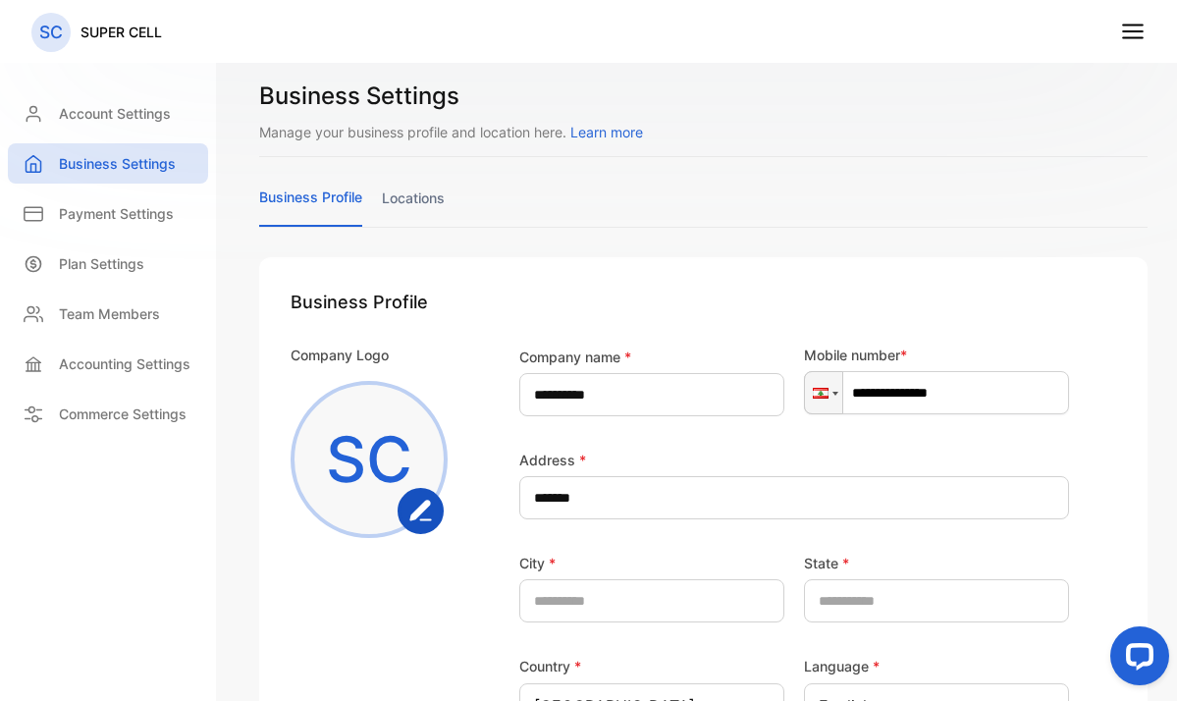
click at [425, 205] on link "locations" at bounding box center [413, 207] width 63 height 38
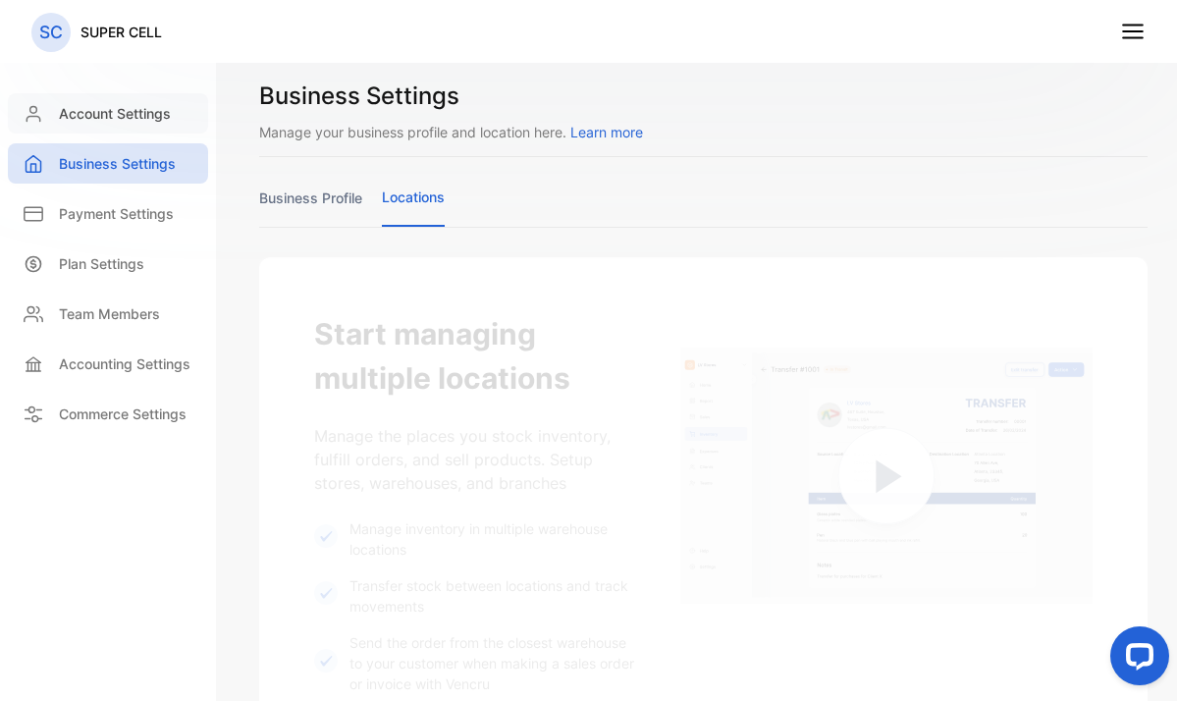
click at [143, 115] on p "Account Settings" at bounding box center [115, 113] width 112 height 21
